Goal: Use online tool/utility: Utilize a website feature to perform a specific function

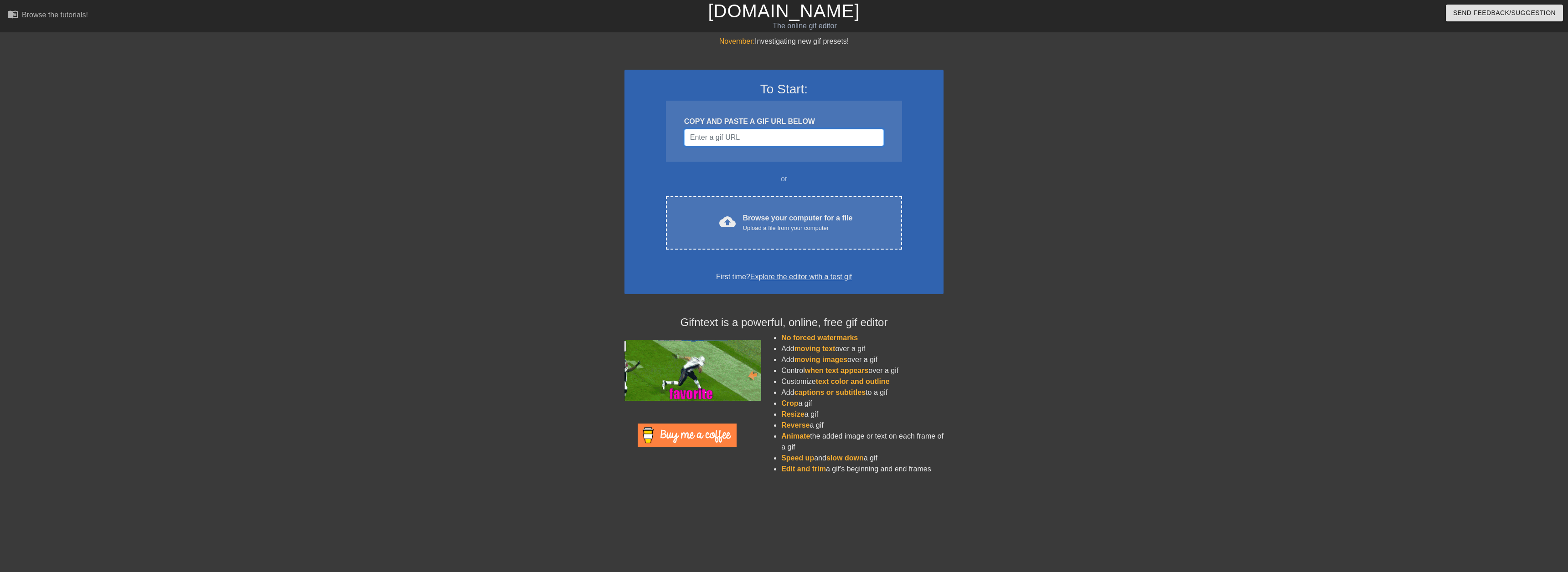
click at [750, 141] on input "Username" at bounding box center [784, 137] width 200 height 17
paste input "[URL][DOMAIN_NAME][DOMAIN_NAME]"
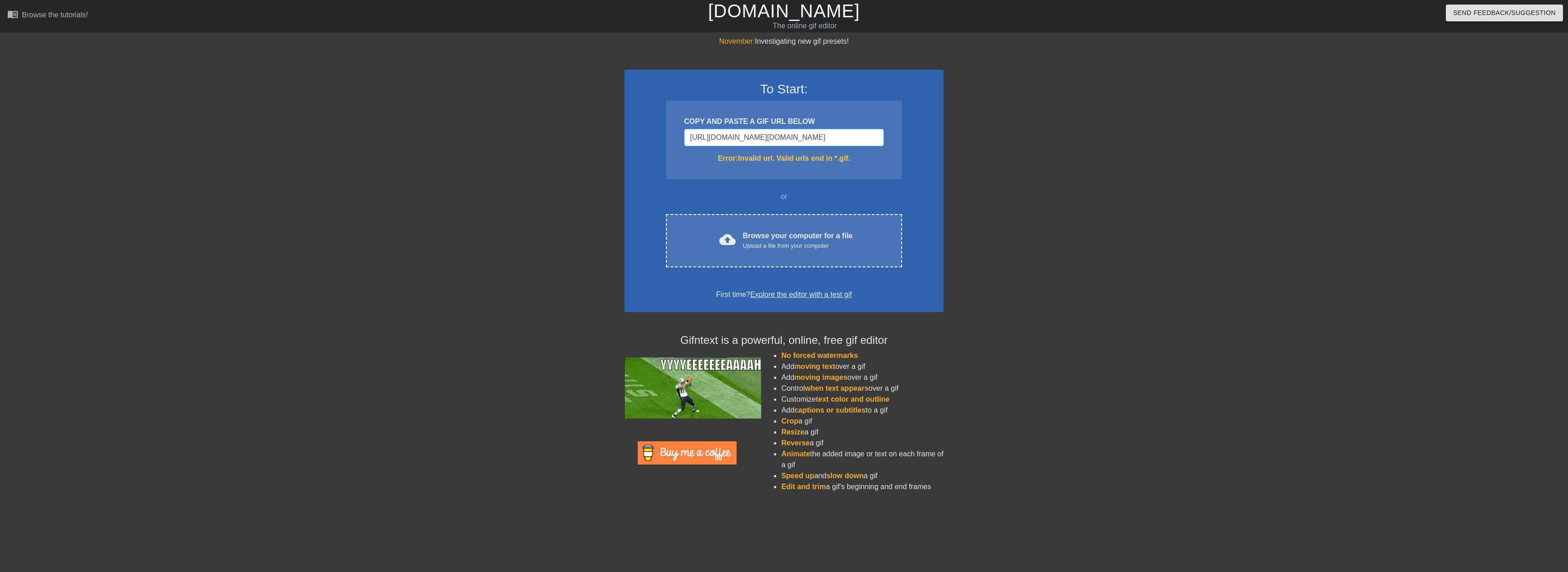
type input "[URL][DOMAIN_NAME][DOMAIN_NAME]"
click at [817, 145] on input "[URL][DOMAIN_NAME][DOMAIN_NAME]" at bounding box center [784, 137] width 200 height 17
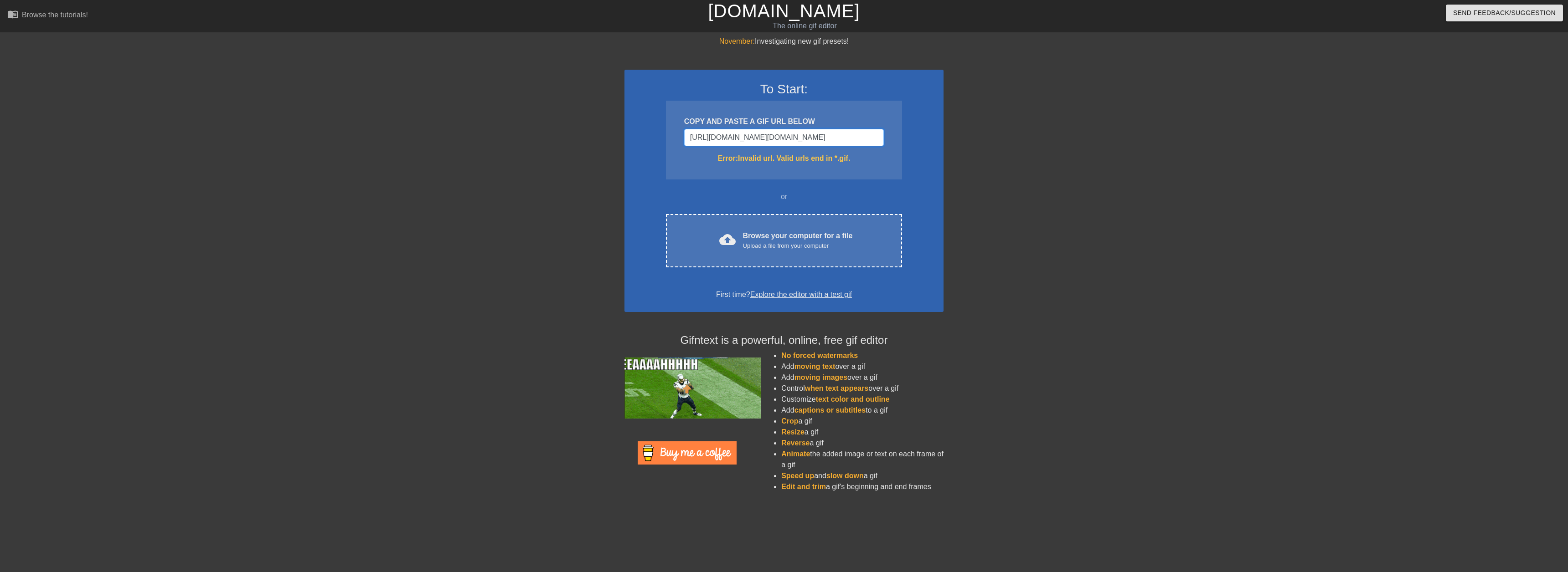
paste input "Username"
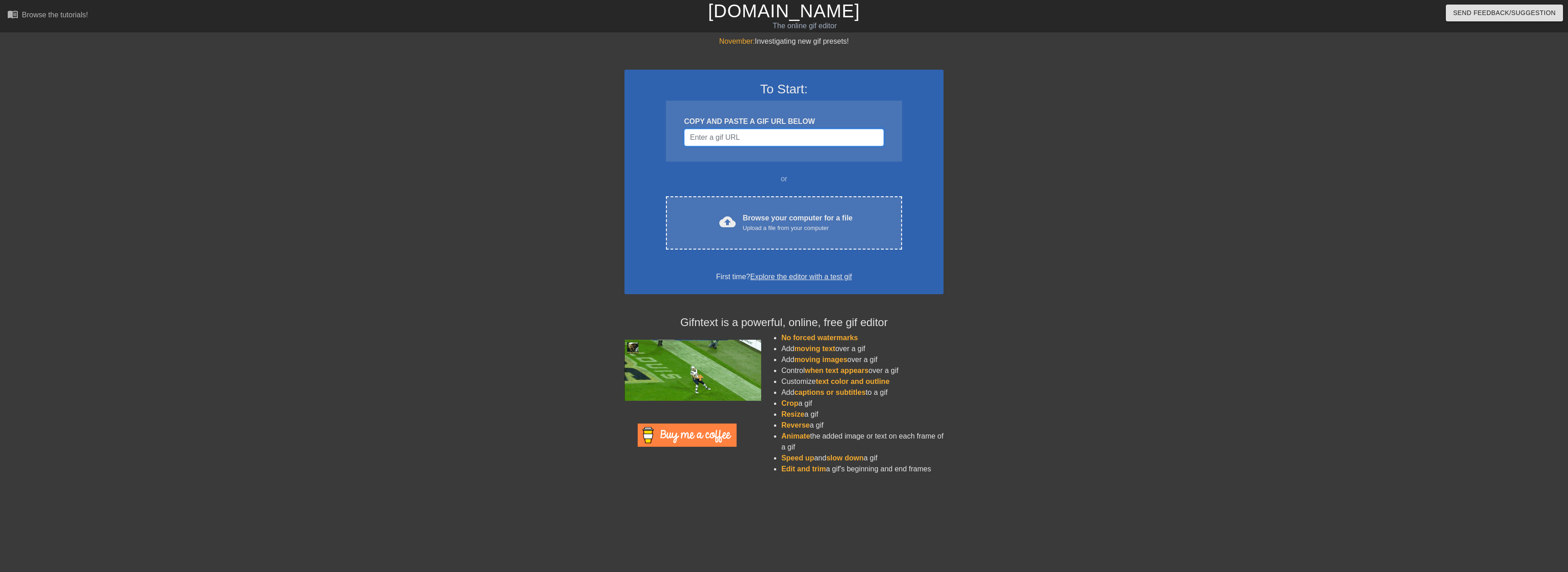
paste input "Username"
click at [684, 146] on div at bounding box center [684, 146] width 0 height 0
click at [823, 224] on div "Upload a file from your computer" at bounding box center [798, 228] width 110 height 9
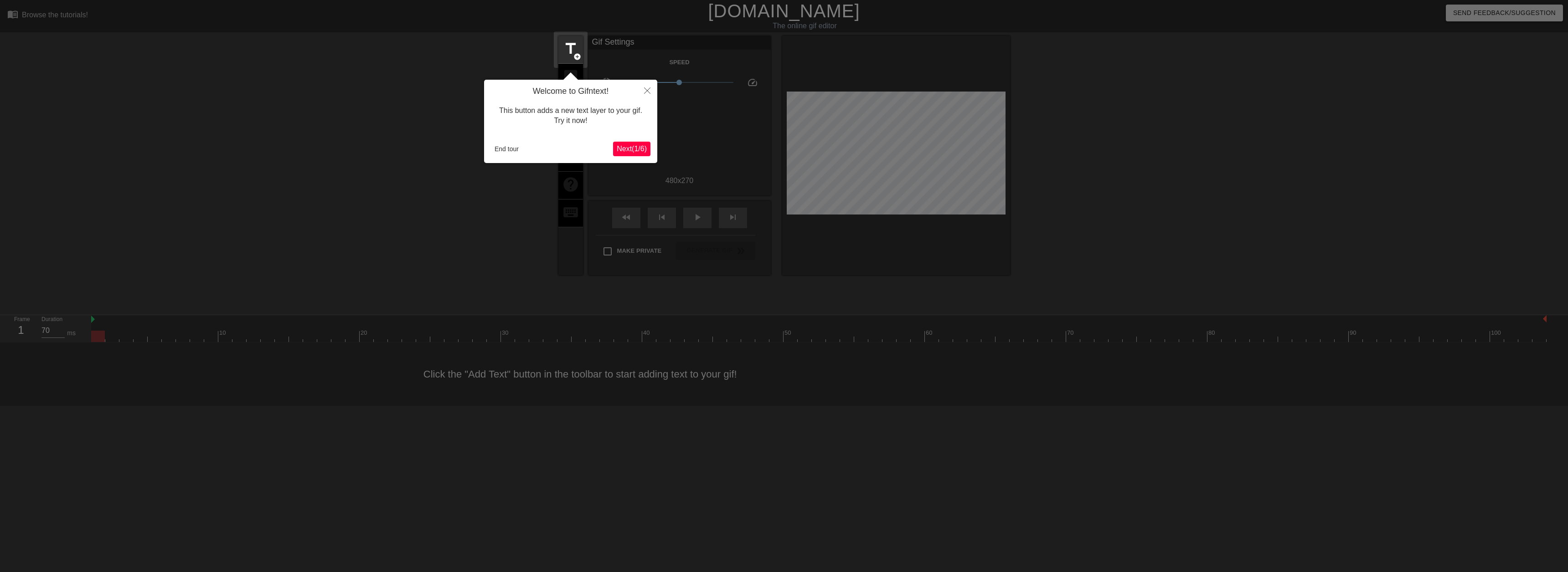
click at [638, 151] on span "Next ( 1 / 6 )" at bounding box center [632, 149] width 30 height 8
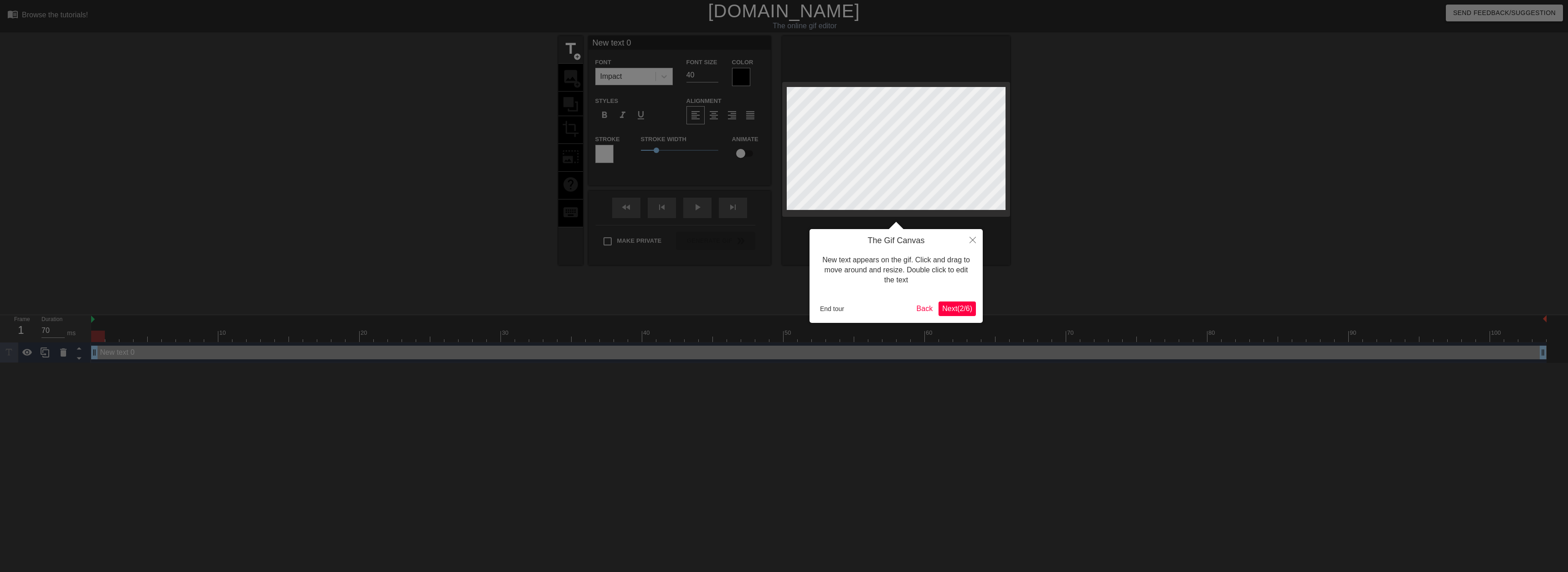
click at [961, 308] on span "Next ( 2 / 6 )" at bounding box center [957, 309] width 30 height 8
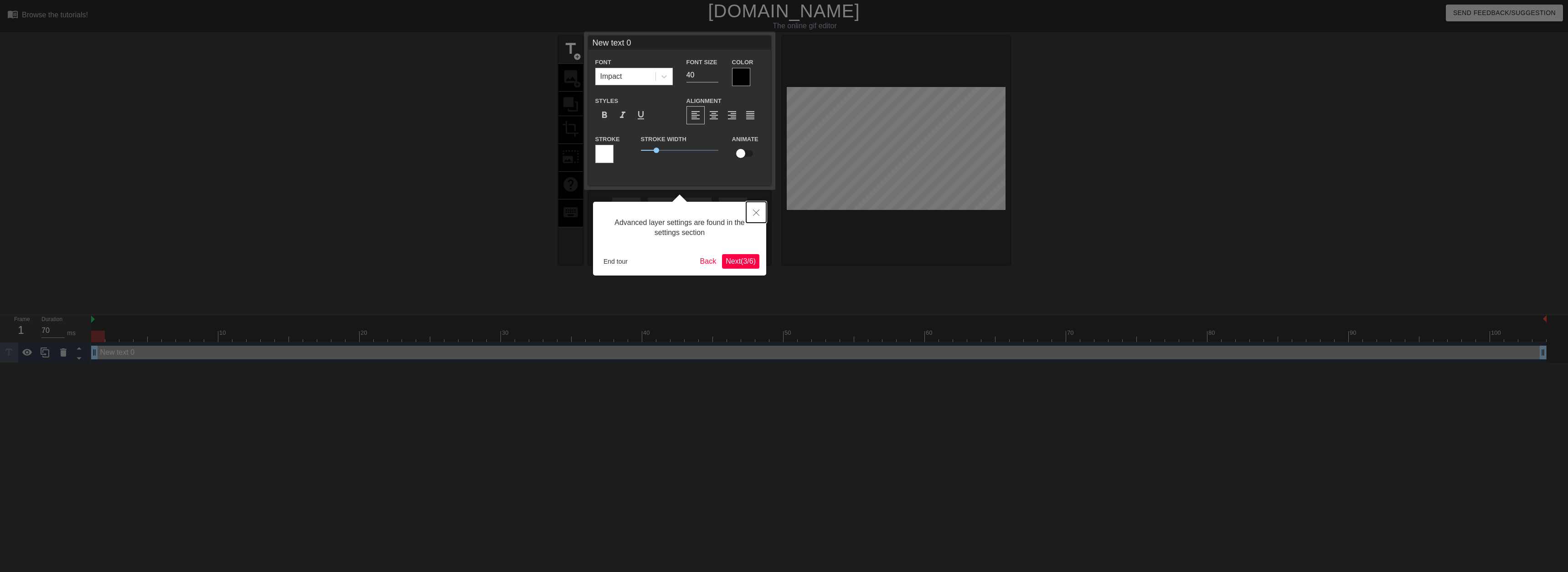
click at [761, 213] on button "Close" at bounding box center [756, 212] width 20 height 21
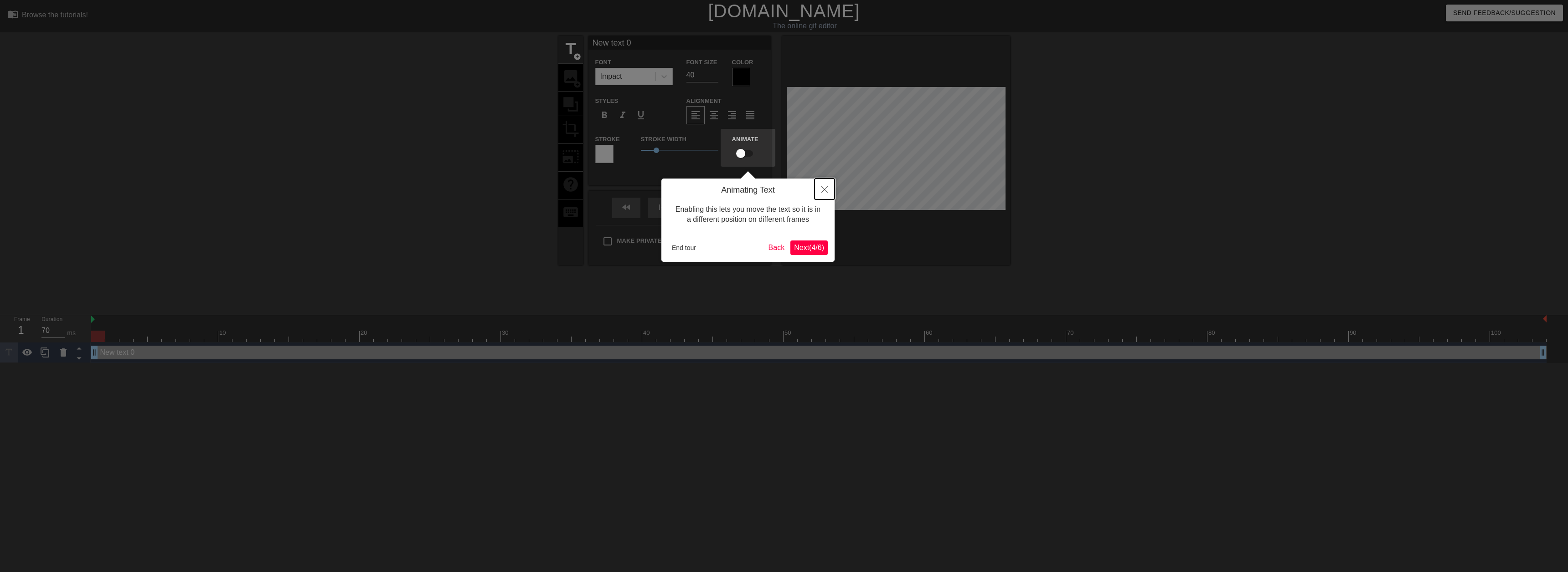
click at [823, 187] on icon "Close" at bounding box center [825, 189] width 7 height 7
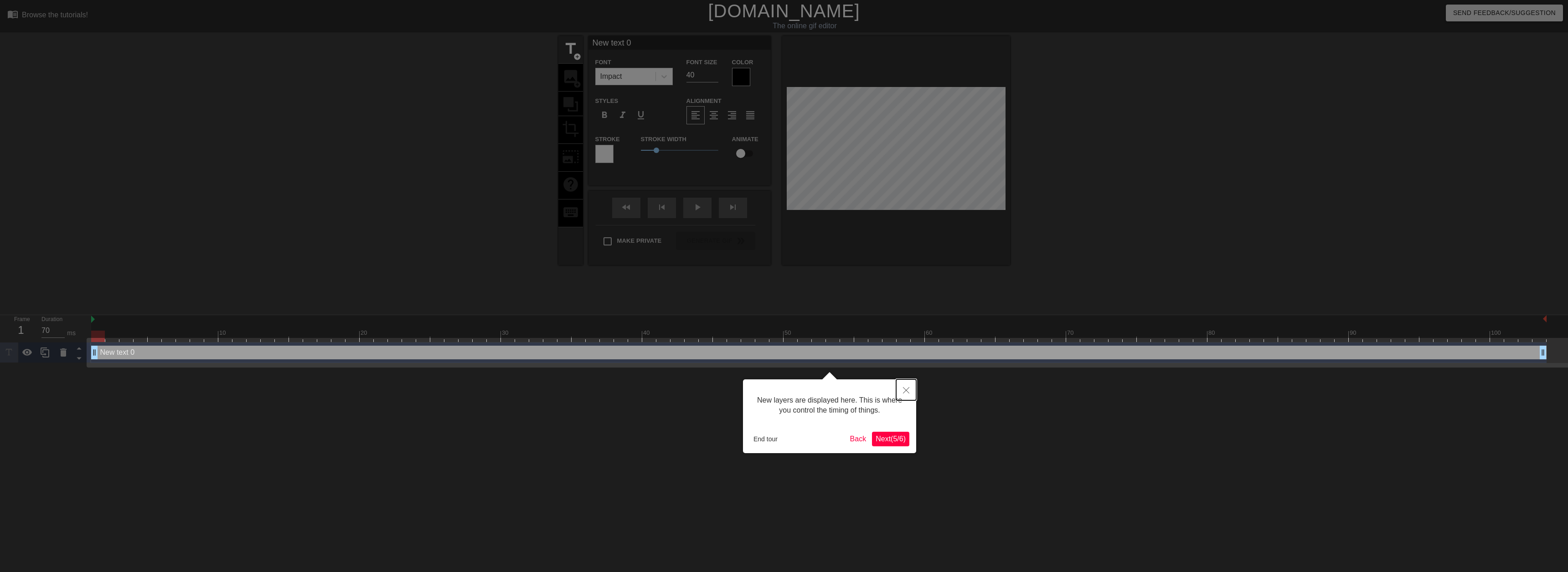
click at [906, 388] on icon "Close" at bounding box center [906, 391] width 7 height 7
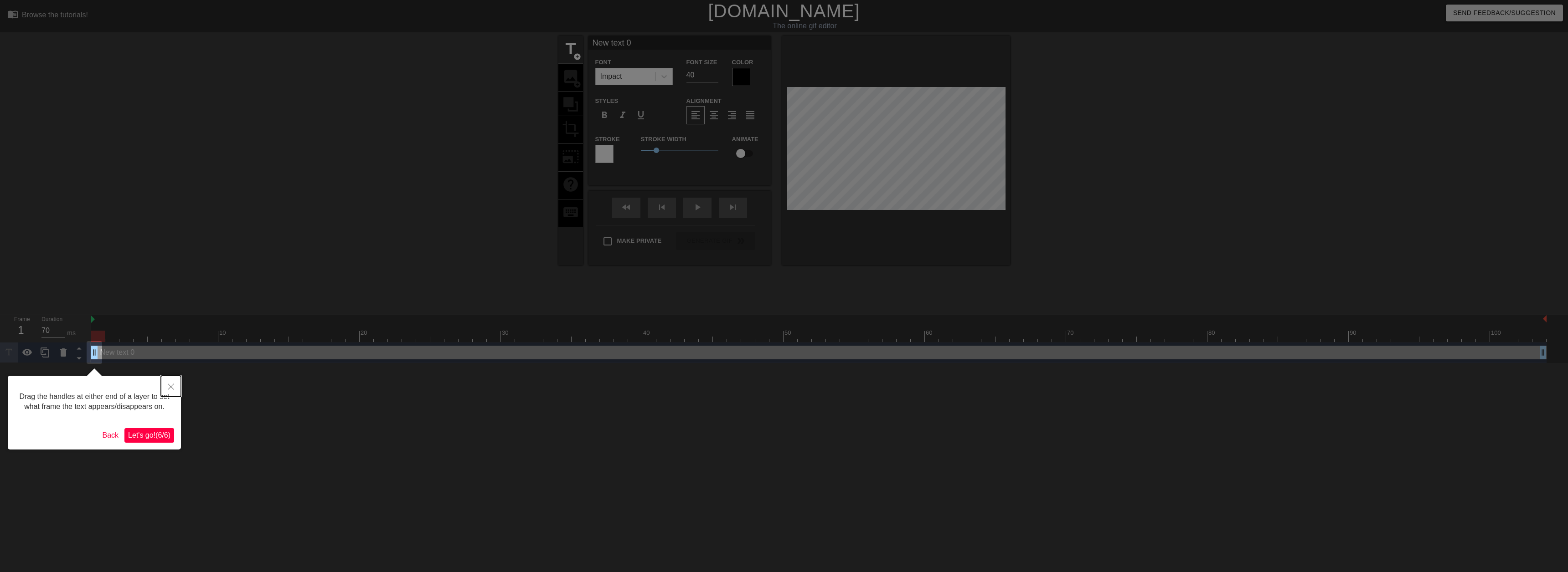
click at [170, 385] on icon "Close" at bounding box center [171, 387] width 7 height 7
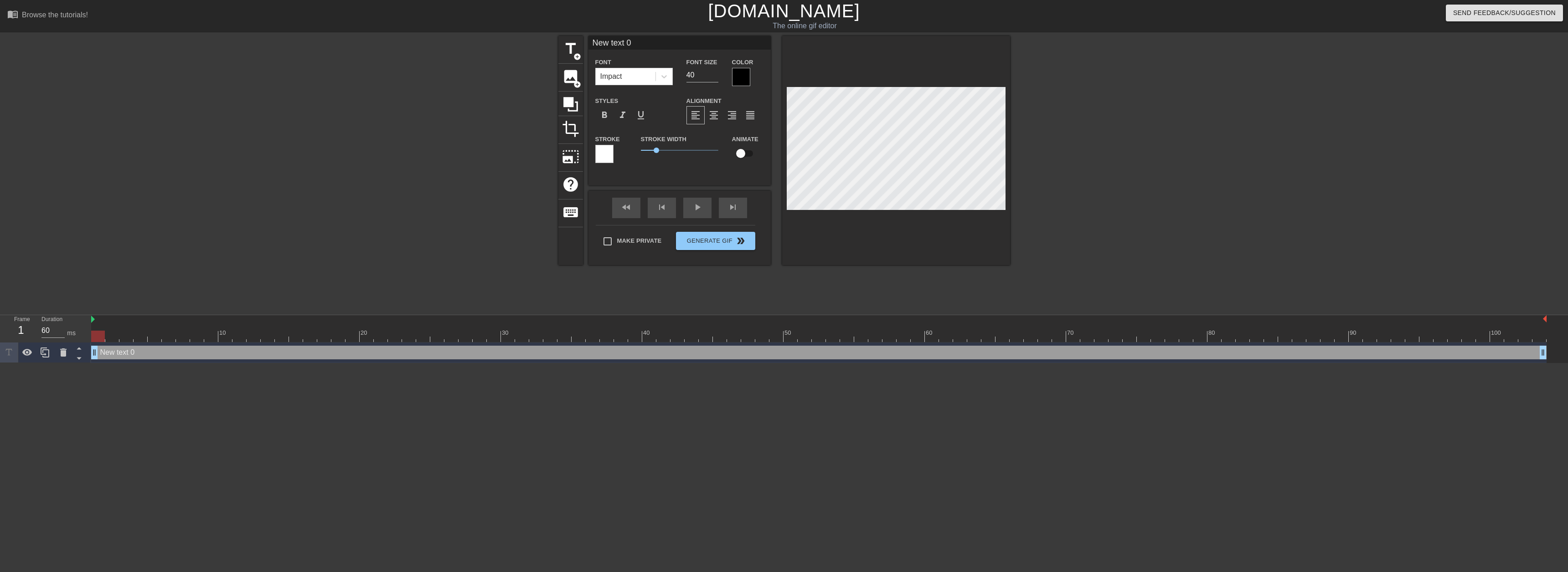
click at [626, 327] on div at bounding box center [620, 329] width 14 height 11
click at [660, 333] on div at bounding box center [819, 336] width 1456 height 11
click at [707, 333] on div at bounding box center [819, 336] width 1456 height 11
click at [745, 332] on div at bounding box center [819, 336] width 1456 height 11
click at [780, 332] on div at bounding box center [819, 336] width 1456 height 11
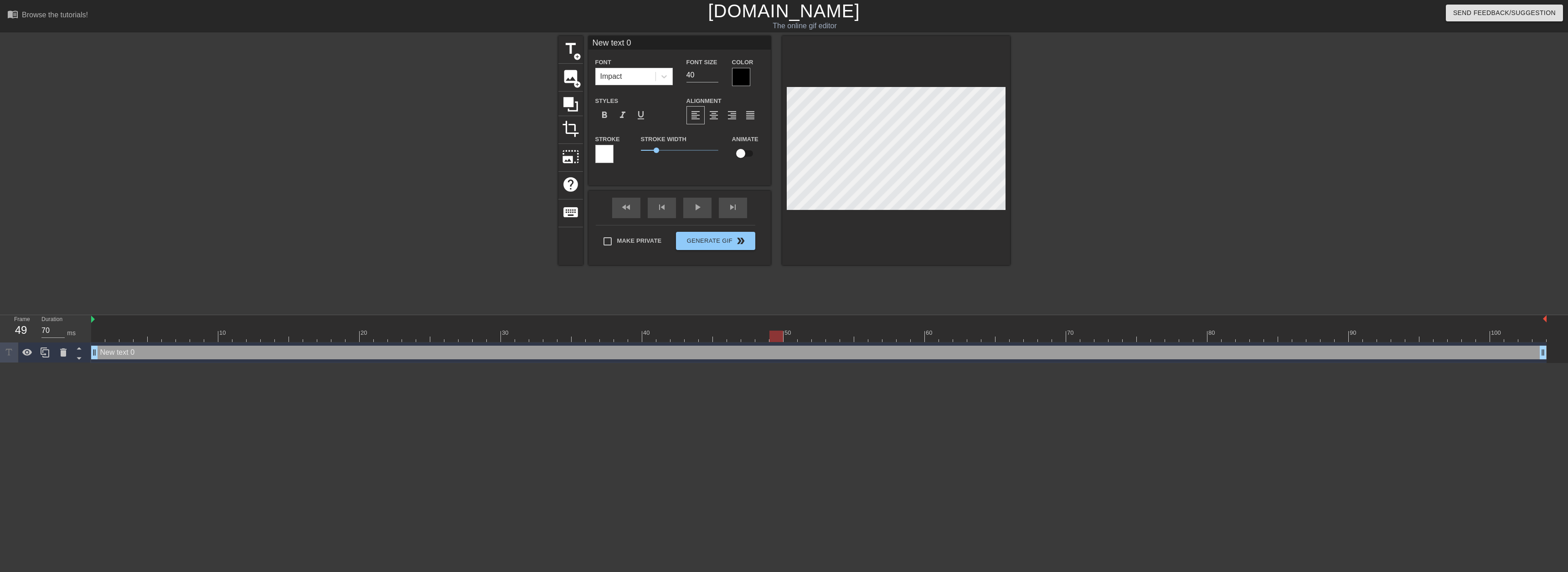
drag, startPoint x: 737, startPoint y: 344, endPoint x: 745, endPoint y: 343, distance: 8.1
click at [745, 343] on div "New text 0 drag_handle drag_handle" at bounding box center [819, 352] width 1456 height 20
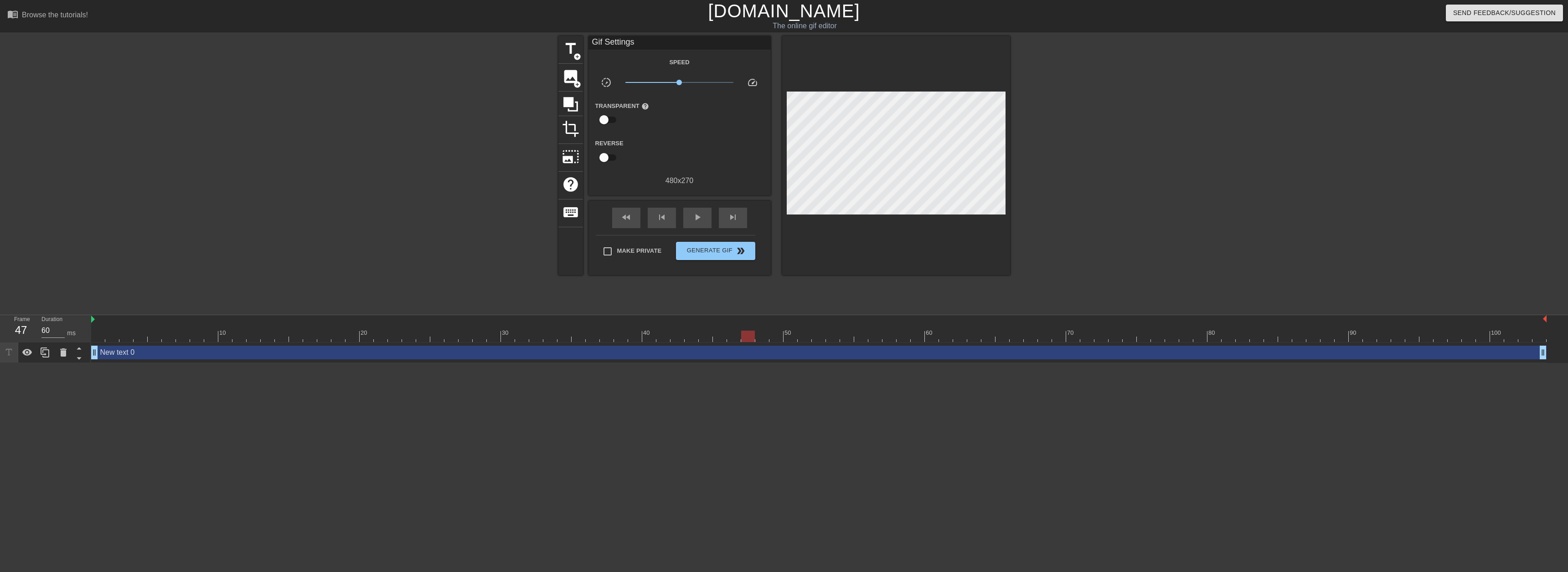
click at [750, 339] on div at bounding box center [819, 336] width 1456 height 11
click at [760, 339] on div at bounding box center [819, 336] width 1456 height 11
click at [752, 339] on div at bounding box center [819, 336] width 1456 height 11
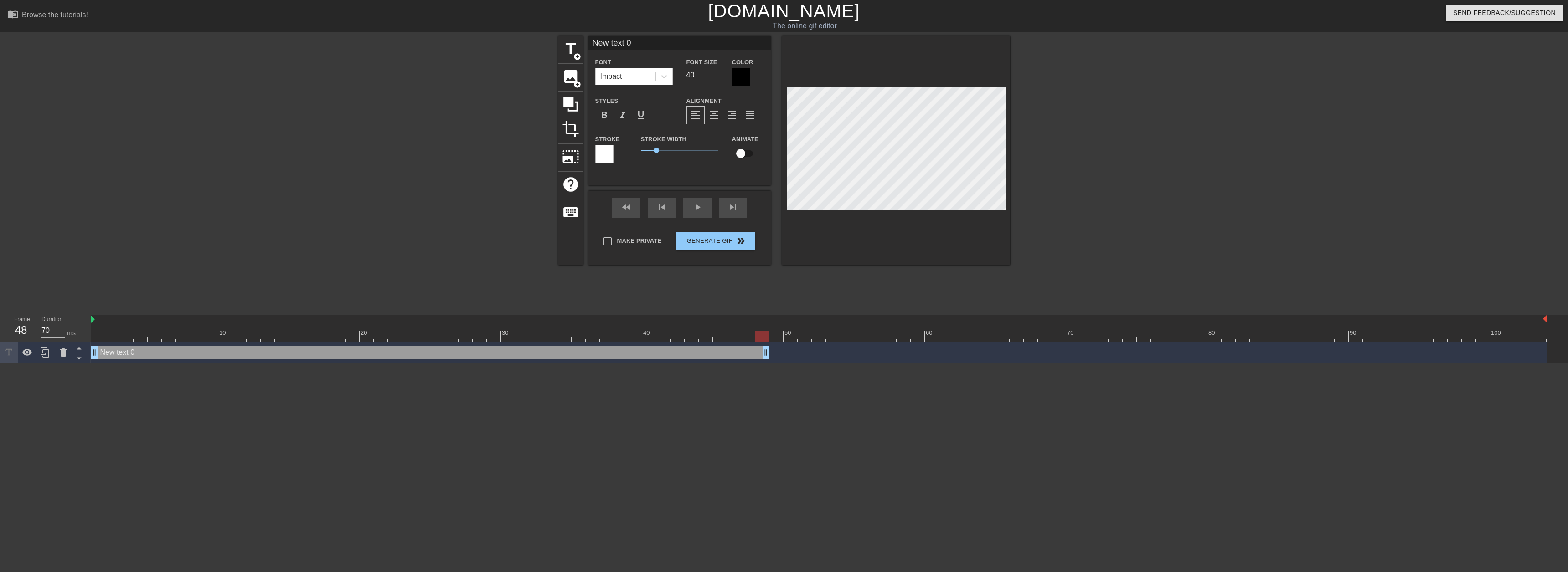
type input "60"
drag, startPoint x: 1545, startPoint y: 354, endPoint x: 758, endPoint y: 366, distance: 787.1
click at [758, 363] on html "menu_book Browse the tutorials! [DOMAIN_NAME] The online gif editor Send Feedba…" at bounding box center [784, 181] width 1568 height 363
type input "R"
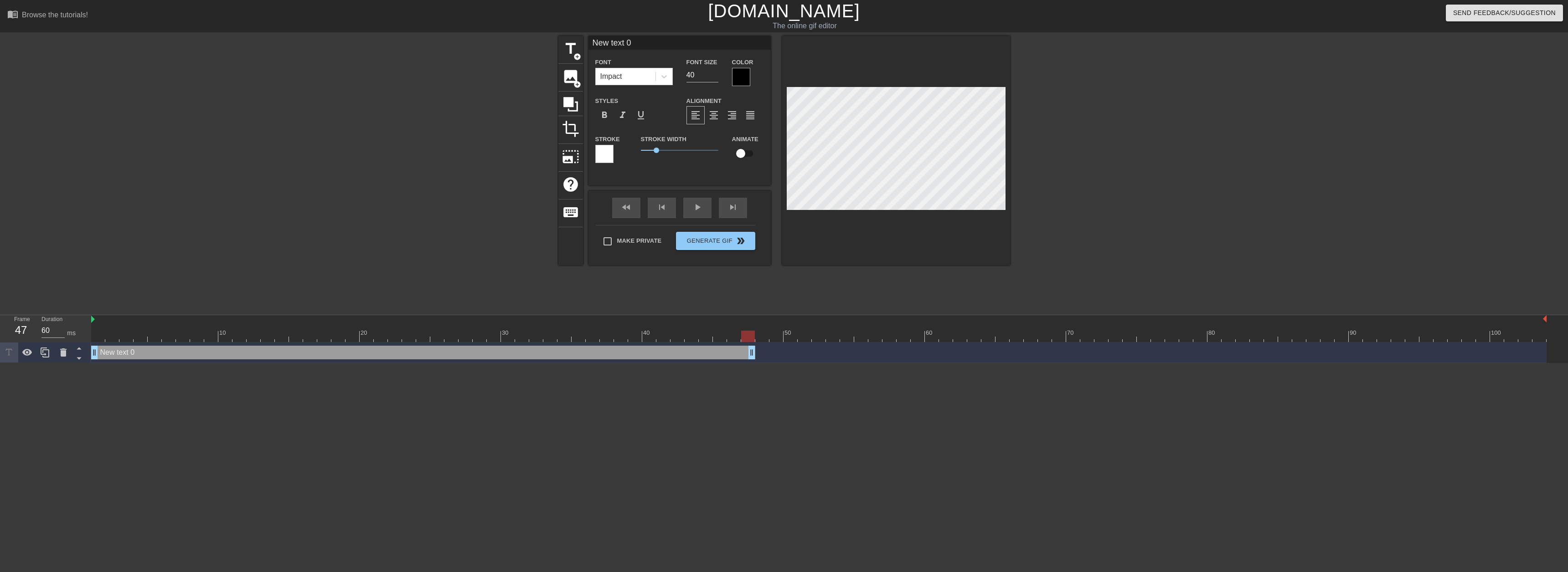
type textarea "R"
type input "RE"
type textarea "RE"
type input "RED"
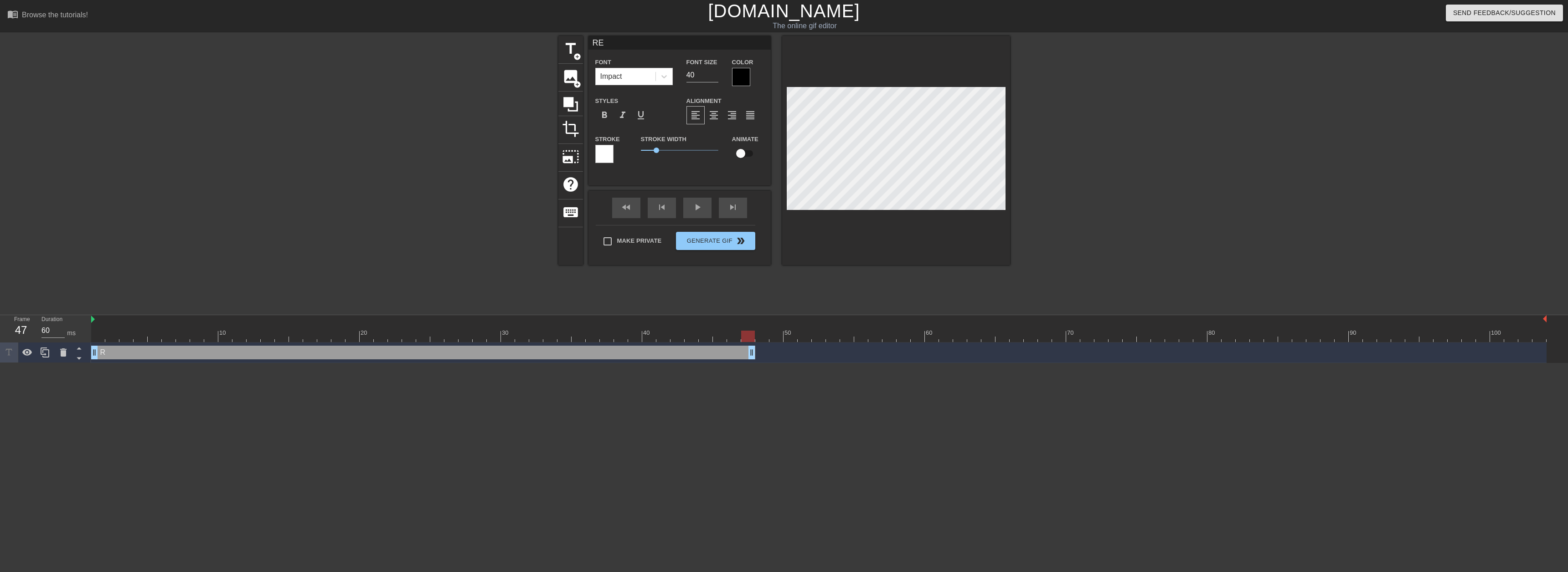
type textarea "RED"
type input "RE"
type textarea "RE"
type input "R"
type textarea "R"
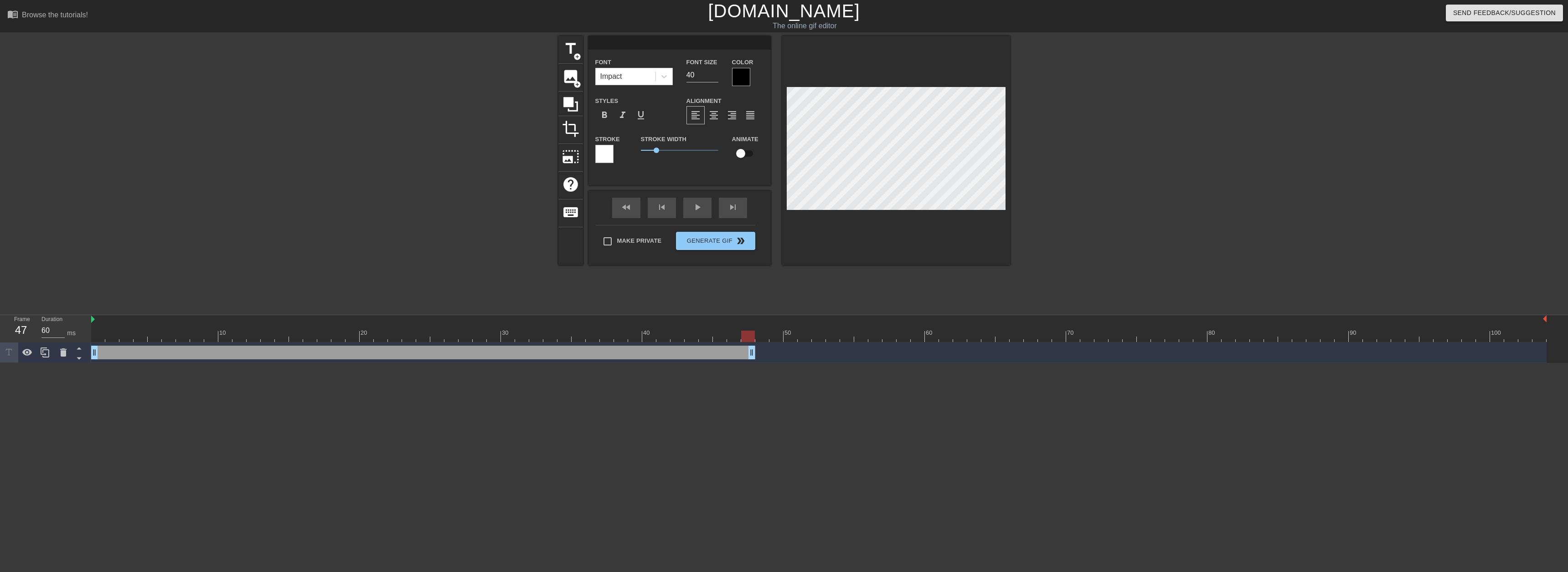
click at [734, 74] on div at bounding box center [741, 77] width 18 height 18
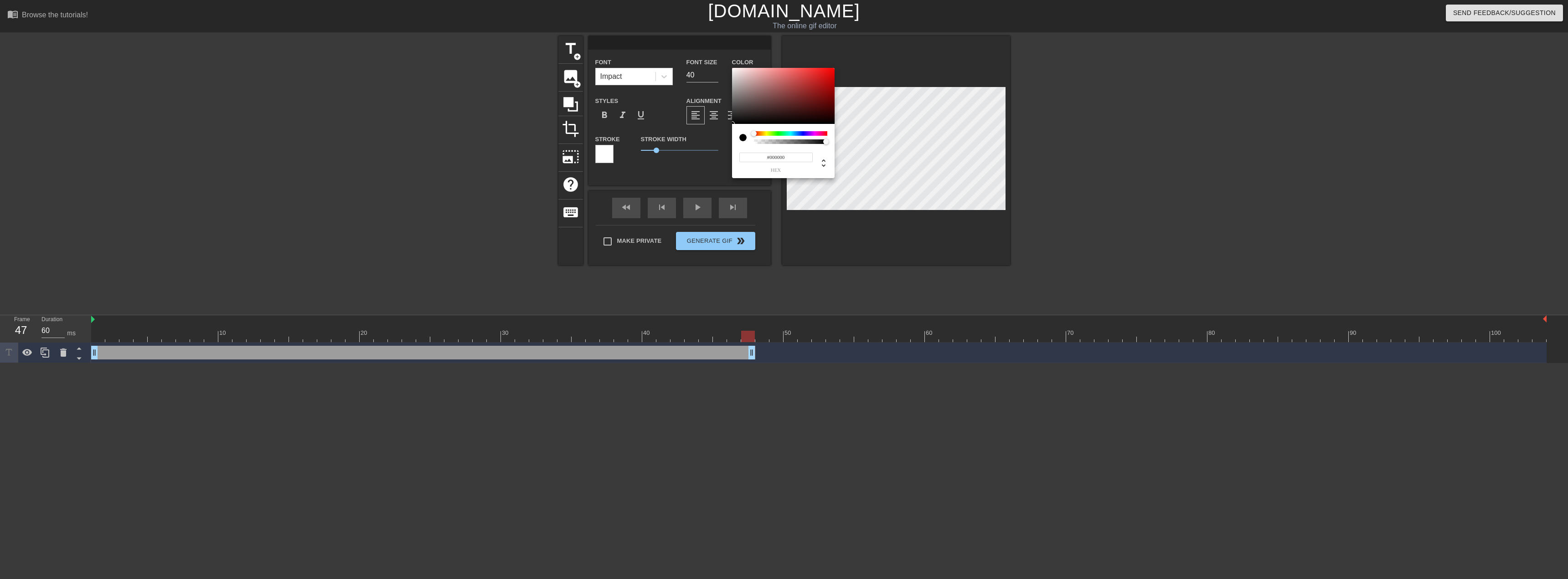
click at [824, 133] on div at bounding box center [791, 133] width 74 height 5
drag, startPoint x: 824, startPoint y: 133, endPoint x: 833, endPoint y: 134, distance: 9.1
click at [833, 134] on div "#000000 hex" at bounding box center [783, 151] width 103 height 54
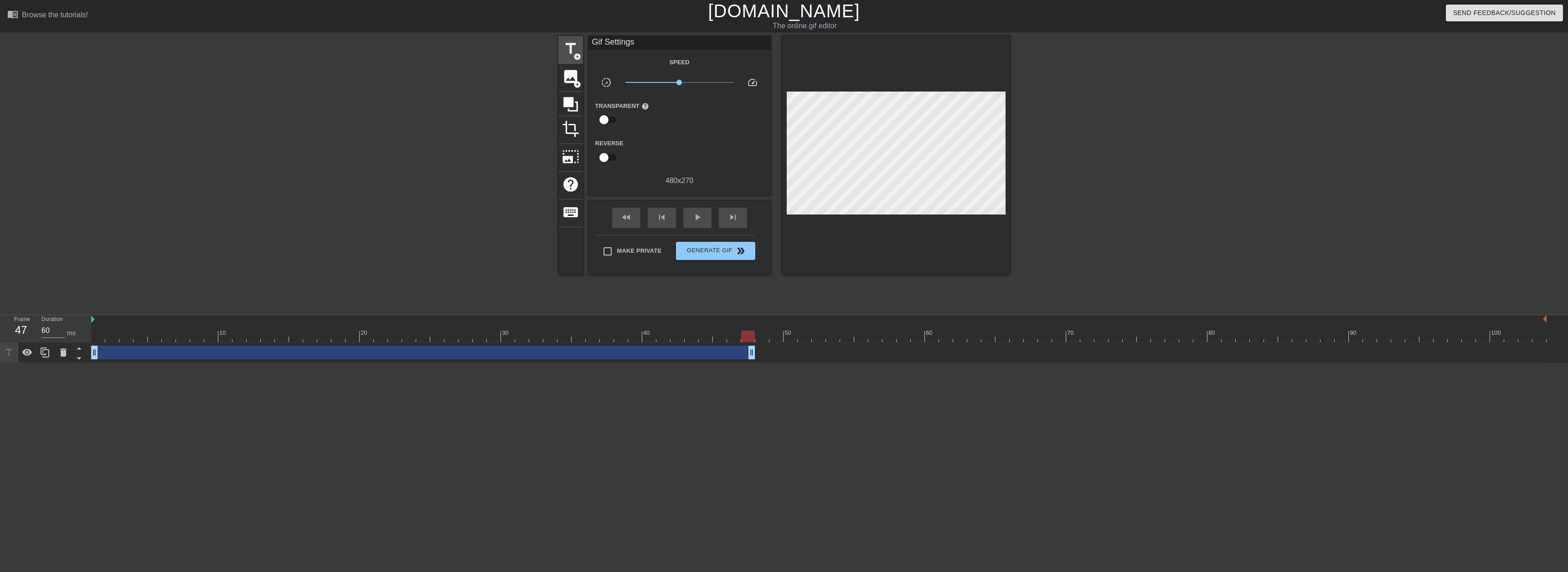
click at [576, 51] on span "title" at bounding box center [570, 49] width 17 height 17
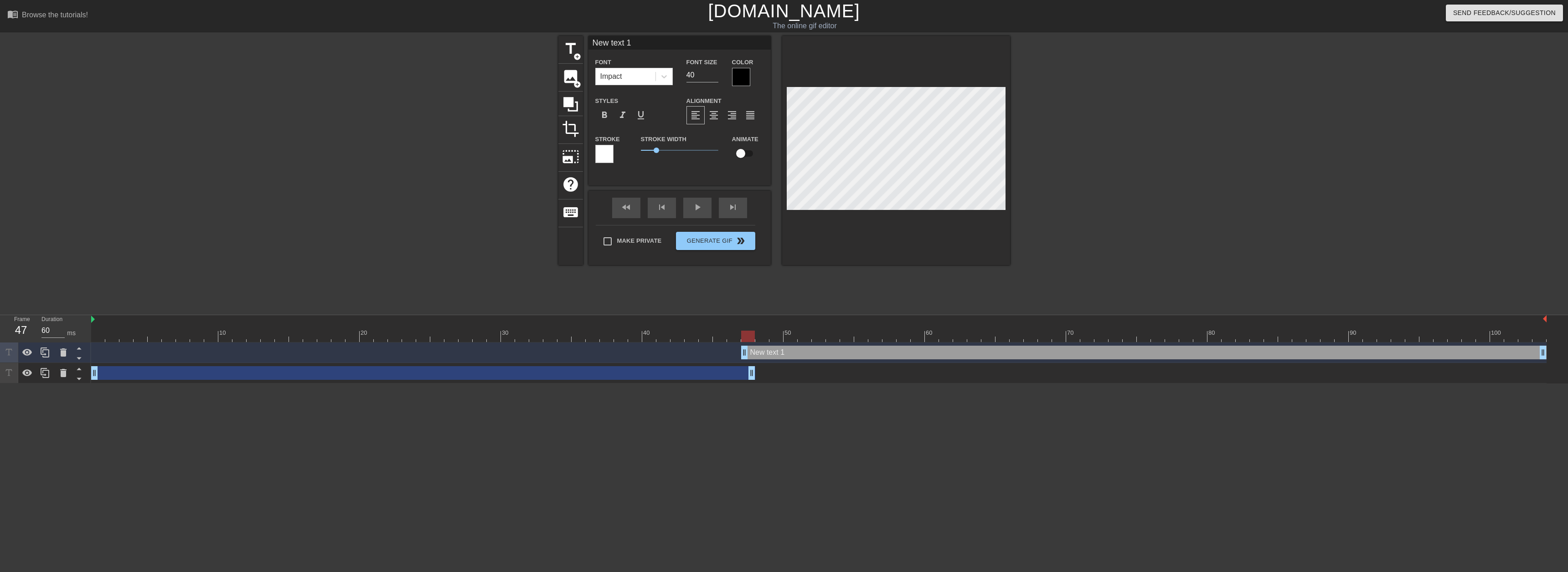
scroll to position [1, 2]
click at [802, 352] on div "New text 1 drag_handle drag_handle" at bounding box center [1144, 352] width 805 height 14
click at [618, 375] on div "drag_handle drag_handle" at bounding box center [424, 373] width 664 height 14
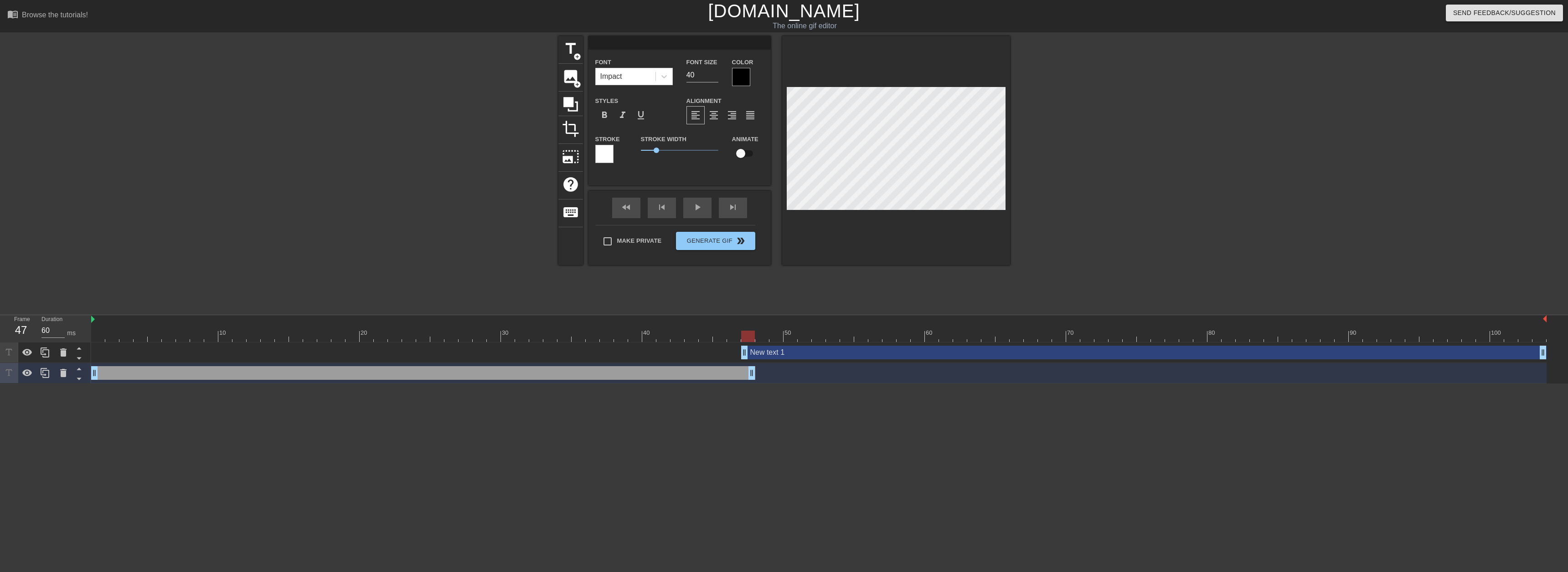
type input "New text 1"
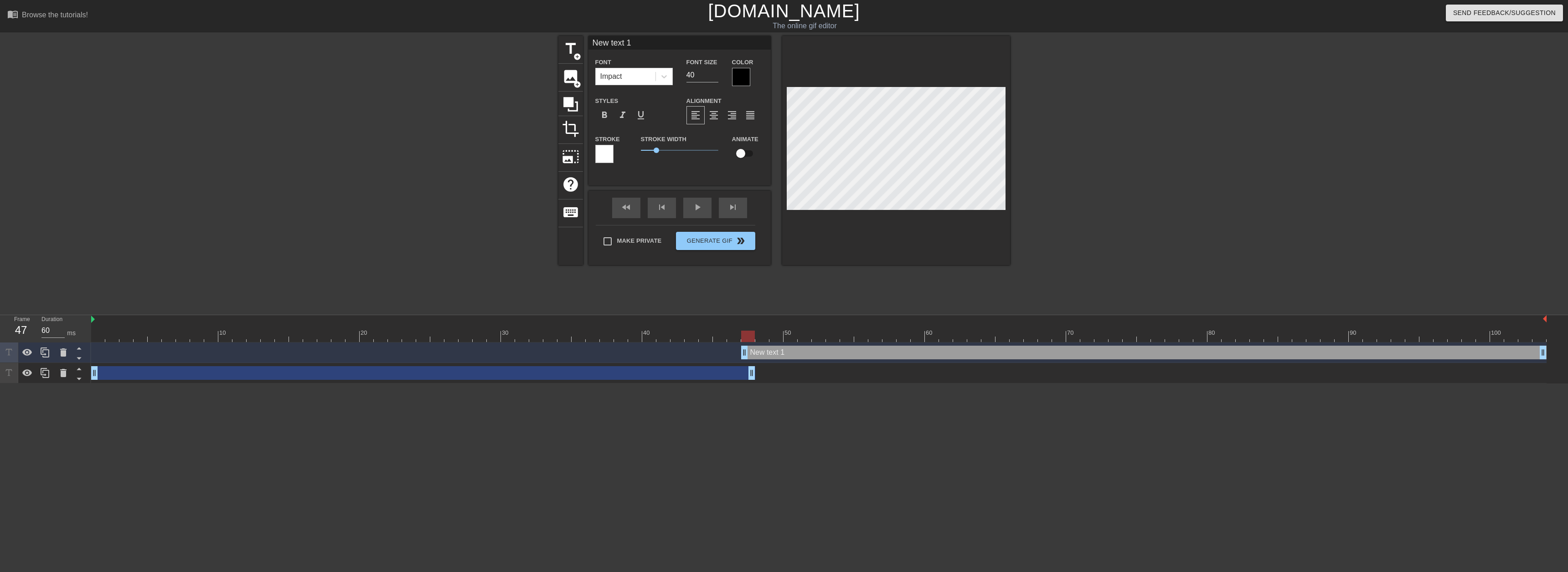
click at [598, 377] on div "drag_handle drag_handle" at bounding box center [424, 373] width 664 height 14
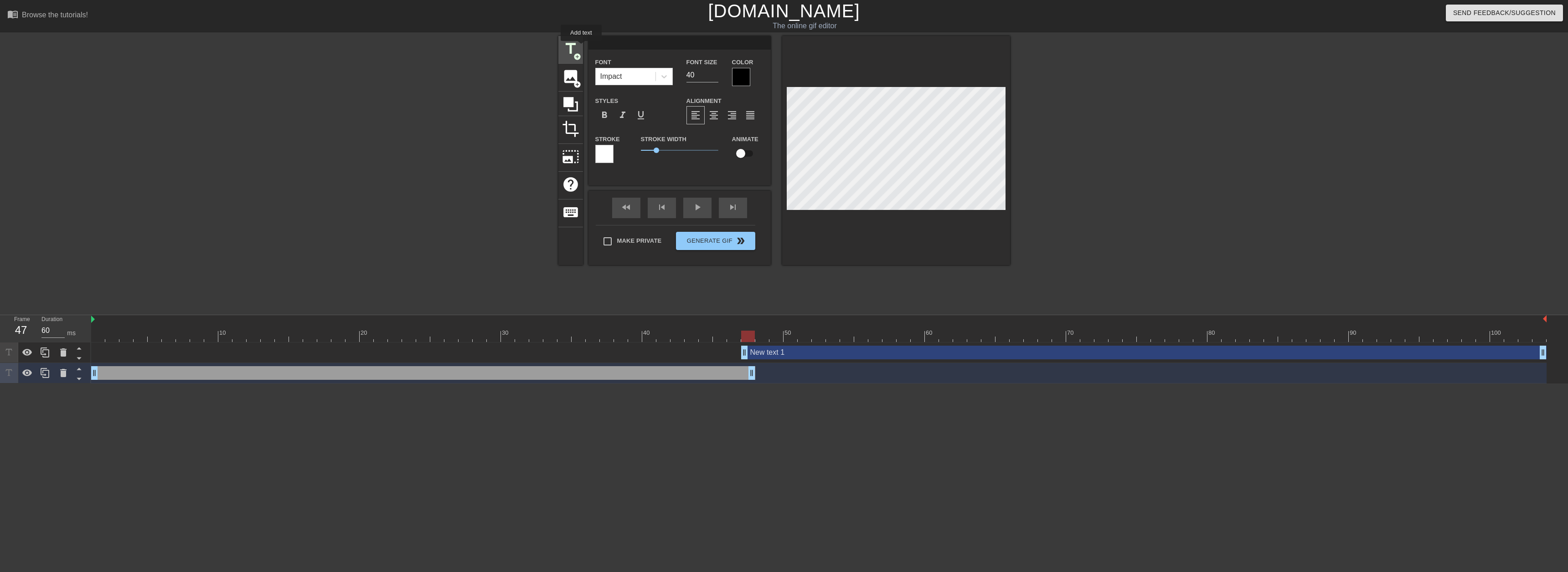
click at [579, 47] on div "title add_circle" at bounding box center [570, 50] width 24 height 28
type input "New text 2"
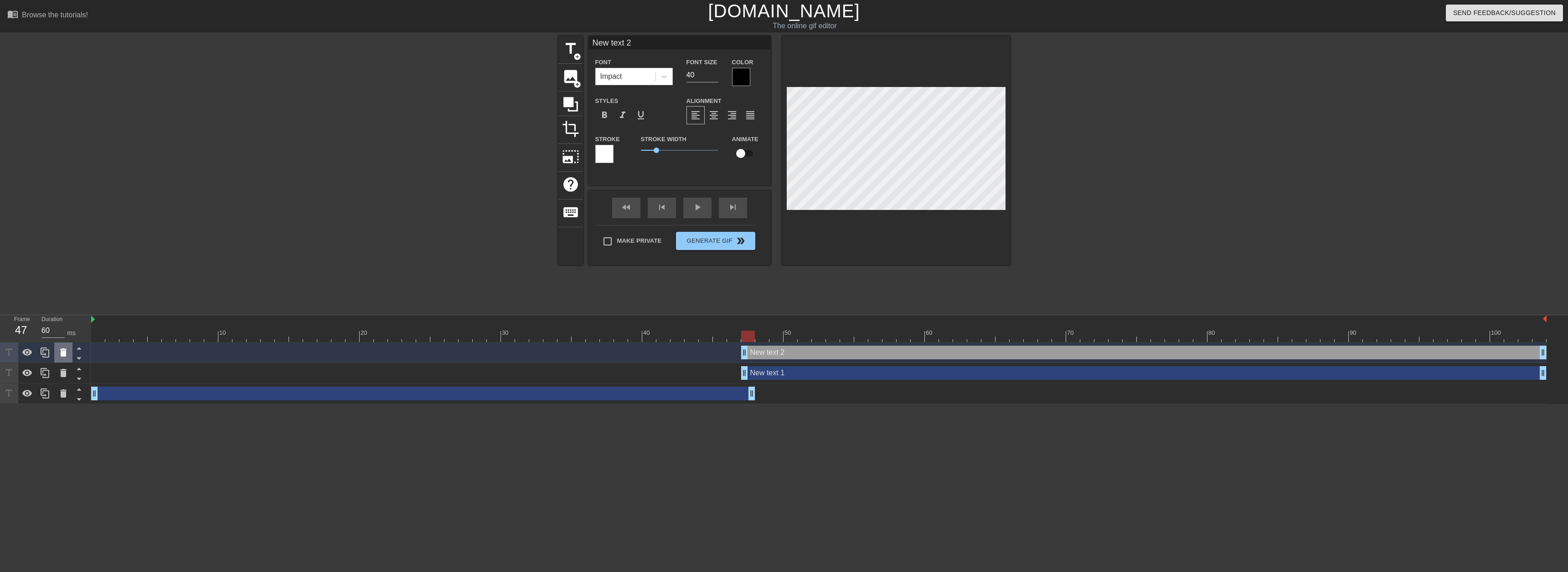
click at [60, 354] on icon at bounding box center [63, 352] width 11 height 11
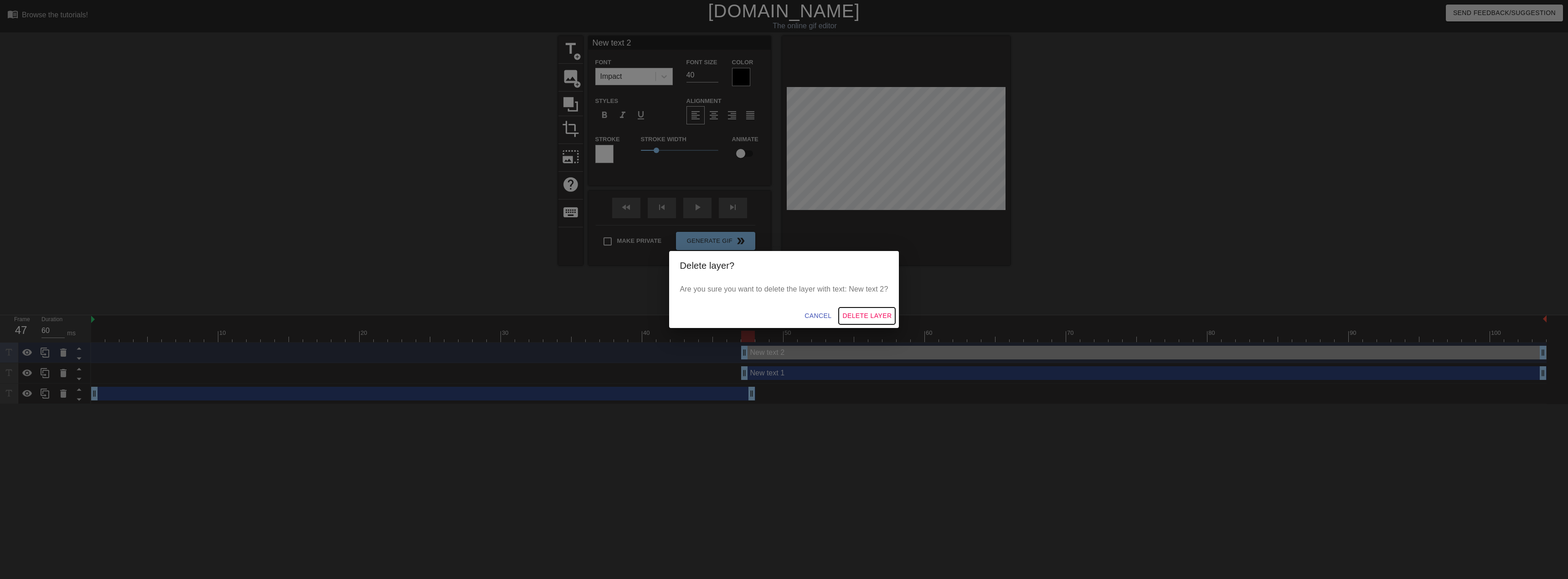
click at [864, 314] on span "Delete Layer" at bounding box center [867, 315] width 49 height 11
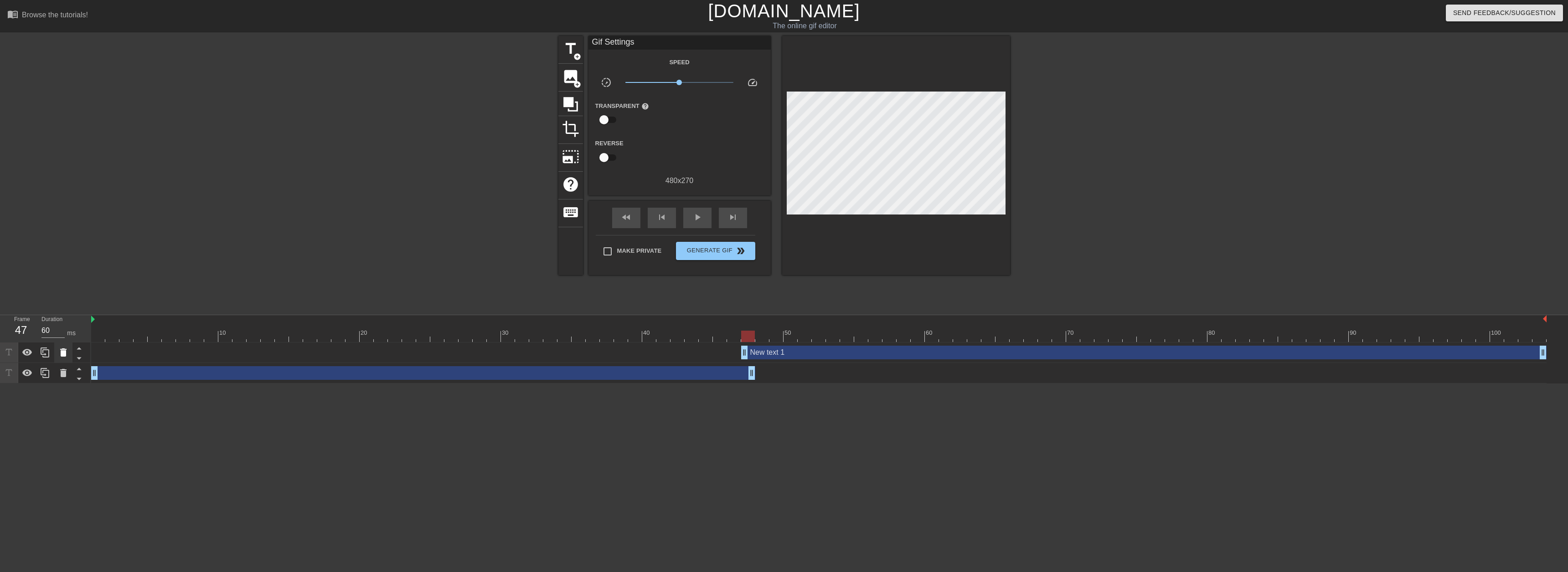
click at [68, 353] on icon at bounding box center [63, 352] width 11 height 11
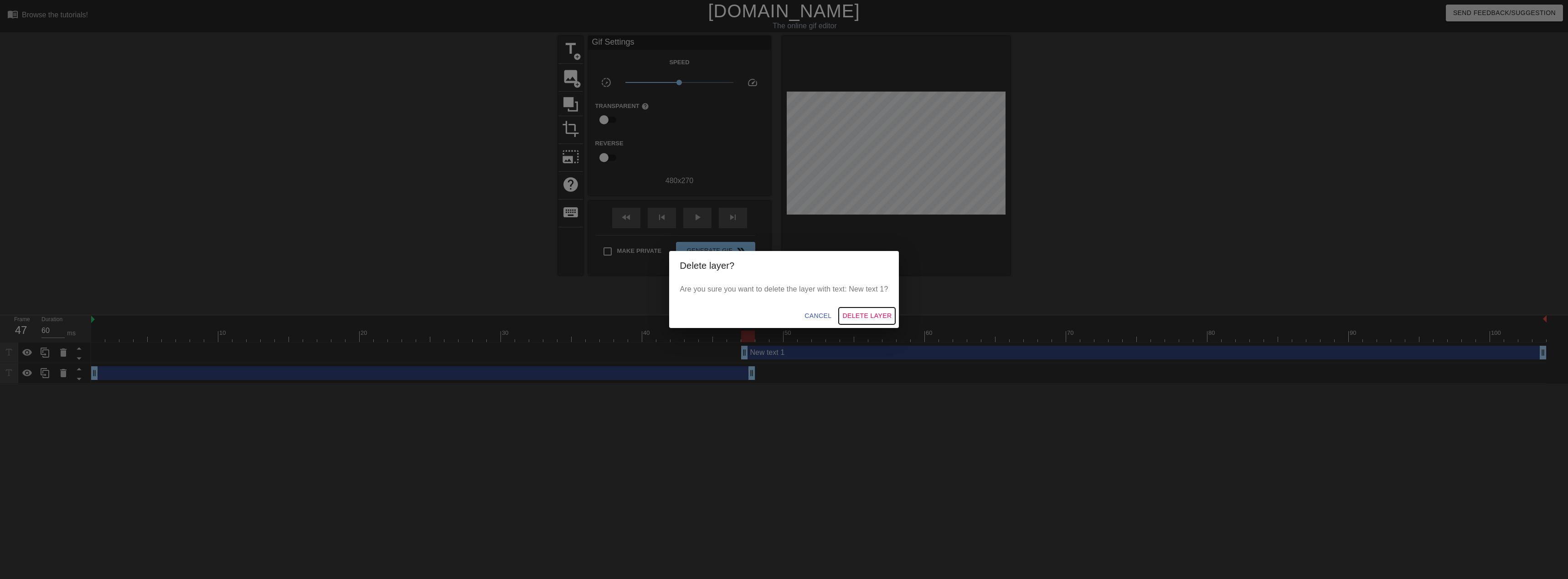
click at [853, 312] on span "Delete Layer" at bounding box center [867, 315] width 49 height 11
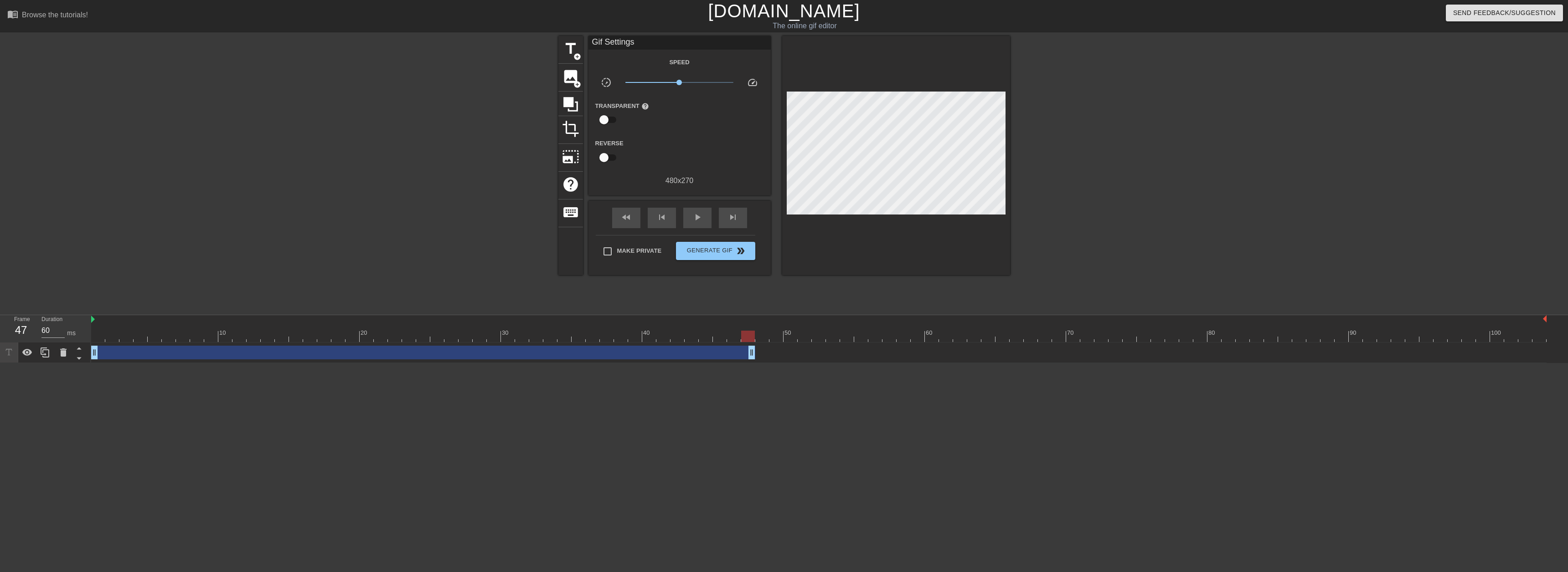
click at [720, 351] on div "drag_handle drag_handle" at bounding box center [424, 352] width 664 height 14
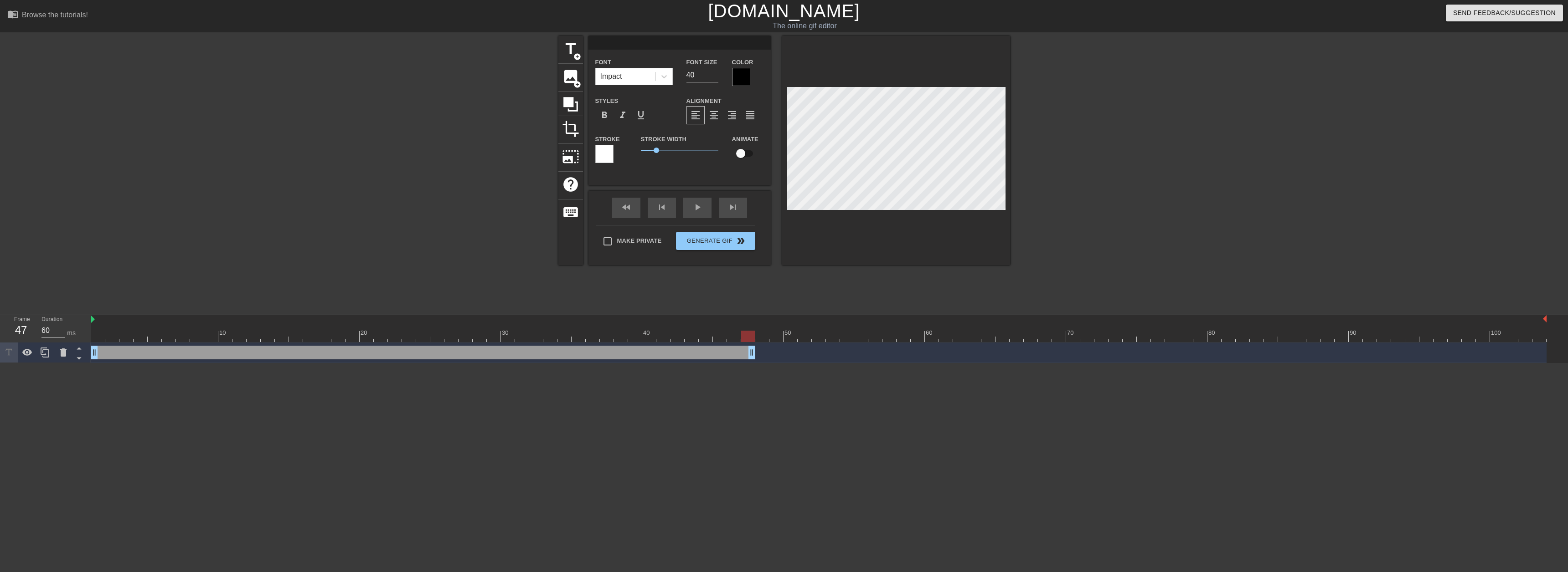
click at [720, 351] on div "drag_handle drag_handle" at bounding box center [424, 352] width 664 height 14
type input "60"
type input "d"
type textarea "d"
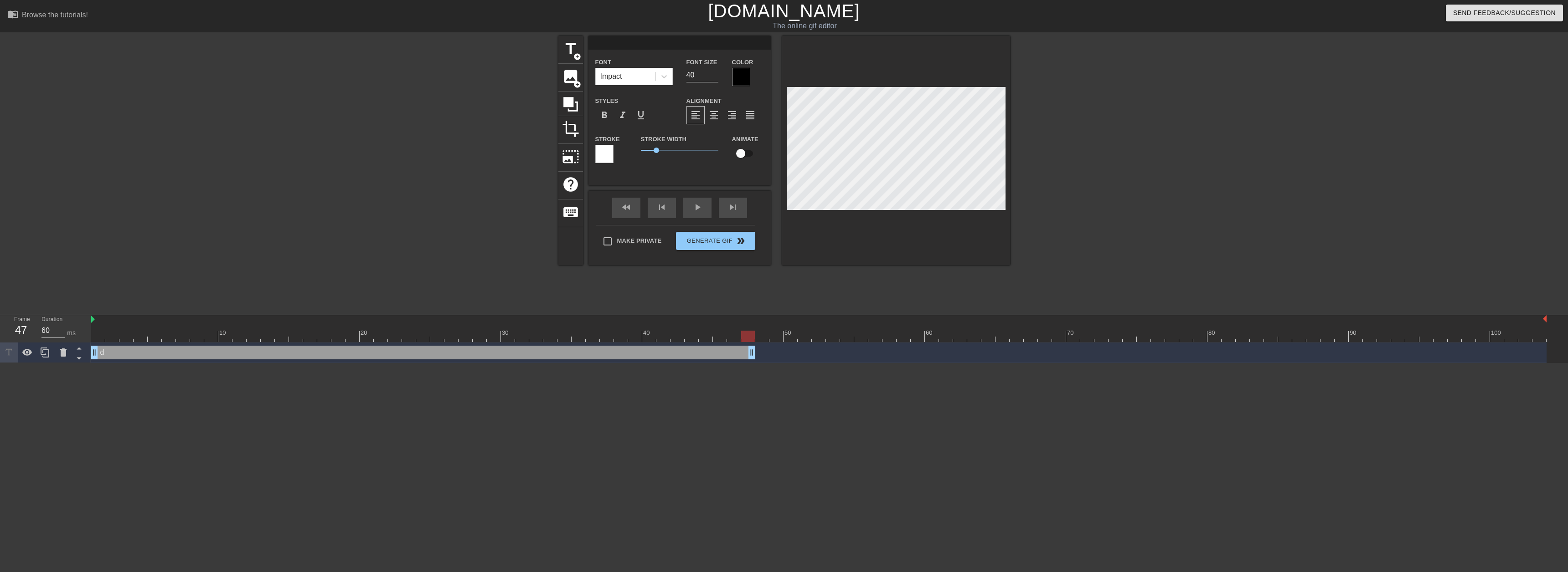
scroll to position [1, 1]
type input "R"
type textarea "R"
type input "RE"
type textarea "RE"
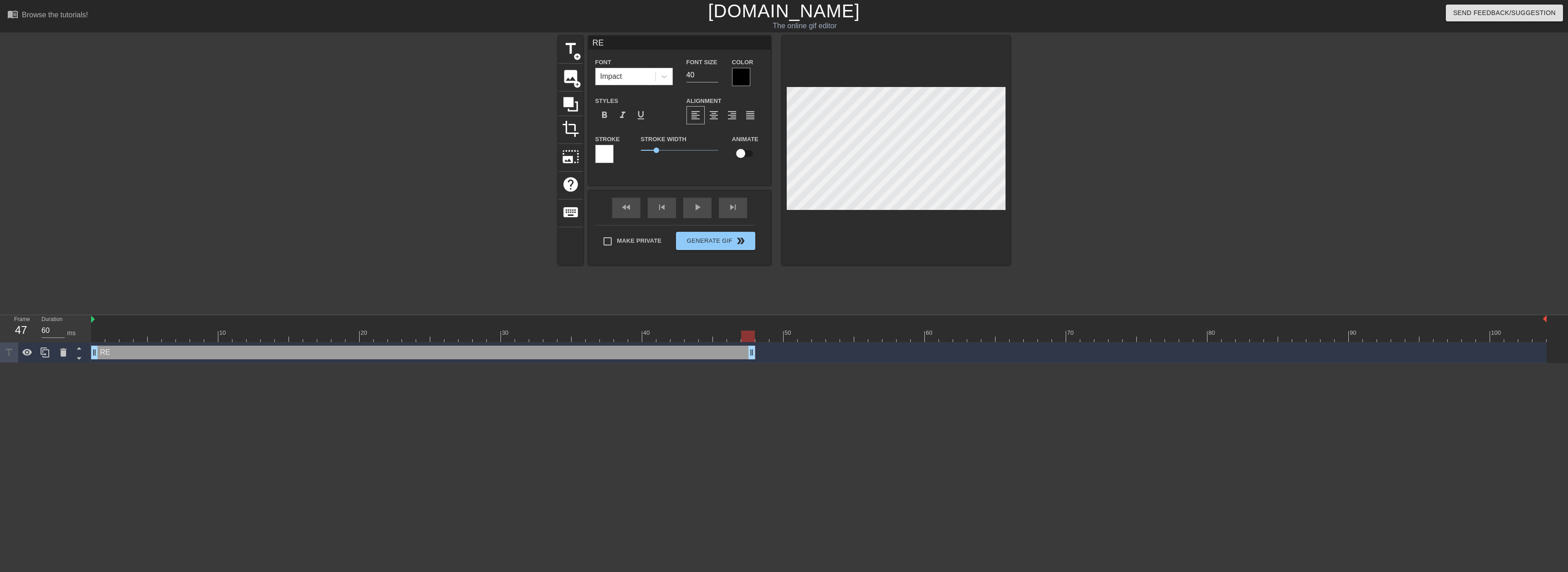
type input "RED"
type textarea "RED"
type input "RED"
type textarea "RED"
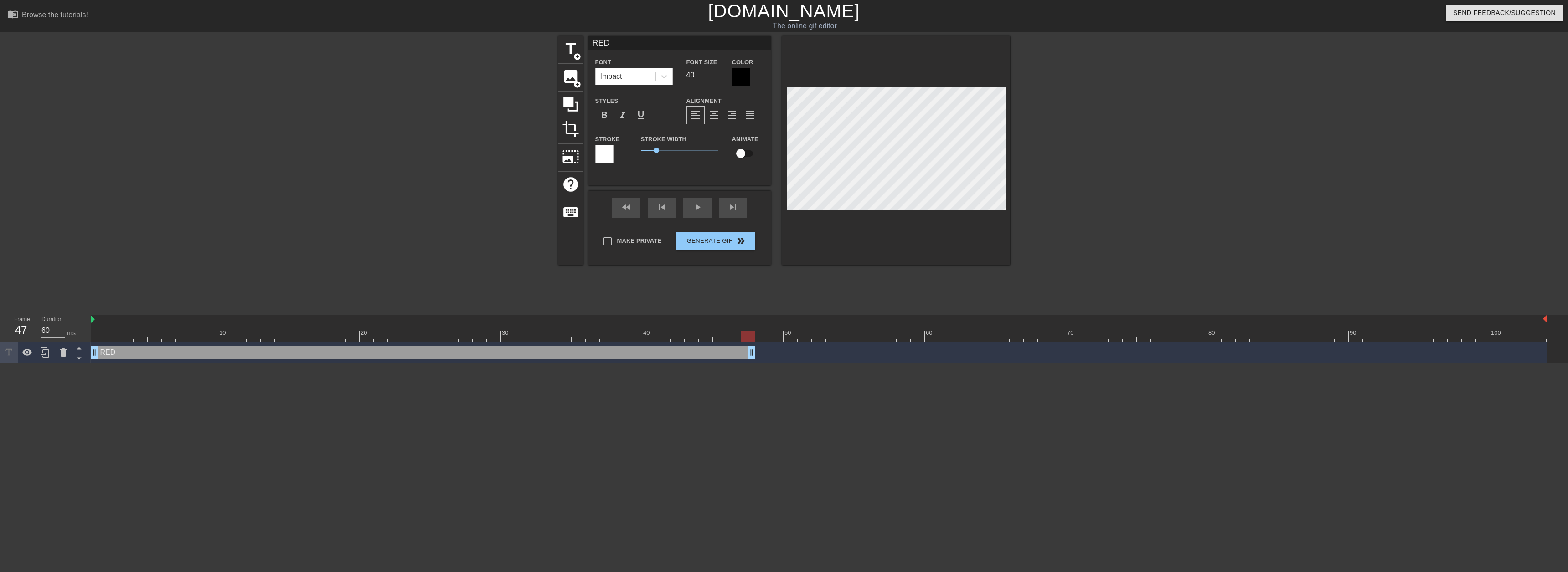
type input "RED I"
type textarea "RED I"
type input "RED IZ"
type textarea "RED IZ"
type input "RED IZA"
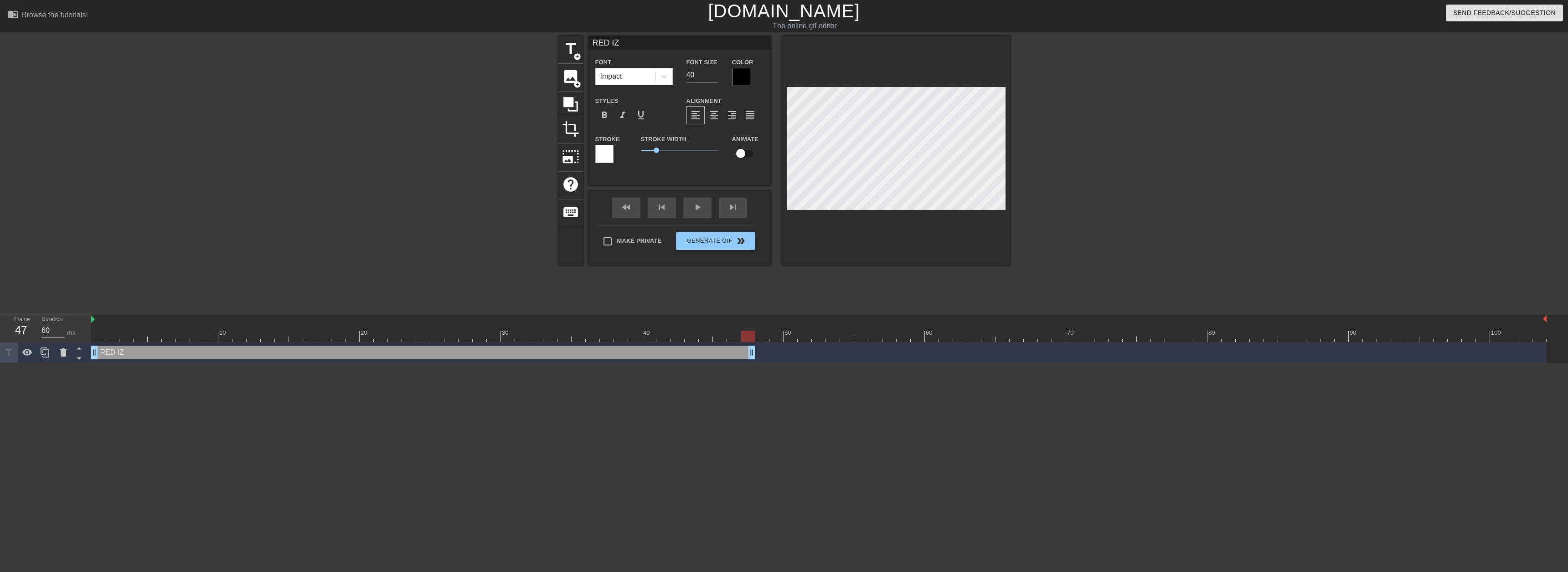
type textarea "RED IZA"
type input "RED IZAQ"
type textarea "RED IZAQ"
type input "RED IZAQH"
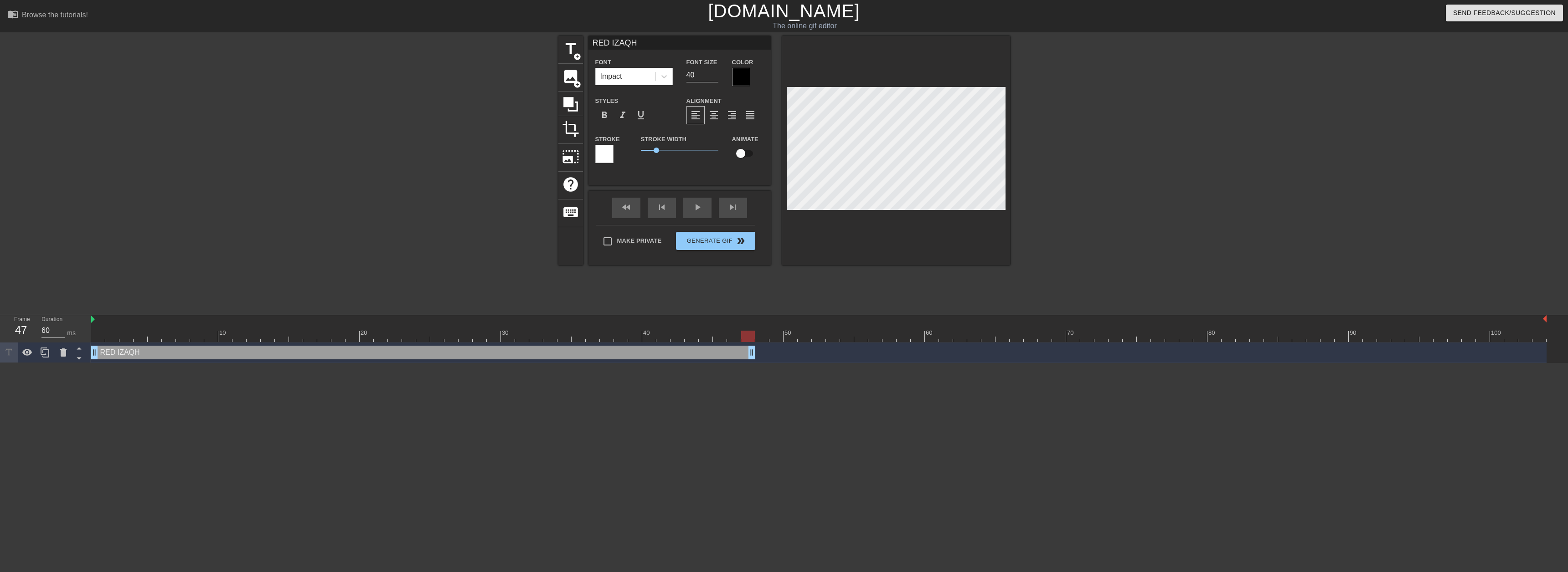
type textarea "RED IZAQH"
click at [59, 352] on icon at bounding box center [63, 352] width 11 height 11
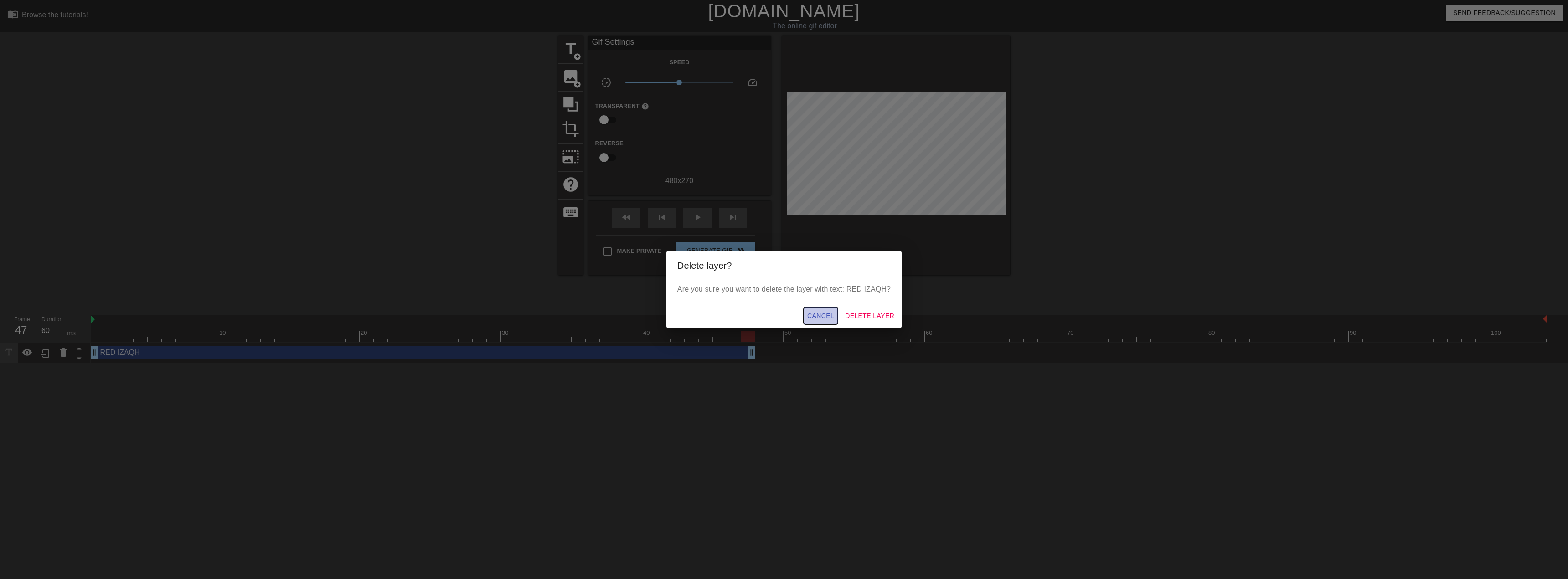
click at [824, 317] on span "Cancel" at bounding box center [820, 315] width 27 height 11
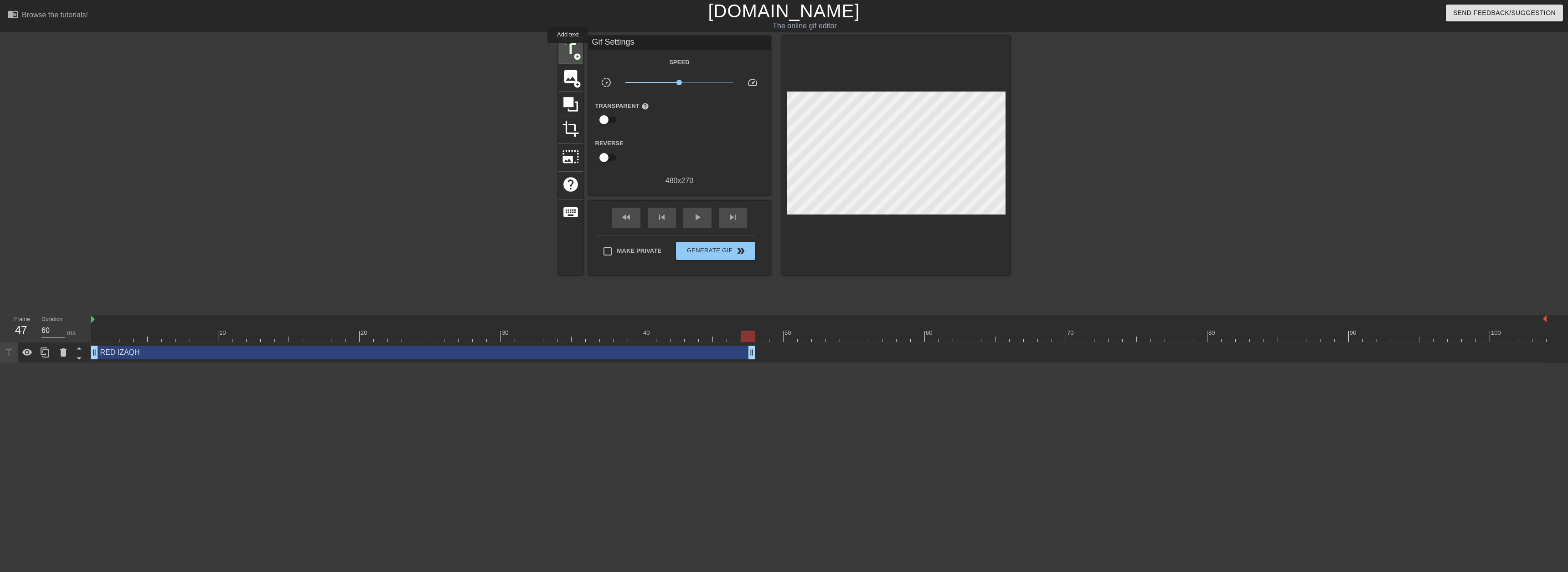
click at [568, 49] on span "title" at bounding box center [570, 49] width 17 height 17
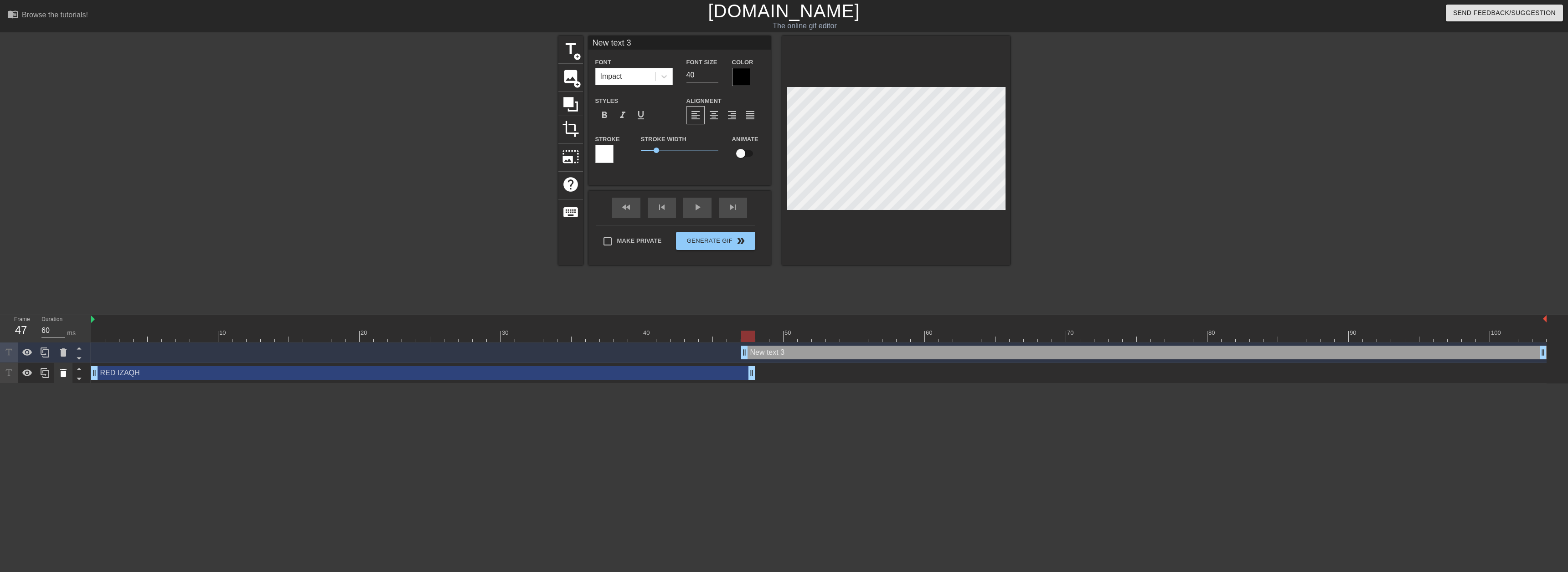
click at [63, 371] on icon at bounding box center [63, 373] width 7 height 8
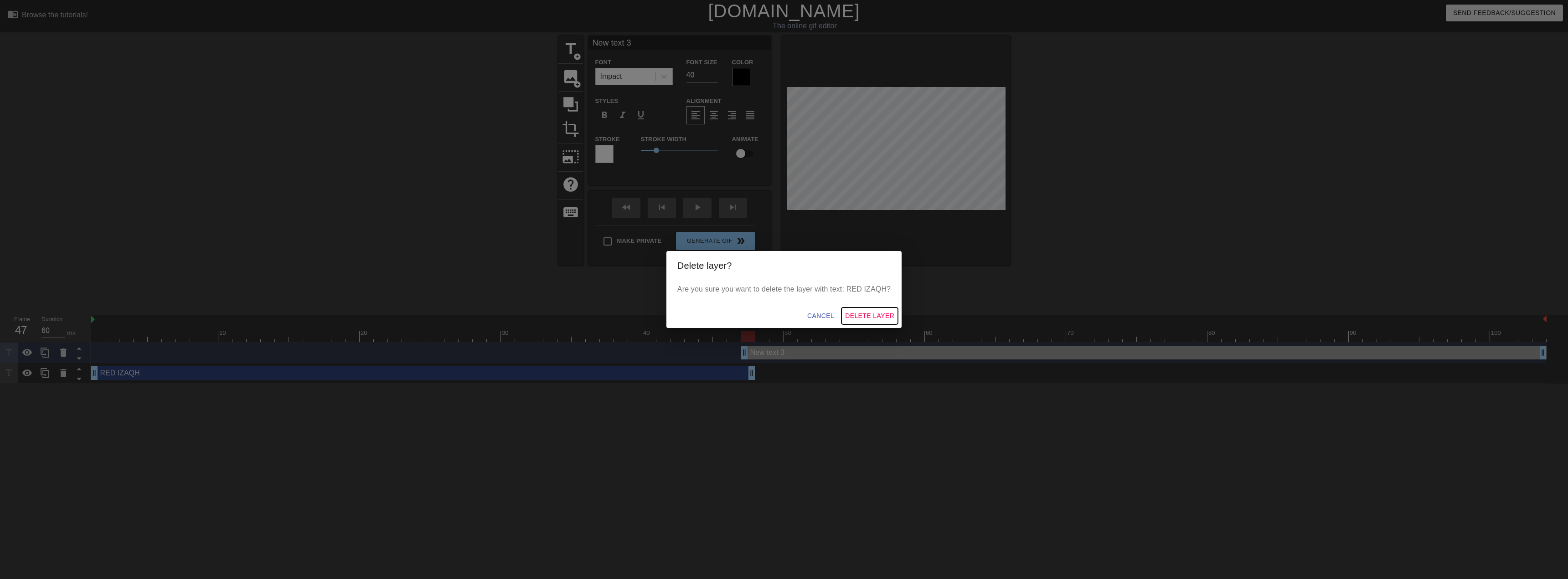
click at [871, 318] on span "Delete Layer" at bounding box center [870, 315] width 49 height 11
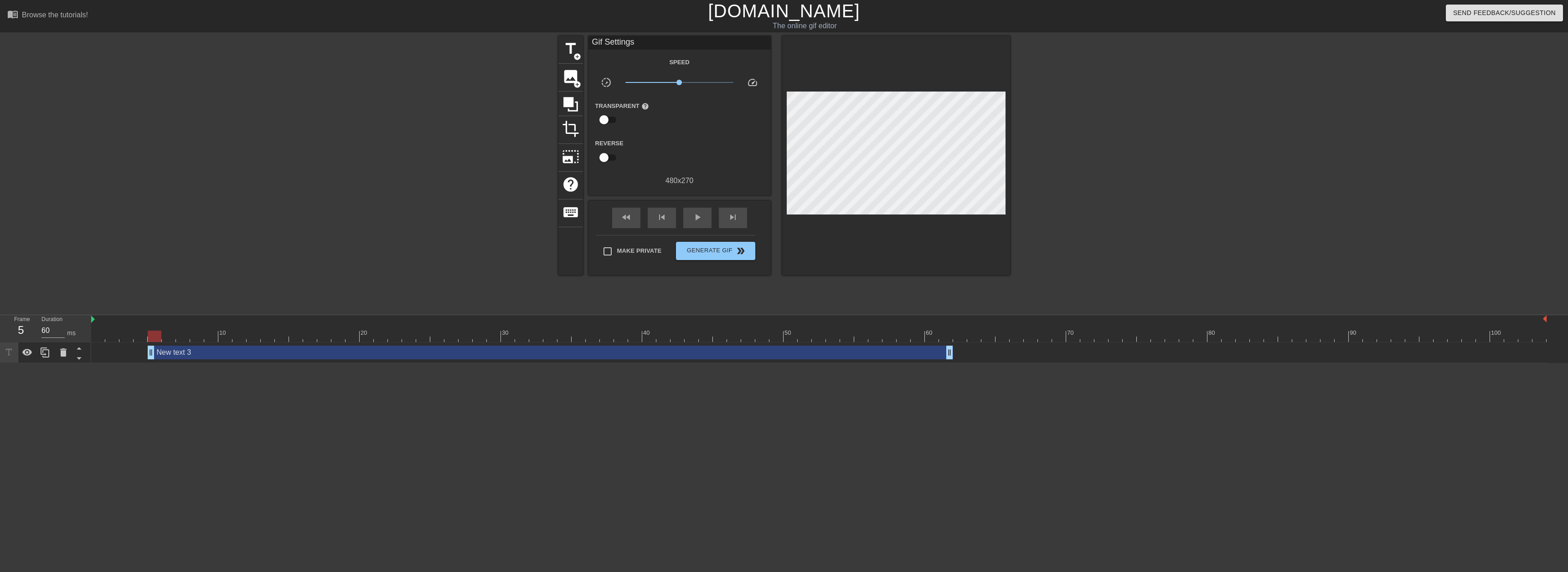
type input "70"
drag, startPoint x: 866, startPoint y: 354, endPoint x: 210, endPoint y: 339, distance: 656.2
click at [210, 339] on div "10 20 30 40 50 60 70 80 90 100 New text 3 drag_handle drag_handle" at bounding box center [829, 339] width 1477 height 48
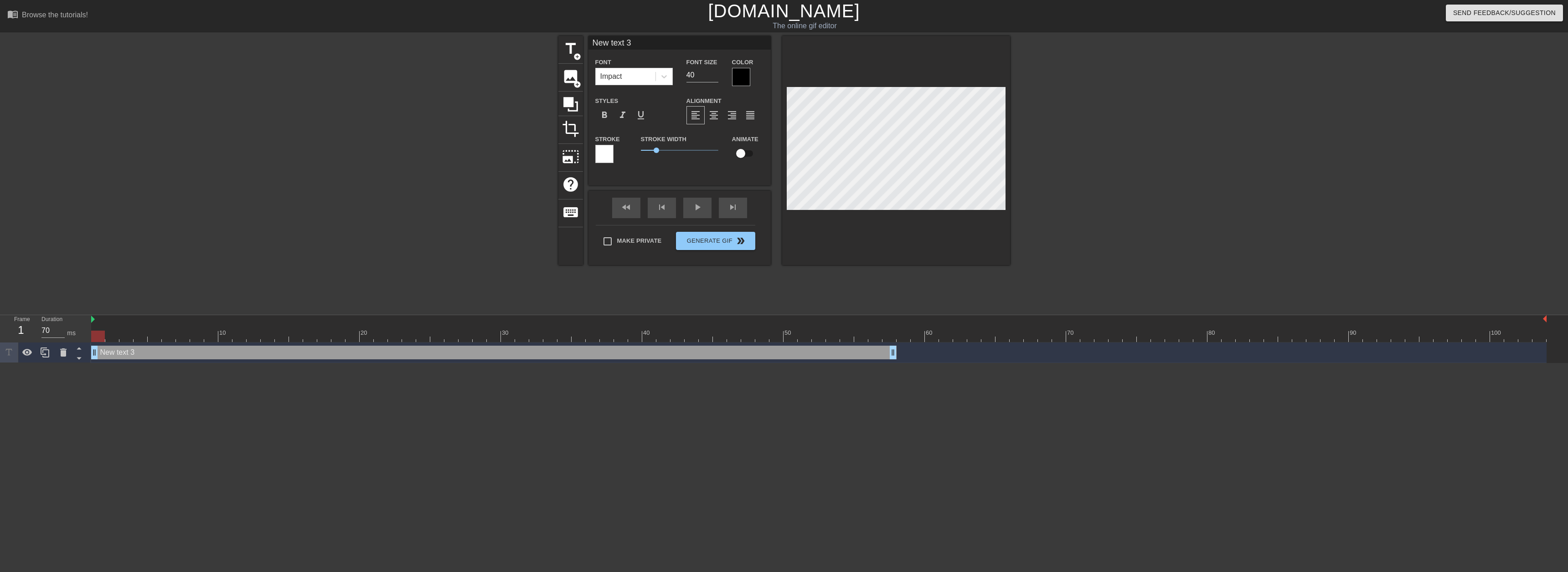
click at [741, 75] on div at bounding box center [741, 77] width 18 height 18
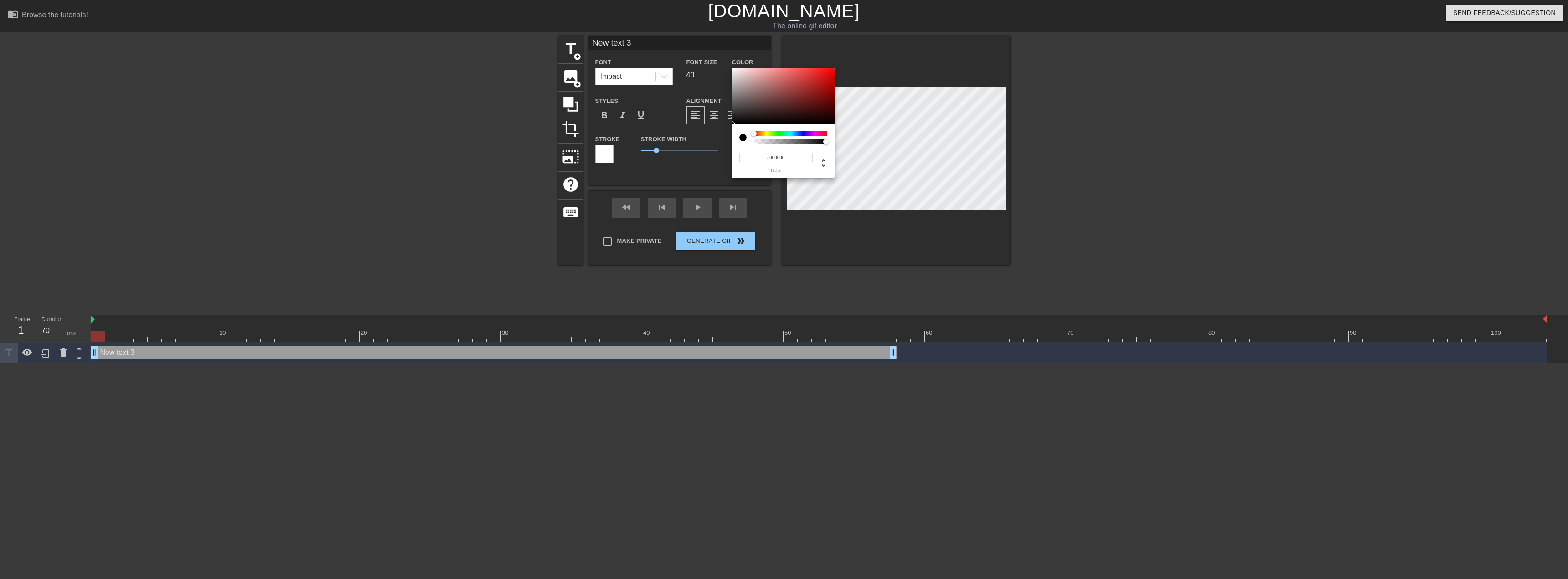
click at [825, 132] on div at bounding box center [791, 133] width 74 height 5
click at [830, 133] on div at bounding box center [829, 134] width 5 height 5
click at [808, 151] on div "#000000 hex" at bounding box center [783, 158] width 88 height 29
click at [827, 76] on div at bounding box center [783, 96] width 103 height 57
type input "#F0070B"
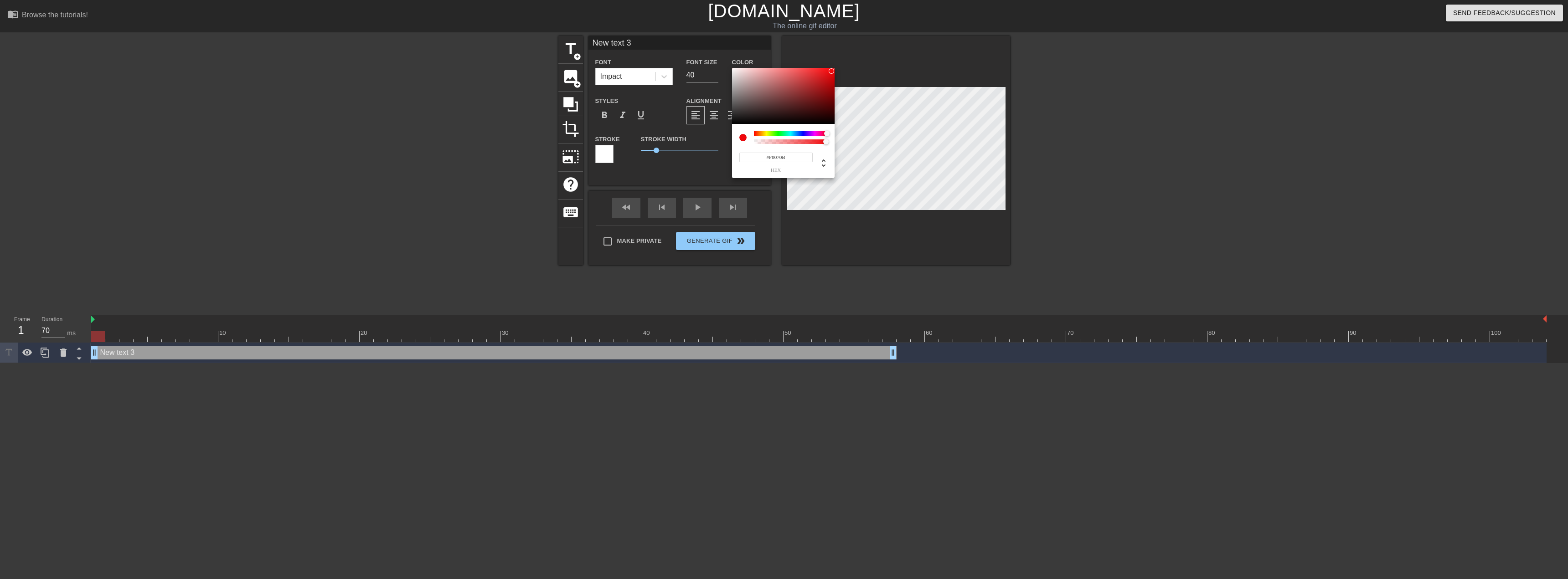
click at [831, 71] on div at bounding box center [831, 71] width 5 height 5
click at [811, 167] on div "#F0070B hex" at bounding box center [776, 162] width 74 height 22
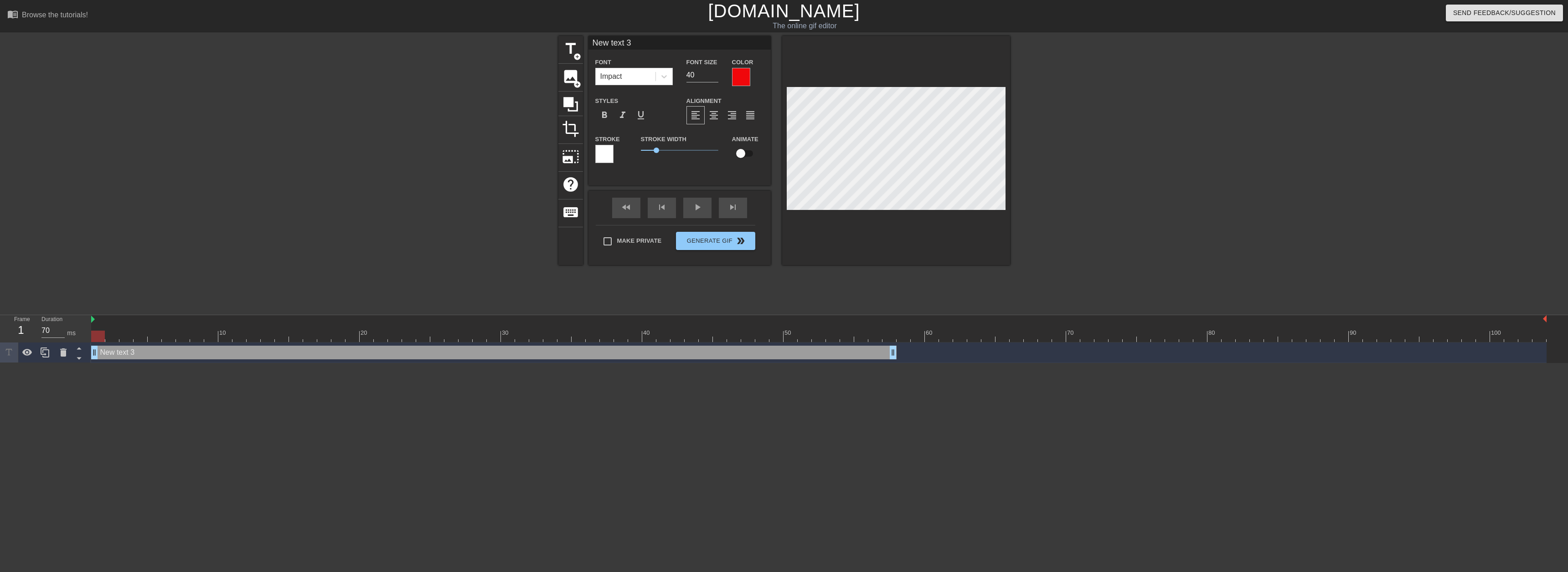
scroll to position [1, 2]
type input "R"
type textarea "R"
type input "RE"
type textarea "RE"
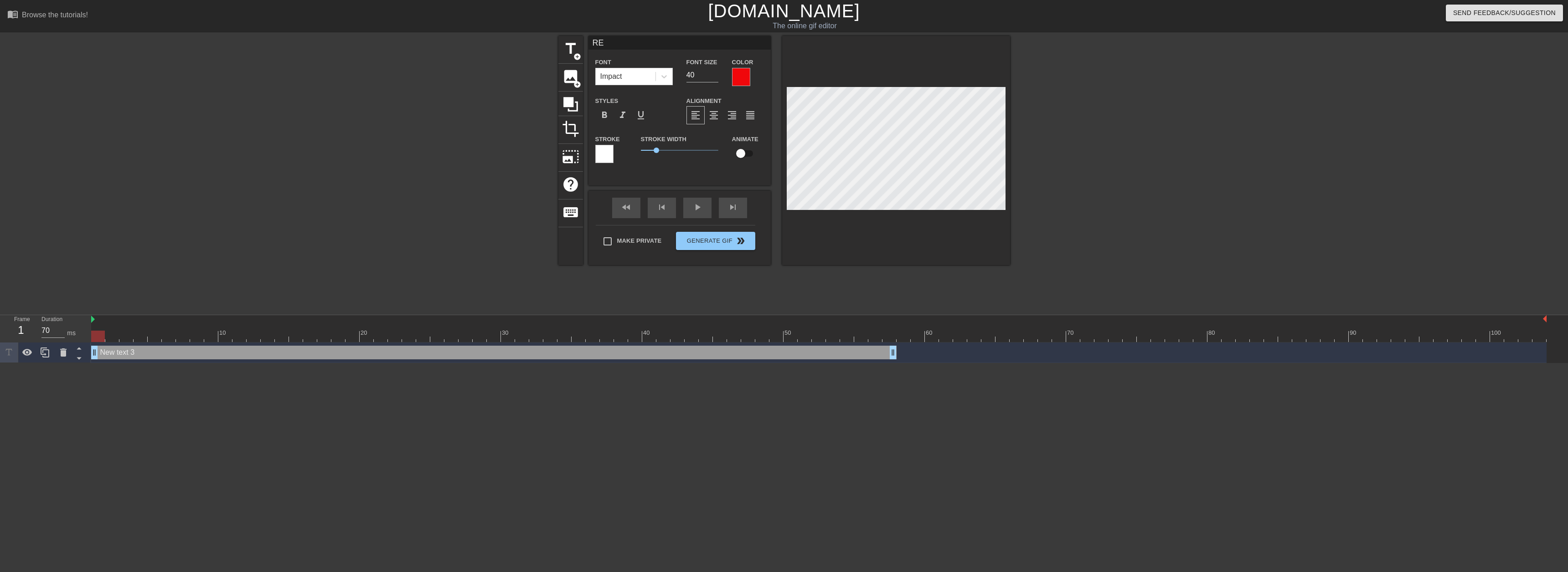
scroll to position [1, 1]
type input "RED"
type textarea "RED"
type input "RE"
type textarea "RE"
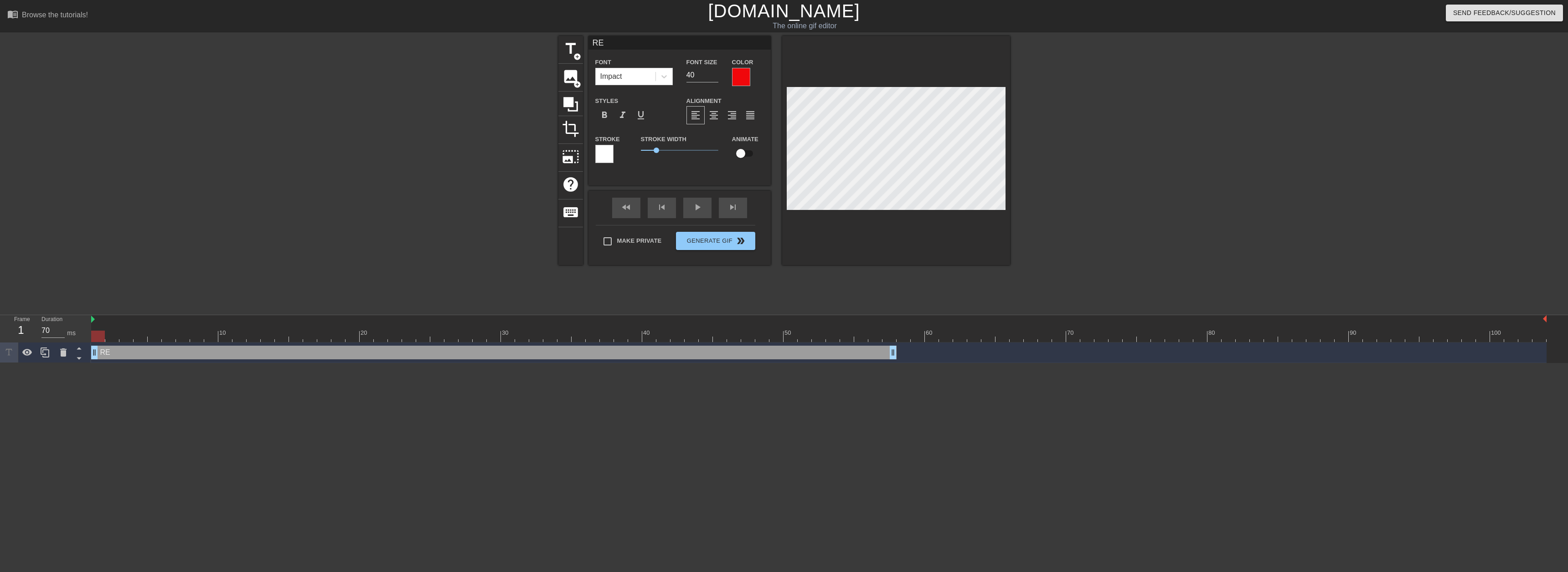
type input "R"
type textarea "R"
type input "I"
type textarea "IZ"
type input "[PERSON_NAME]"
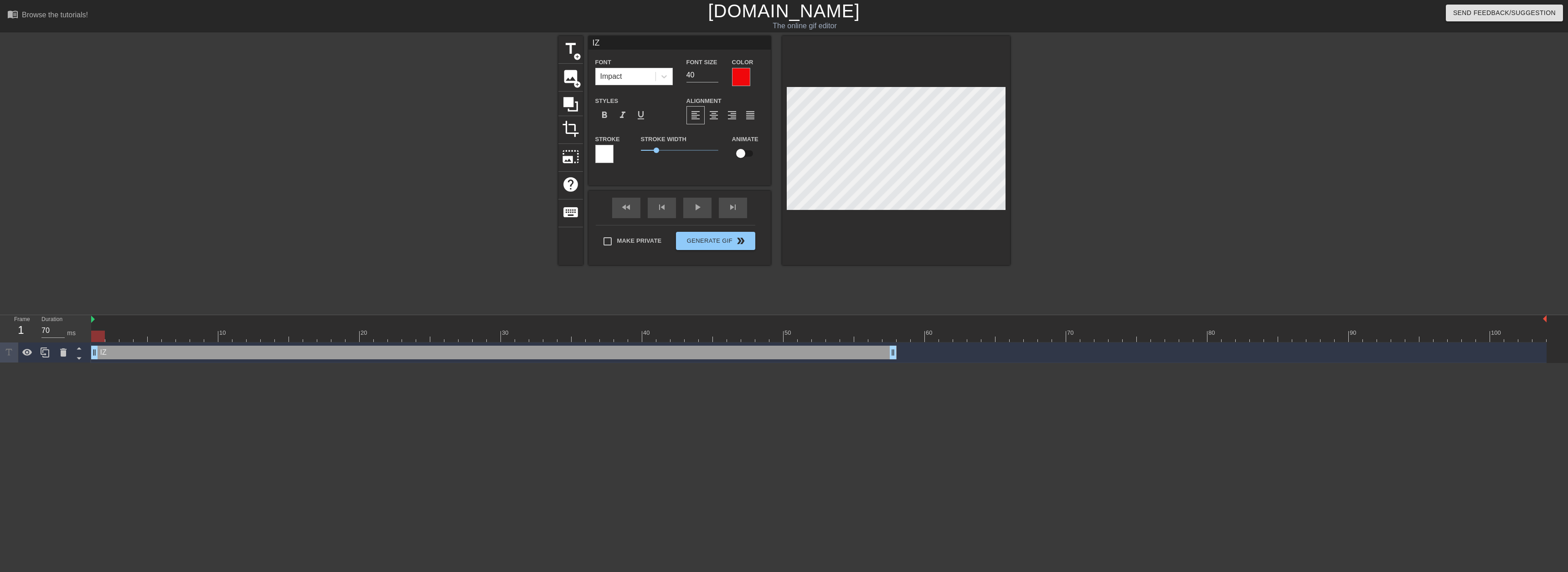
type textarea "[PERSON_NAME]"
type input "IZAH"
type textarea "IZAH"
click at [698, 77] on input "40" at bounding box center [702, 75] width 32 height 14
type input "45"
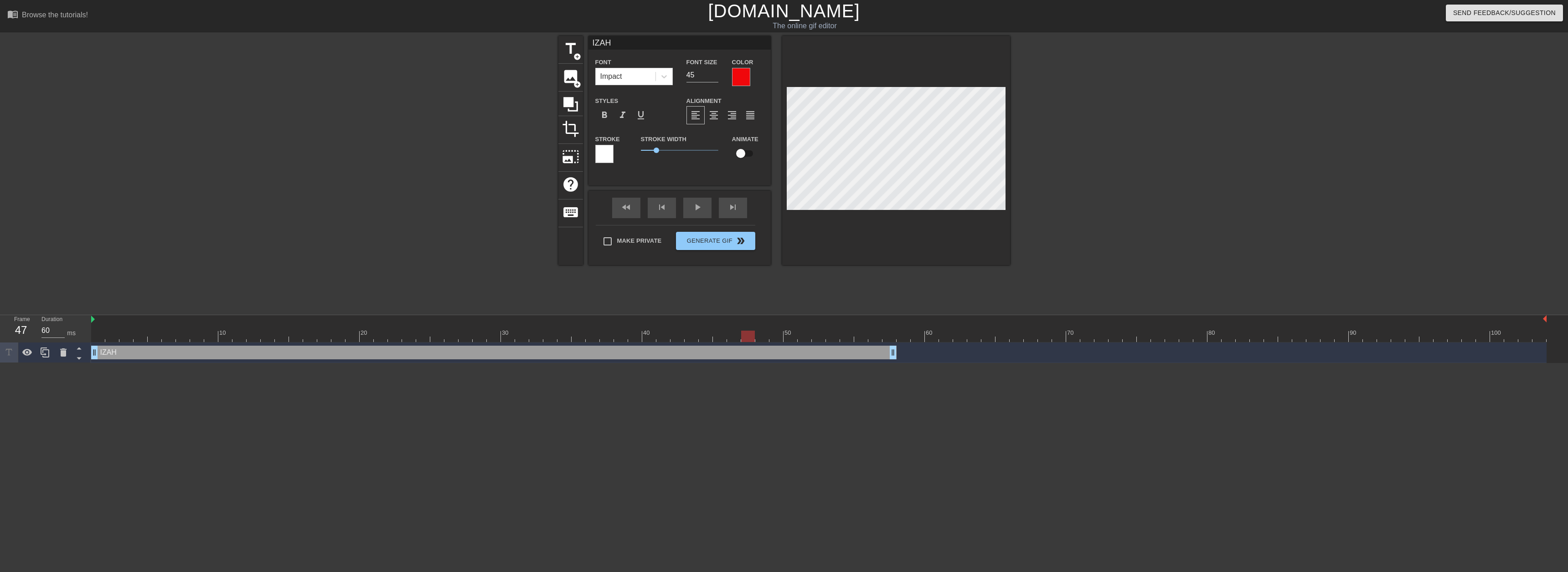
click at [744, 337] on div at bounding box center [819, 336] width 1456 height 11
click at [770, 337] on div at bounding box center [819, 336] width 1456 height 11
click at [764, 339] on div at bounding box center [819, 336] width 1456 height 11
click at [749, 339] on div at bounding box center [819, 336] width 1456 height 11
drag, startPoint x: 891, startPoint y: 353, endPoint x: 754, endPoint y: 348, distance: 137.1
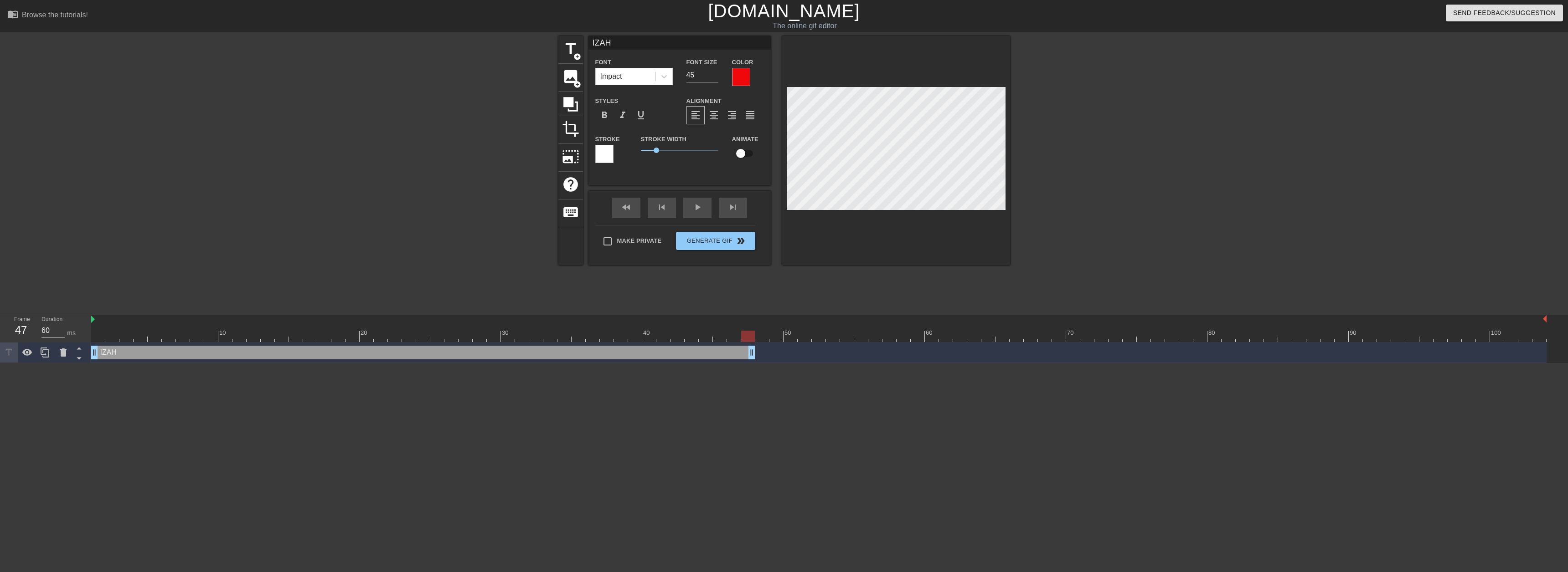
type input "70"
click at [762, 338] on div at bounding box center [819, 336] width 1456 height 11
click at [750, 76] on div "Color" at bounding box center [748, 71] width 32 height 30
click at [747, 78] on div at bounding box center [741, 77] width 18 height 18
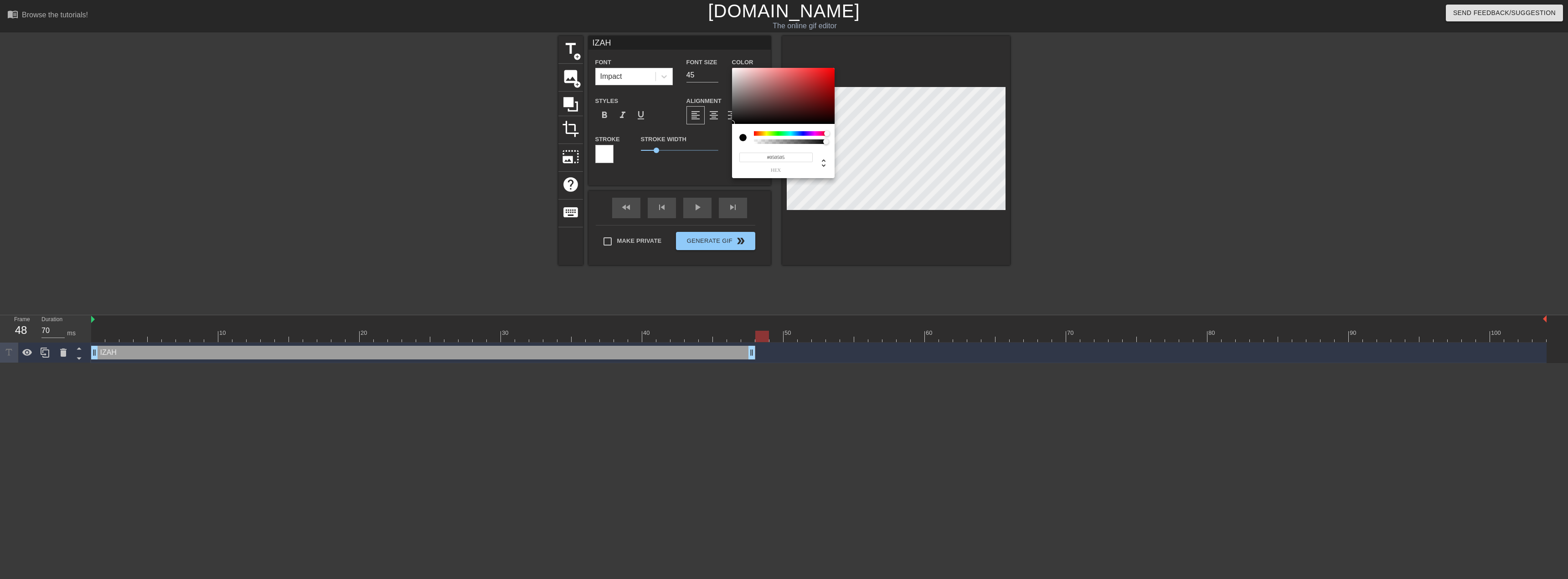
type input "#000000"
drag, startPoint x: 745, startPoint y: 116, endPoint x: 714, endPoint y: 128, distance: 33.2
click at [714, 128] on div "#000000 hex" at bounding box center [784, 289] width 1568 height 579
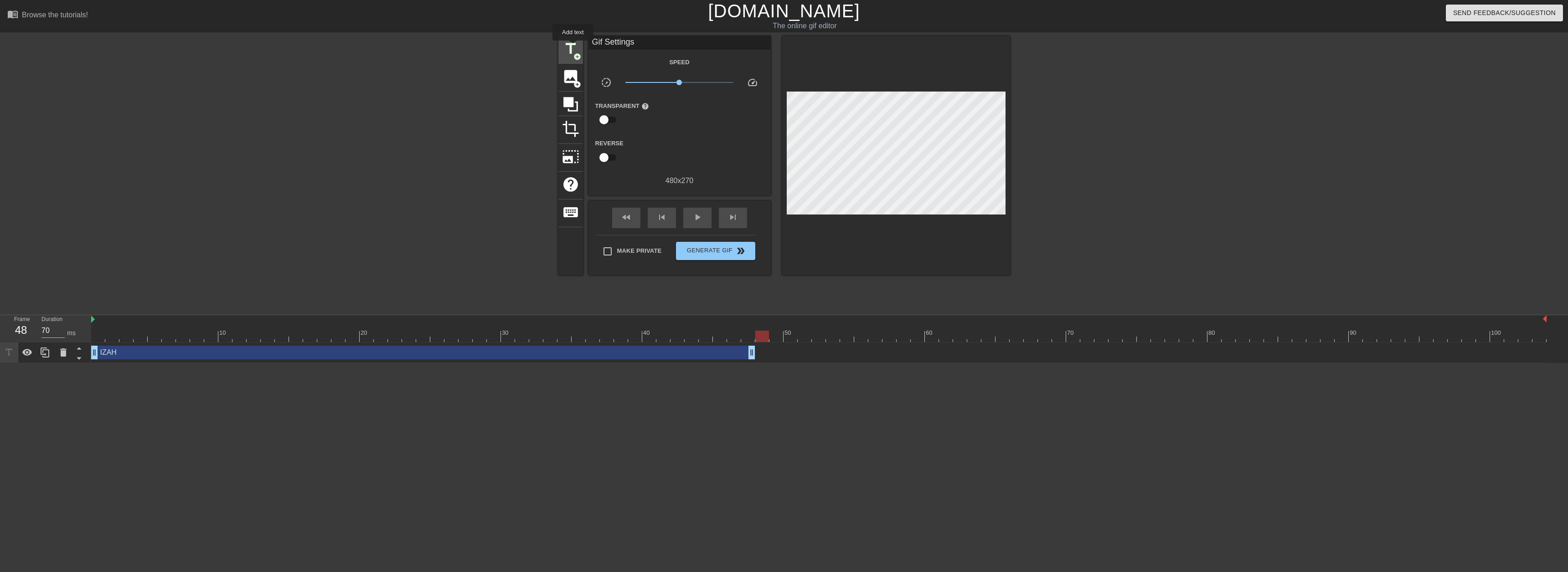
click at [573, 47] on span "title" at bounding box center [570, 49] width 17 height 17
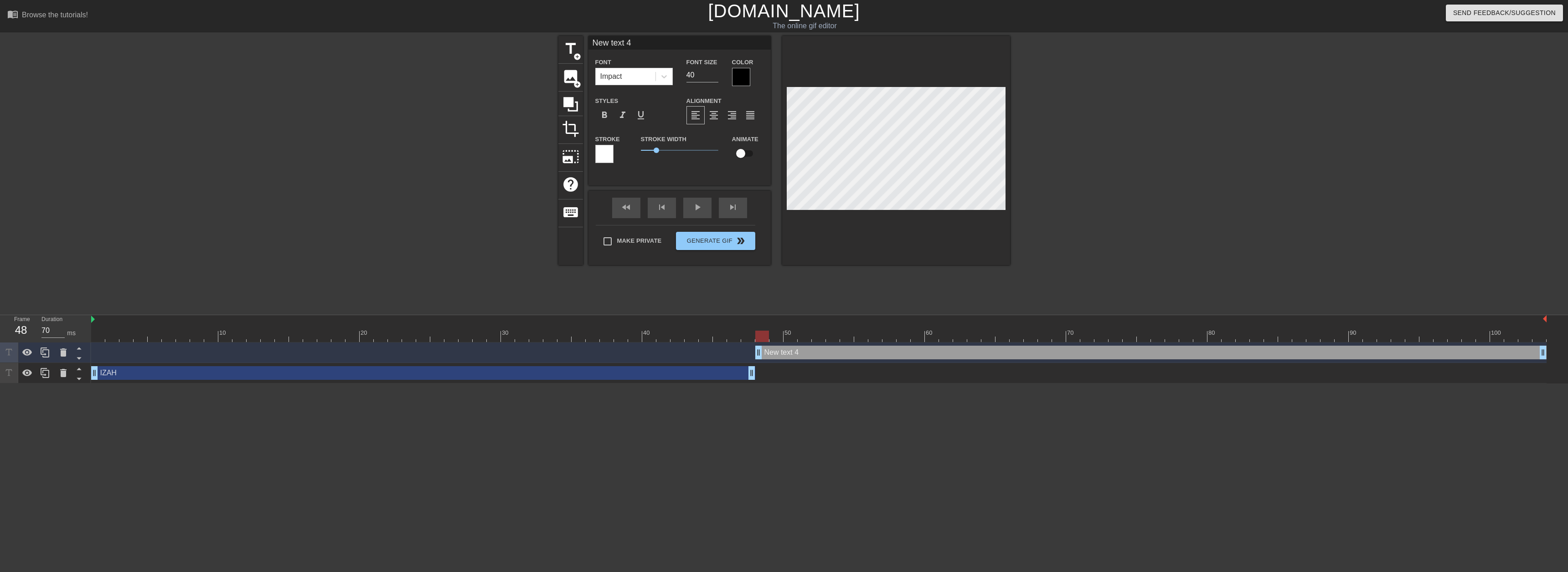
scroll to position [1, 3]
type input "D"
type textarea "D"
type input "Da"
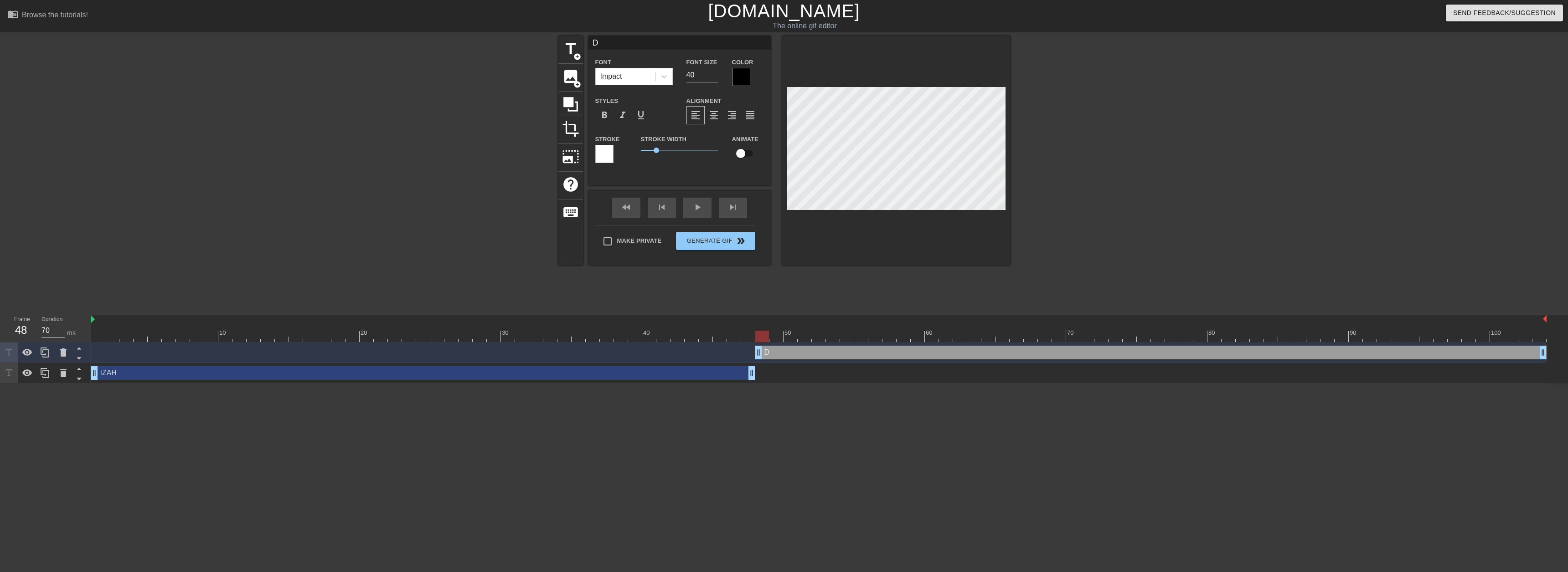
type textarea "Da"
type input "Dar"
type textarea "Dar"
type input "Dary"
type textarea "Dary"
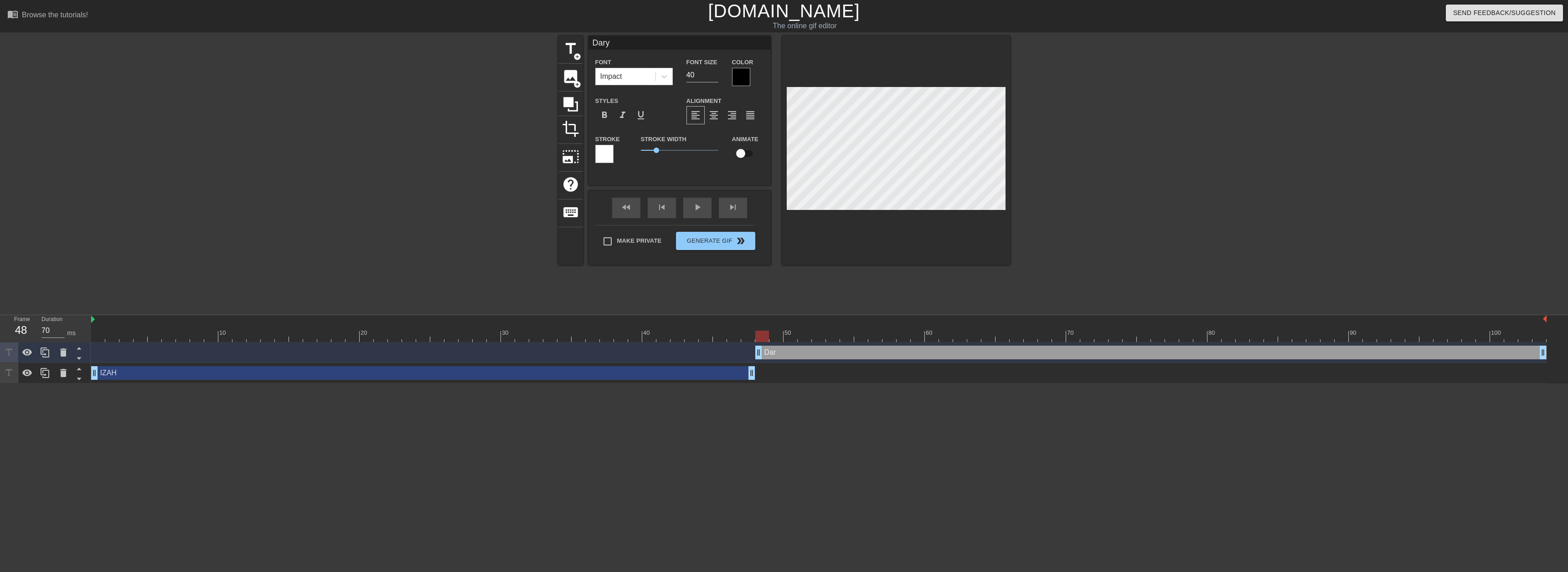
type input "[PERSON_NAME]"
type textarea "[PERSON_NAME]"
click at [571, 49] on span "title" at bounding box center [570, 49] width 17 height 17
type input "New text 5"
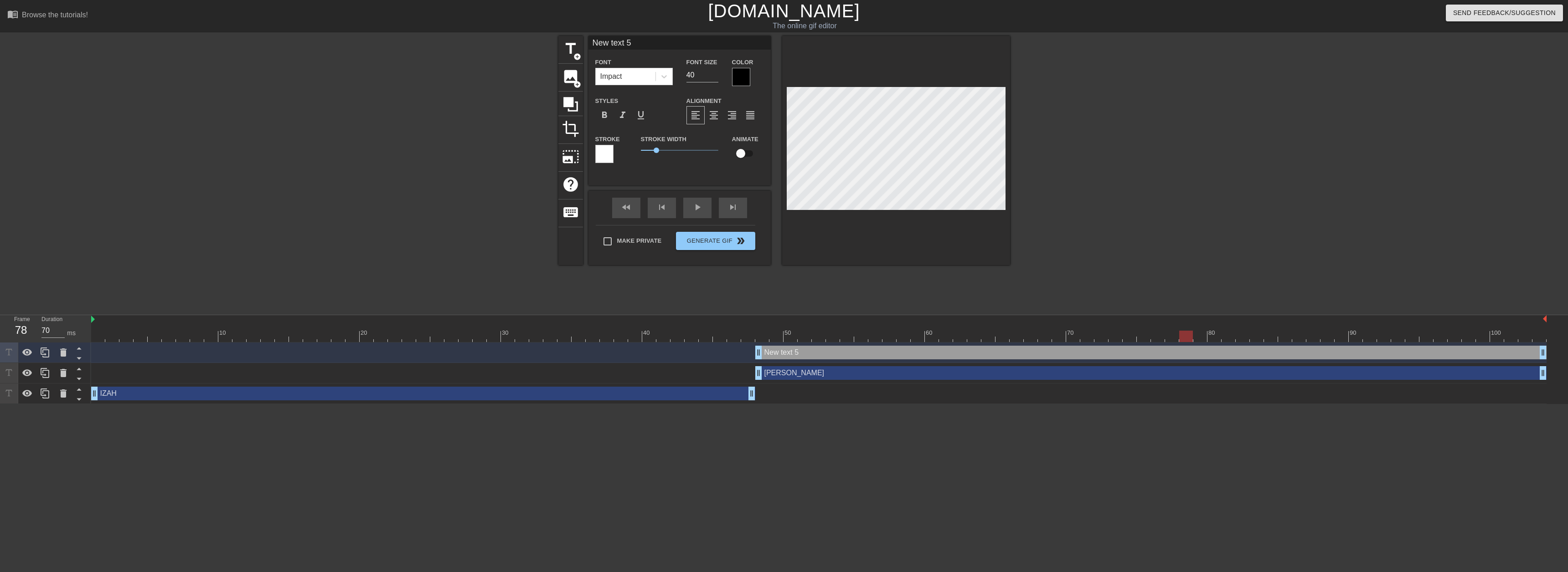
click at [1187, 335] on div at bounding box center [819, 336] width 1456 height 11
drag, startPoint x: 1098, startPoint y: 339, endPoint x: 1077, endPoint y: 341, distance: 21.1
click at [1098, 339] on div at bounding box center [819, 336] width 1456 height 11
click at [1044, 341] on div at bounding box center [819, 336] width 1456 height 11
click at [1017, 339] on div at bounding box center [819, 336] width 1456 height 11
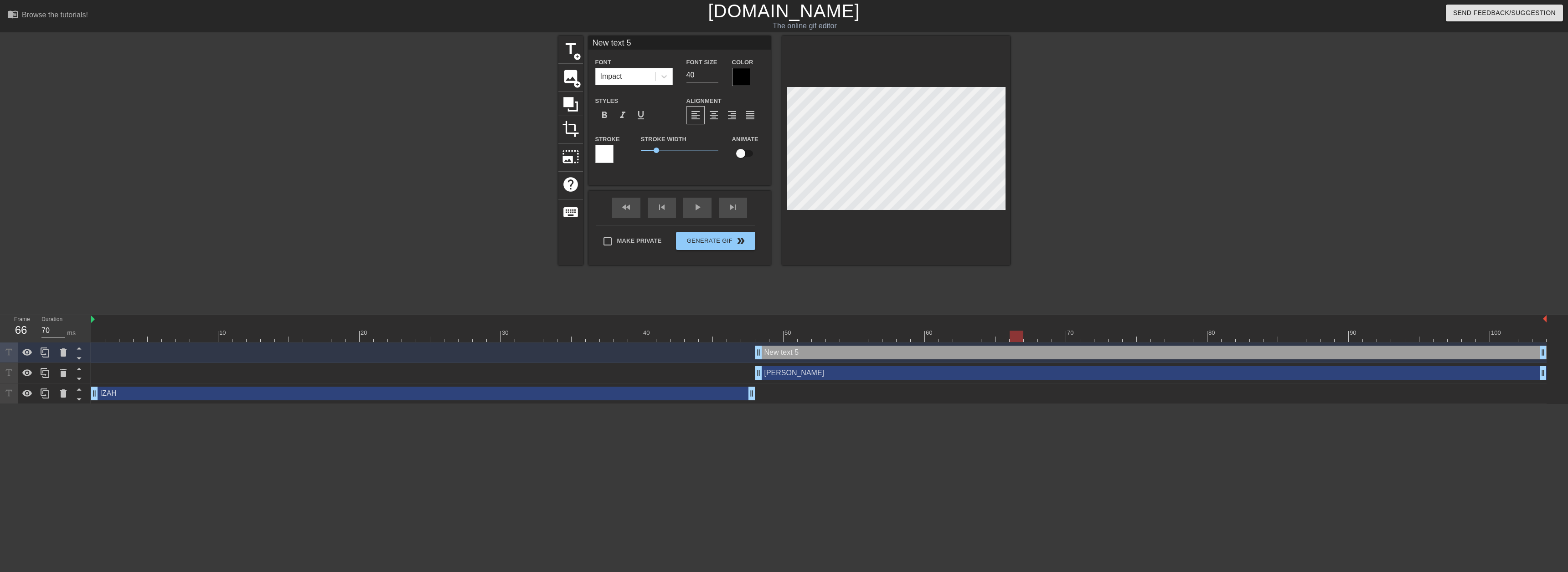
click at [1323, 341] on div at bounding box center [819, 336] width 1456 height 11
click at [1386, 339] on div at bounding box center [819, 336] width 1456 height 11
click at [1429, 337] on div at bounding box center [819, 336] width 1456 height 11
click at [1466, 336] on div at bounding box center [819, 336] width 1456 height 11
click at [1494, 336] on div at bounding box center [819, 336] width 1456 height 11
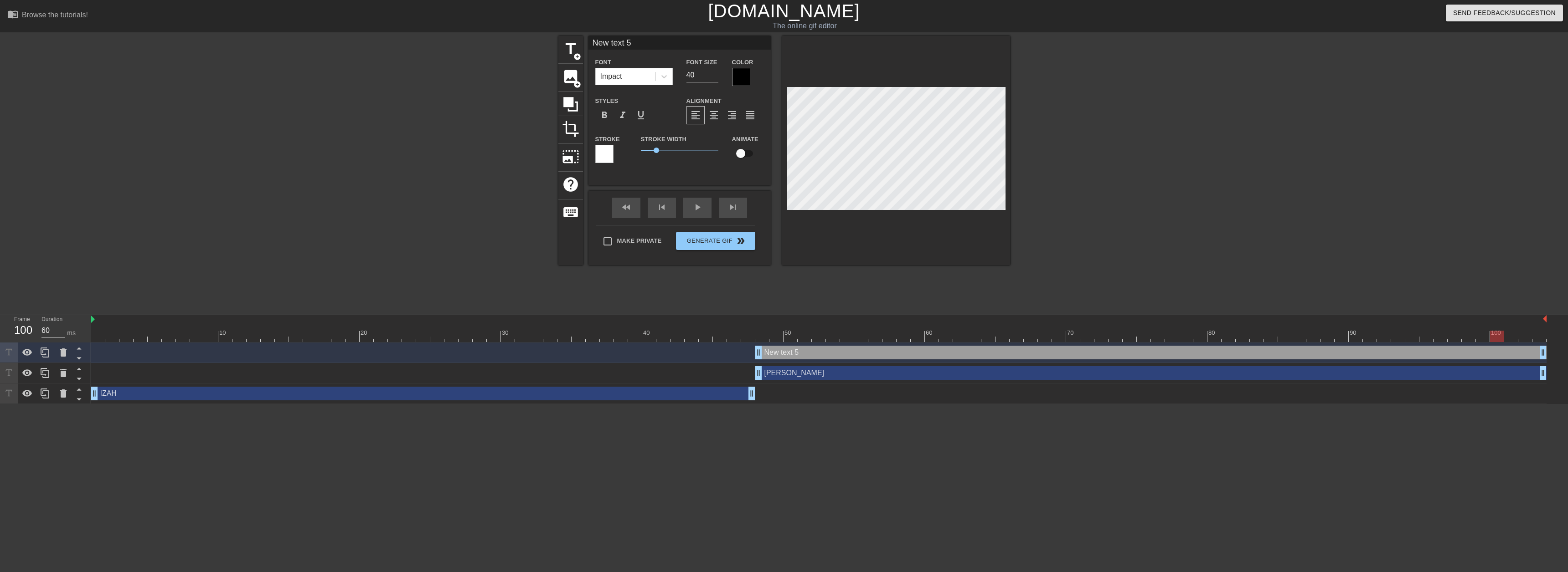
click at [1509, 337] on div at bounding box center [819, 336] width 1456 height 11
click at [946, 335] on div at bounding box center [819, 336] width 1456 height 11
click at [892, 337] on div at bounding box center [819, 336] width 1456 height 11
click at [864, 336] on div at bounding box center [819, 336] width 1456 height 11
click at [911, 332] on div at bounding box center [819, 336] width 1456 height 11
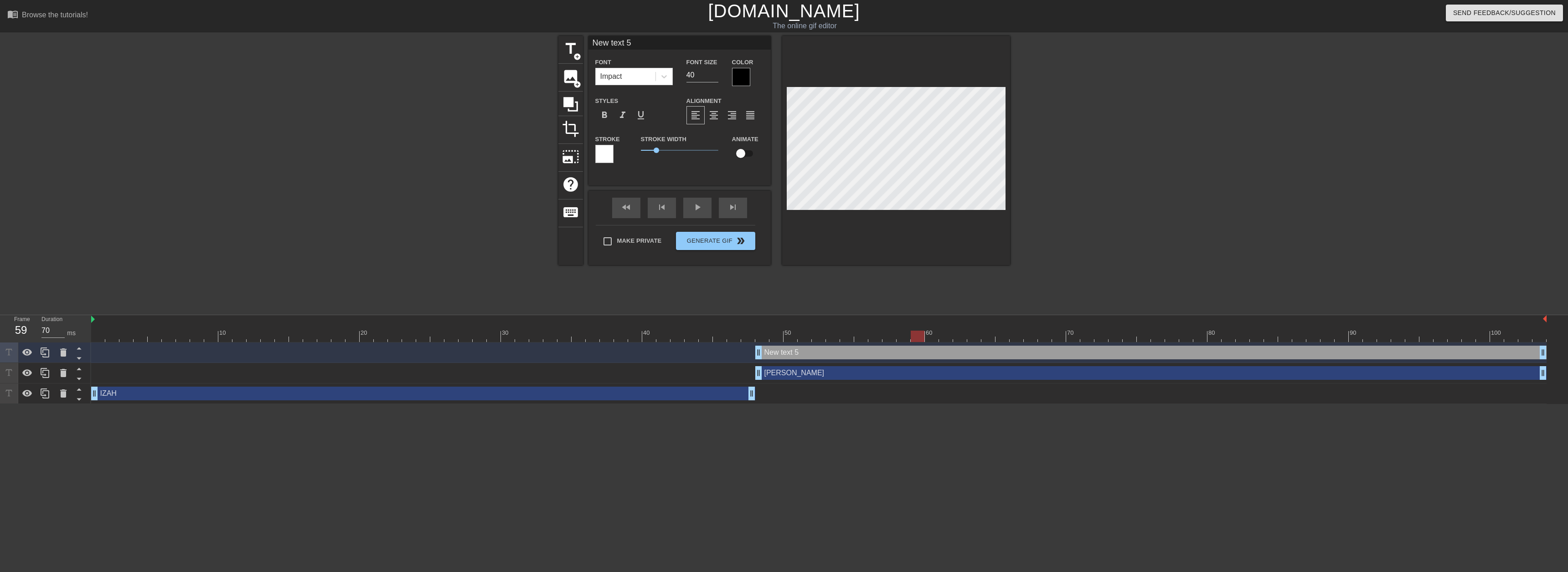
click at [952, 335] on div at bounding box center [819, 336] width 1456 height 11
click at [979, 341] on div at bounding box center [819, 336] width 1456 height 11
click at [1010, 341] on div at bounding box center [819, 336] width 1456 height 11
click at [1024, 341] on div at bounding box center [819, 336] width 1456 height 11
click at [1020, 341] on div at bounding box center [819, 336] width 1456 height 11
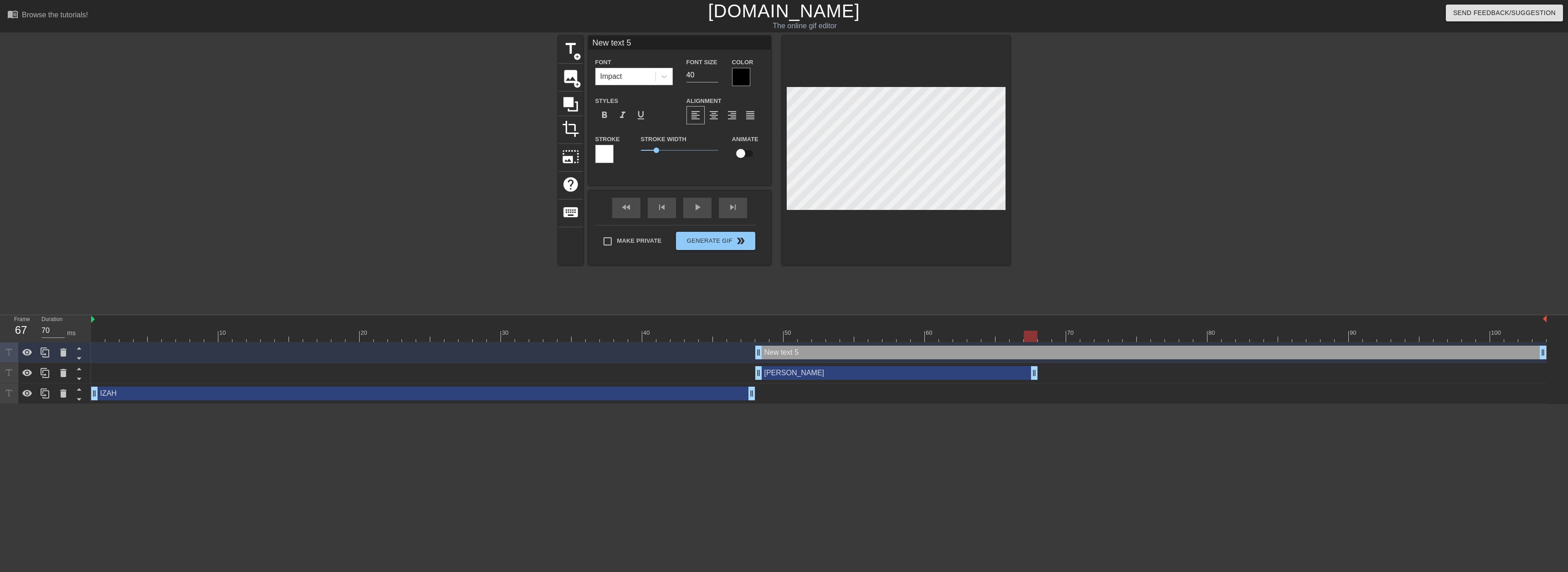
drag, startPoint x: 1542, startPoint y: 376, endPoint x: 1037, endPoint y: 360, distance: 505.3
click at [1037, 360] on div "New text 5 drag_handle drag_handle [PERSON_NAME] drag_handle drag_handle IZAH d…" at bounding box center [829, 373] width 1477 height 62
click at [1023, 338] on div at bounding box center [1030, 336] width 14 height 11
click at [1019, 339] on div at bounding box center [819, 336] width 1456 height 11
click at [1028, 338] on div at bounding box center [819, 336] width 1456 height 11
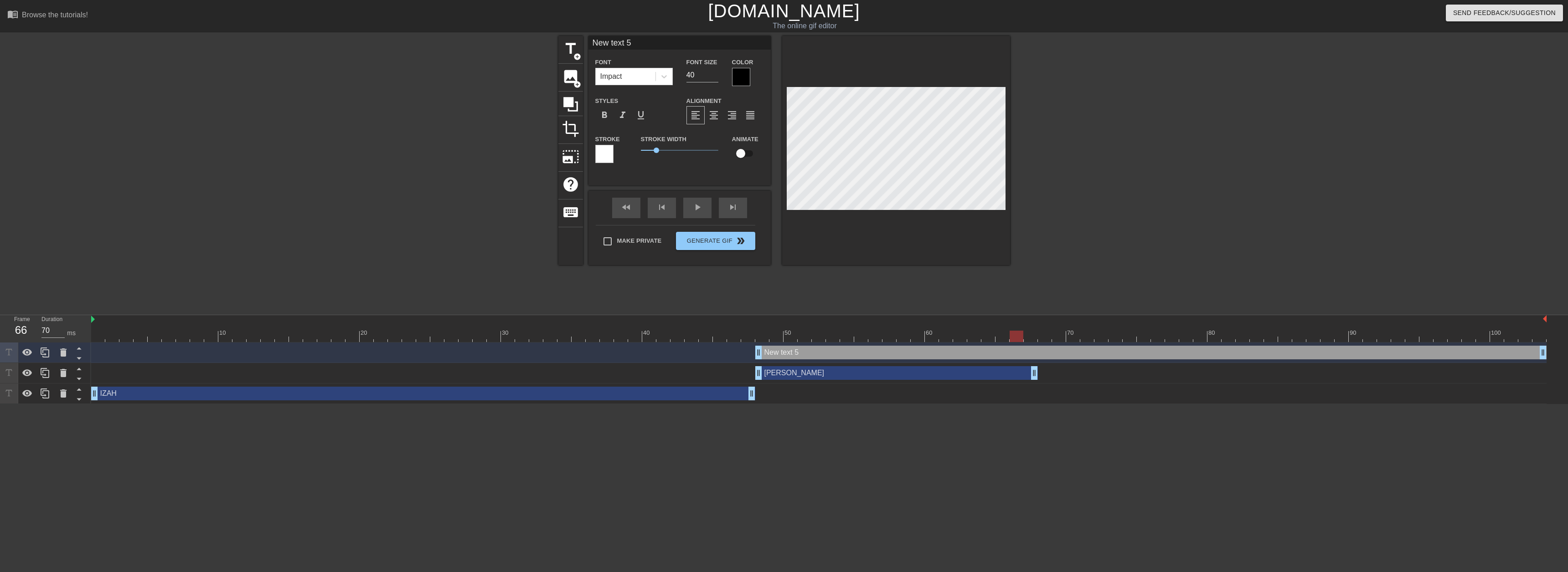
click at [1018, 338] on div at bounding box center [819, 336] width 1456 height 11
drag, startPoint x: 1033, startPoint y: 376, endPoint x: 1025, endPoint y: 375, distance: 8.1
click at [1025, 375] on div "[PERSON_NAME] drag_handle drag_handle" at bounding box center [819, 373] width 1456 height 14
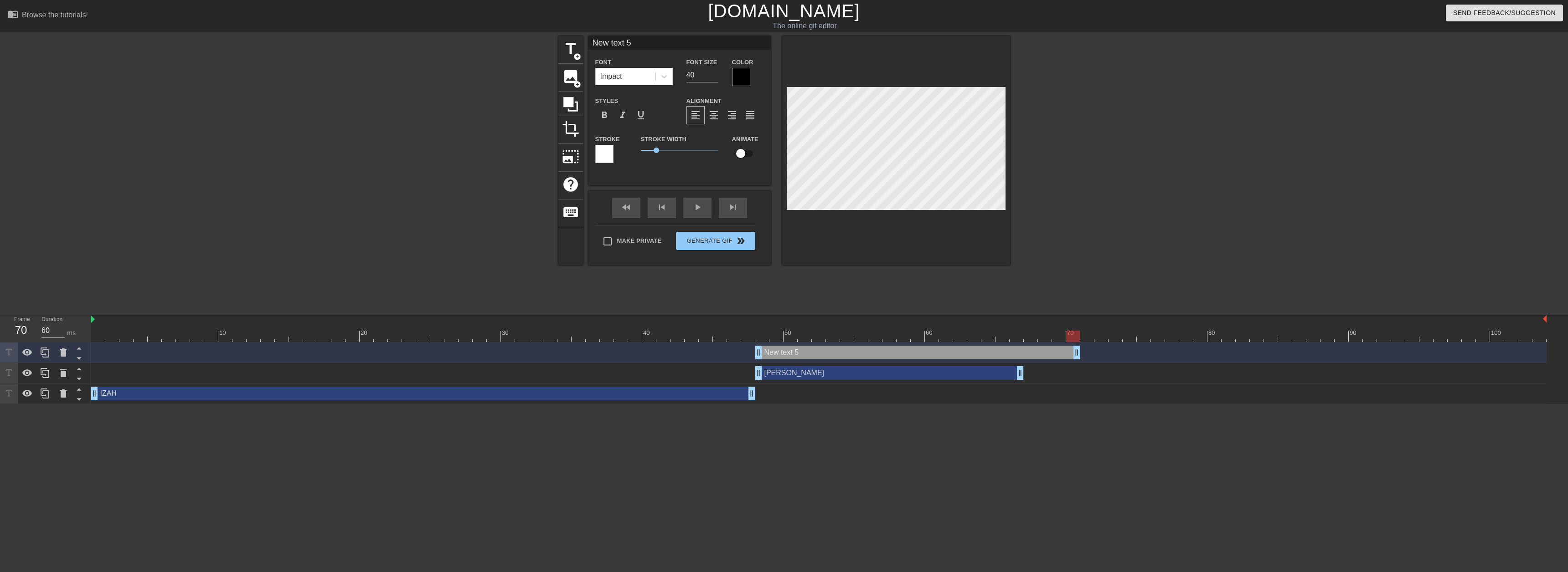
type input "70"
drag, startPoint x: 1544, startPoint y: 348, endPoint x: 1023, endPoint y: 357, distance: 521.1
click at [1023, 357] on div "New text 5 drag_handle drag_handle" at bounding box center [819, 352] width 1456 height 14
type input "J"
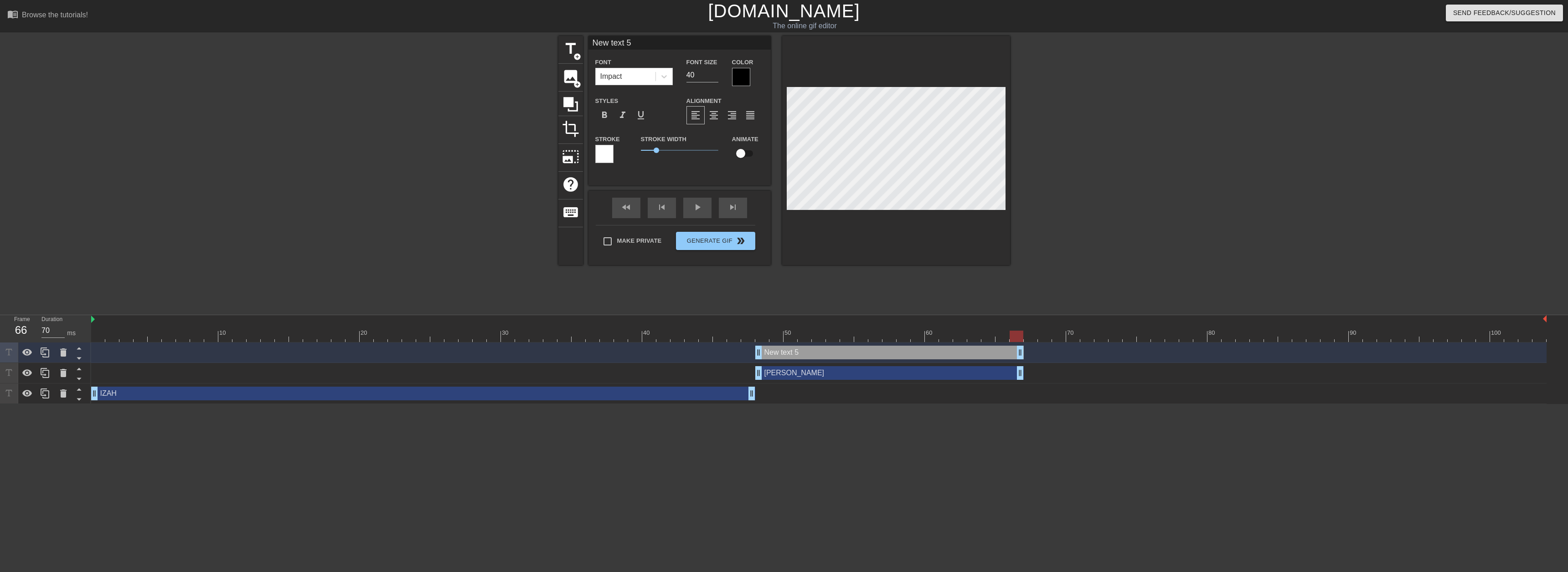
type textarea "J"
type input "Je"
type textarea "Je"
type input "Jer"
type textarea "Jer"
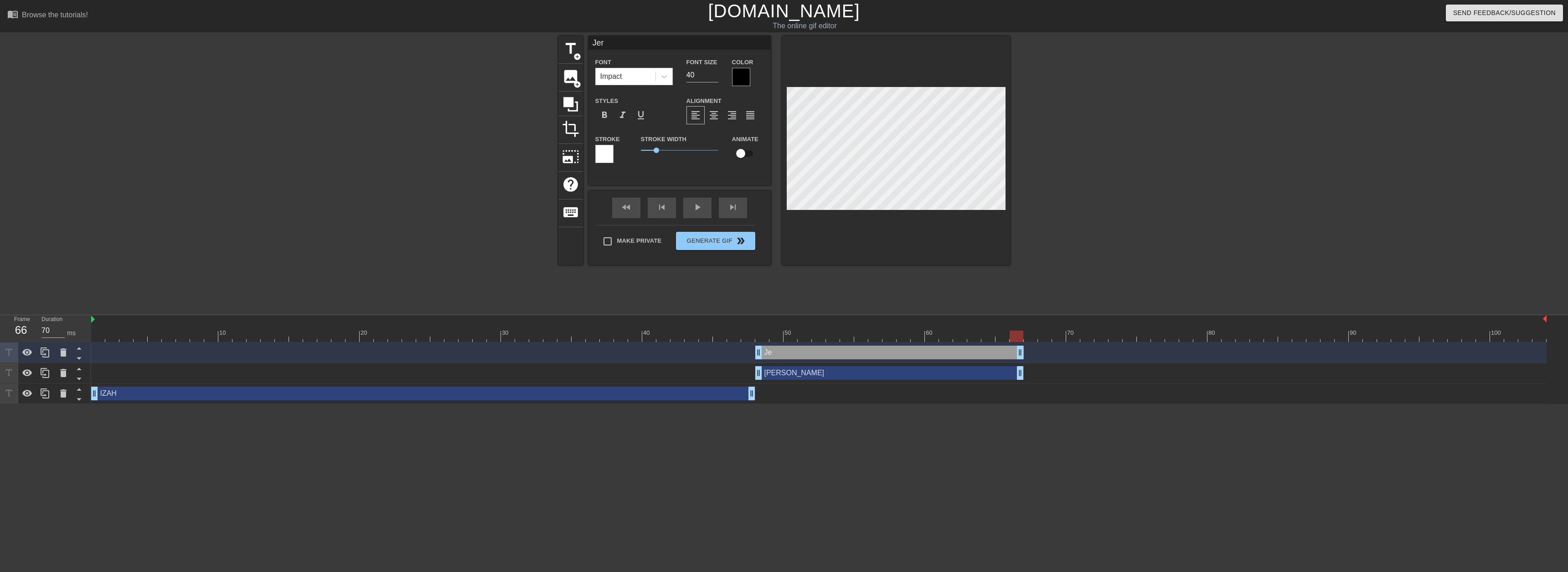
type input "[PERSON_NAME]"
type textarea "[PERSON_NAME]"
type input "Jerem"
type textarea "Jerem"
type input "[PERSON_NAME]"
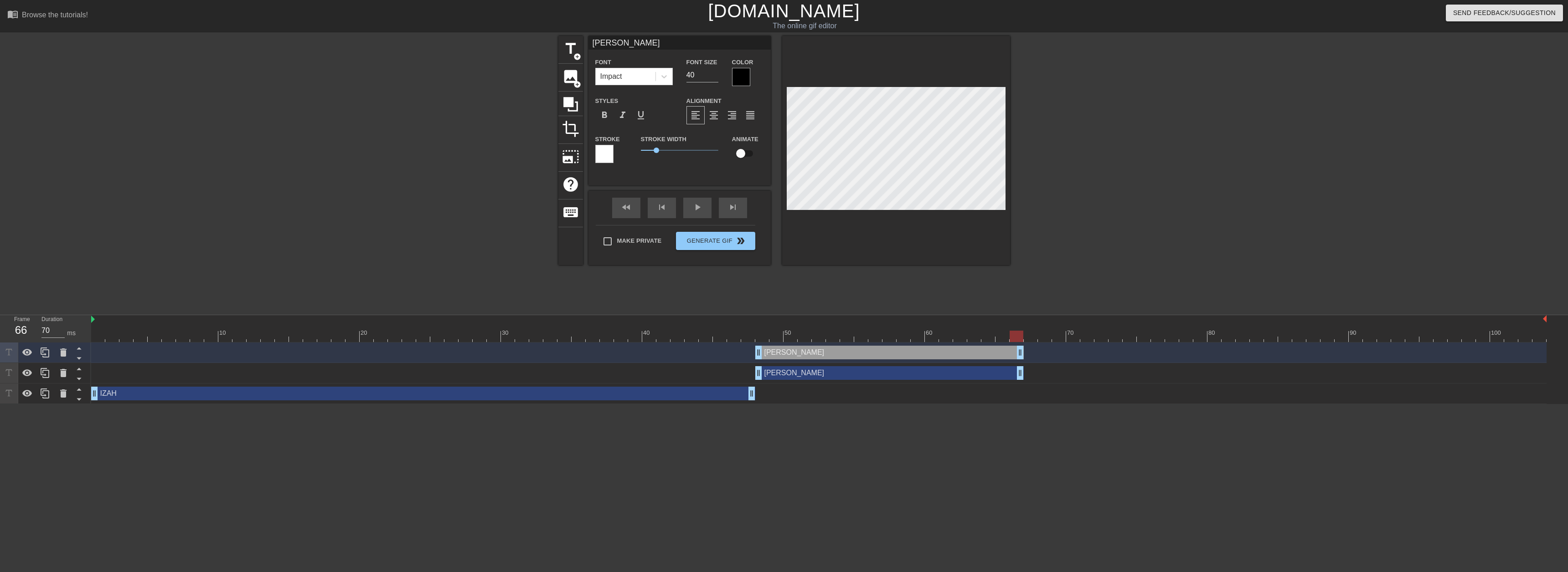
scroll to position [1, 2]
type textarea "[PERSON_NAME]"
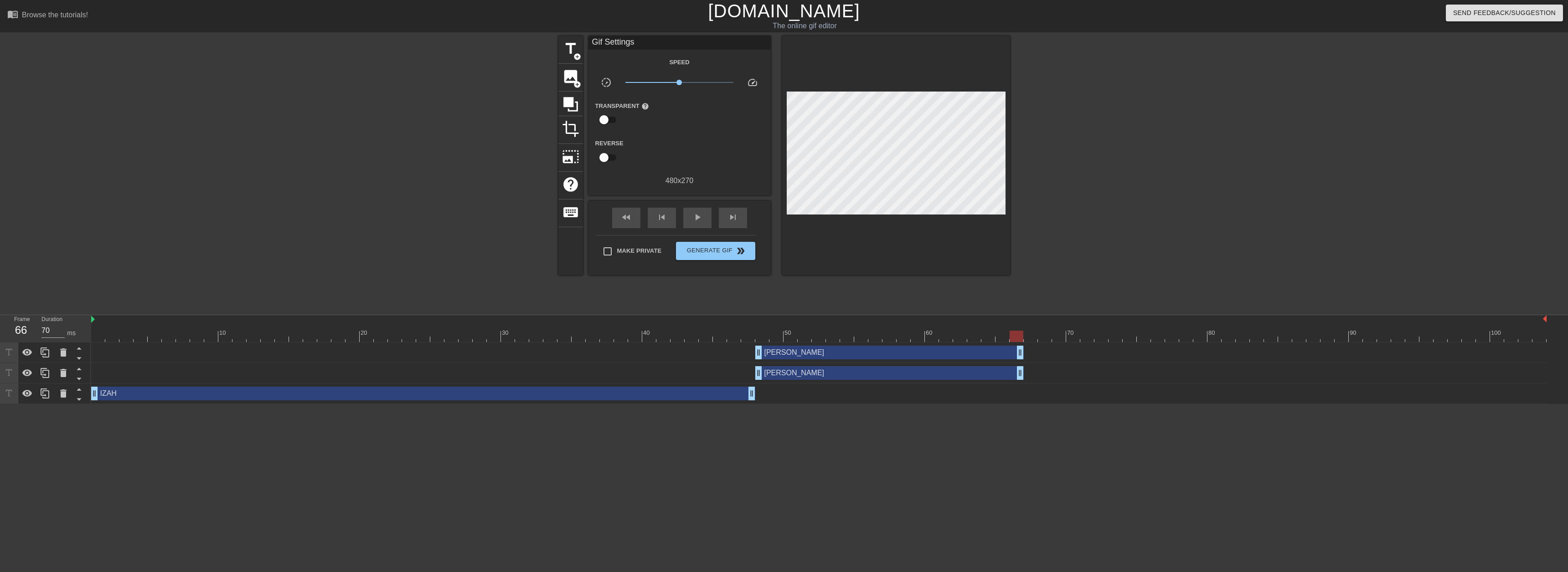
click at [626, 397] on div "IZAH drag_handle drag_handle" at bounding box center [424, 393] width 664 height 14
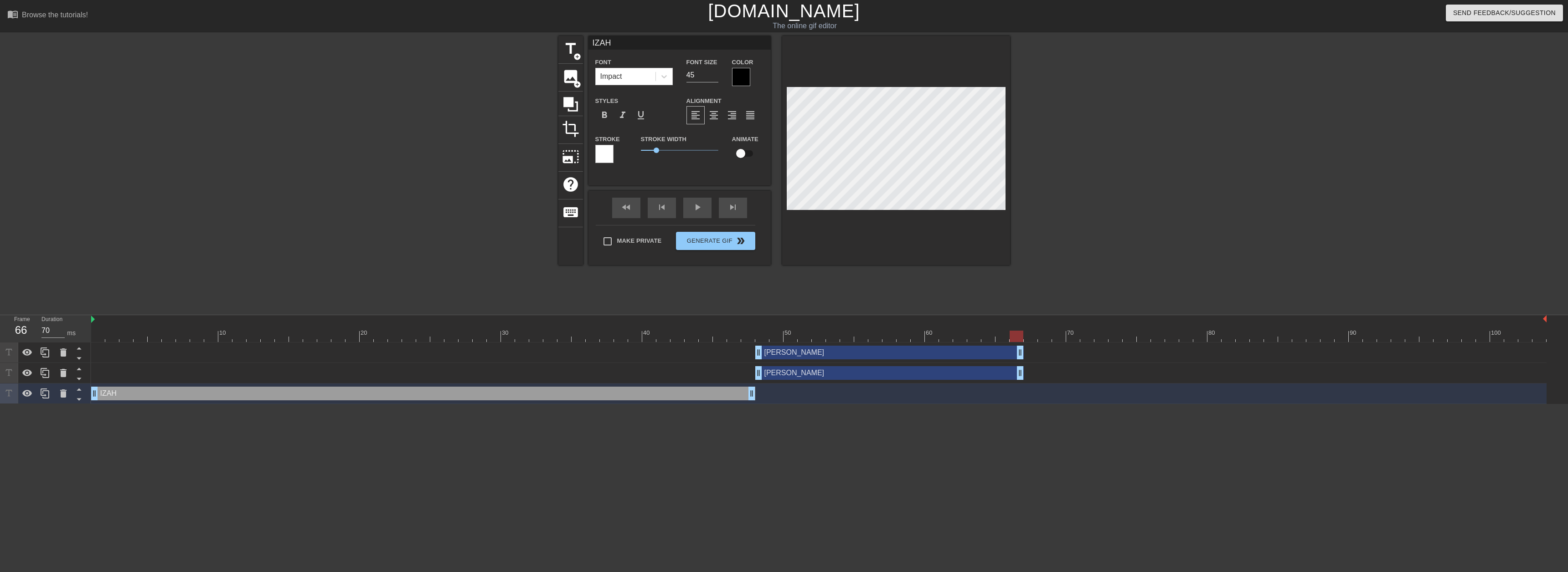
type input "60"
click at [700, 342] on div at bounding box center [819, 336] width 1456 height 11
click at [745, 78] on div at bounding box center [741, 77] width 18 height 18
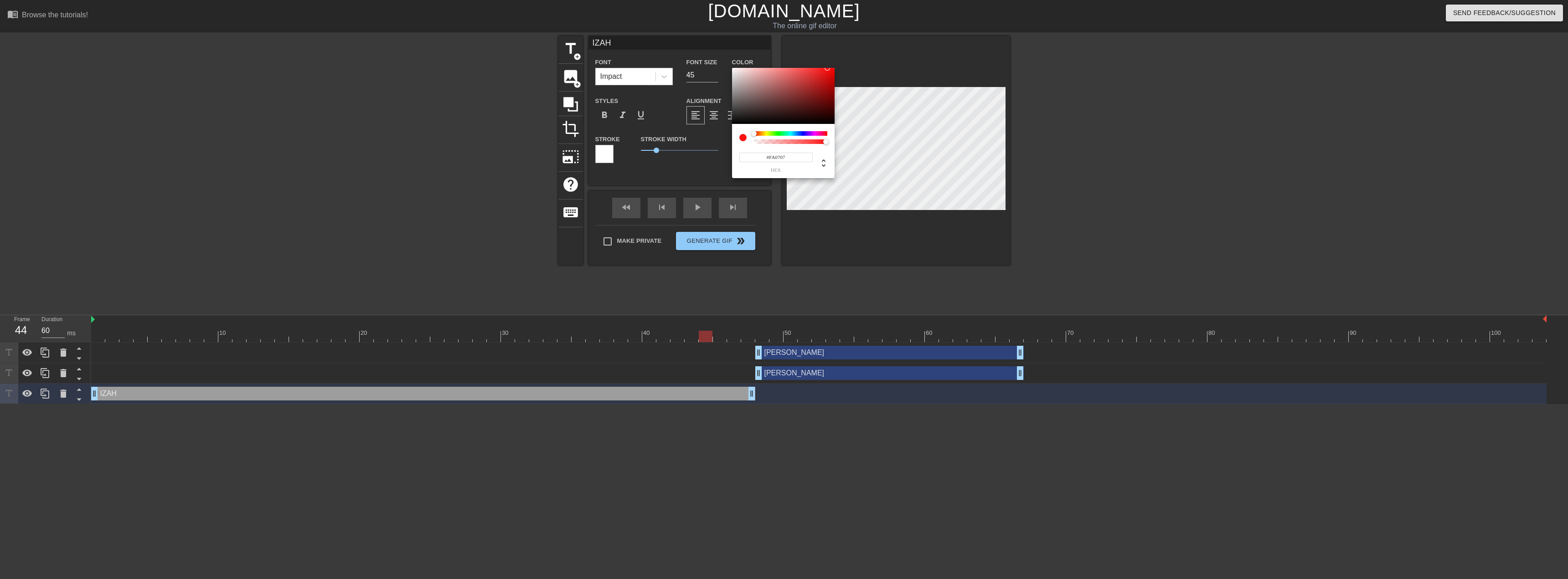
type input "#FA0000"
drag, startPoint x: 823, startPoint y: 68, endPoint x: 836, endPoint y: 69, distance: 13.0
click at [836, 69] on div "#FA0000 hex" at bounding box center [784, 289] width 1568 height 579
click at [812, 173] on div "#FA0000 hex" at bounding box center [783, 151] width 103 height 54
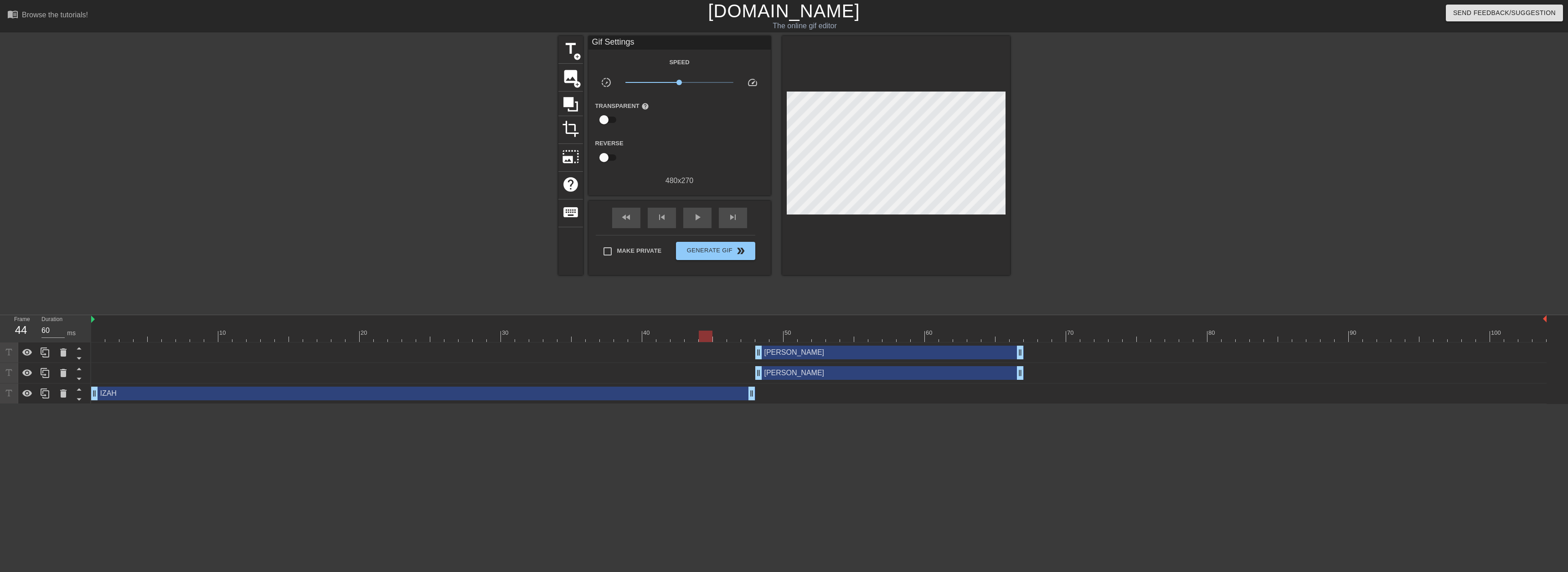
click at [615, 389] on div "IZAH drag_handle drag_handle" at bounding box center [424, 393] width 664 height 14
click at [873, 345] on div "[PERSON_NAME] drag_handle drag_handle" at bounding box center [819, 352] width 1456 height 20
click at [870, 354] on div "[PERSON_NAME] drag_handle drag_handle" at bounding box center [889, 352] width 268 height 14
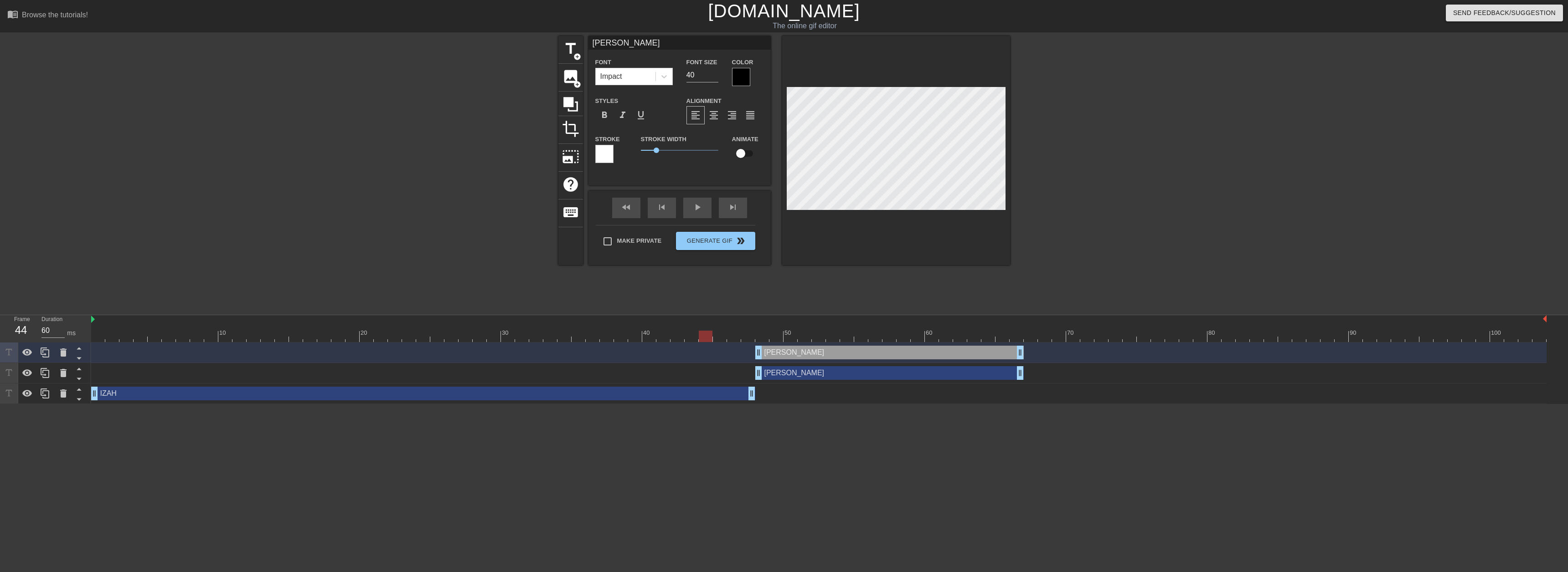
click at [798, 379] on div "[PERSON_NAME] drag_handle drag_handle" at bounding box center [889, 373] width 268 height 14
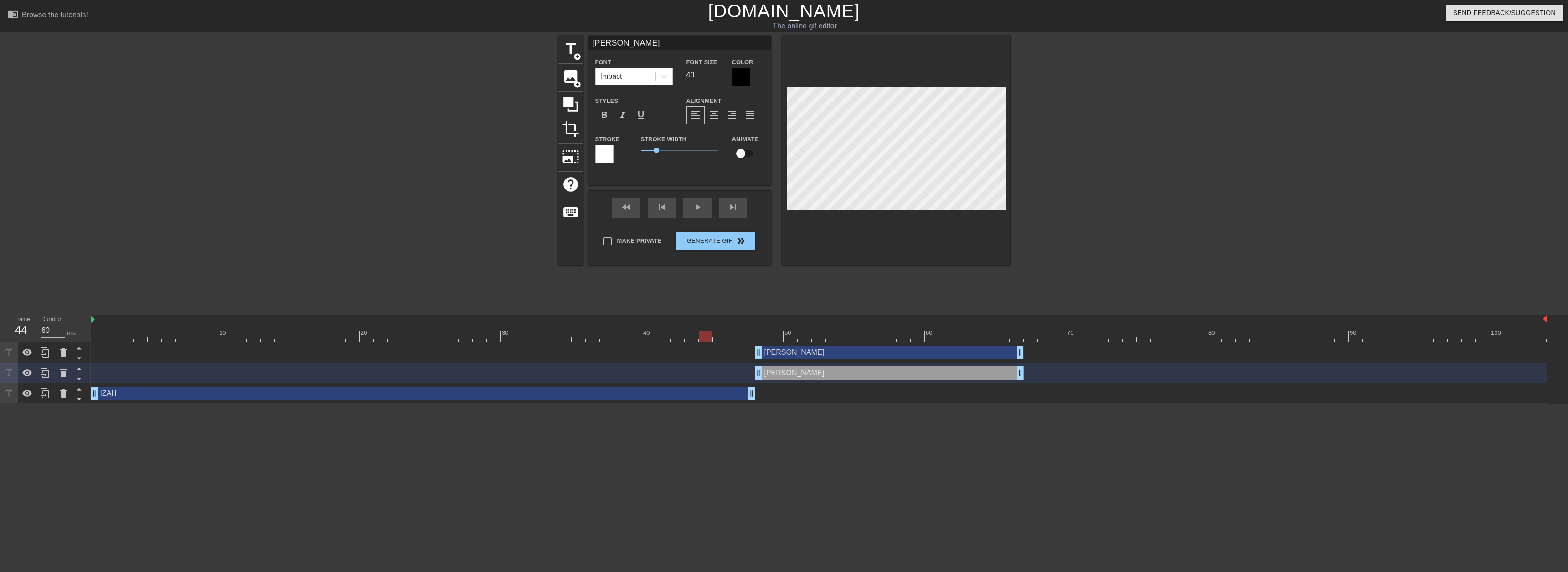
click at [680, 397] on div "IZAH drag_handle drag_handle" at bounding box center [424, 393] width 664 height 14
type input "IZAH"
type input "45"
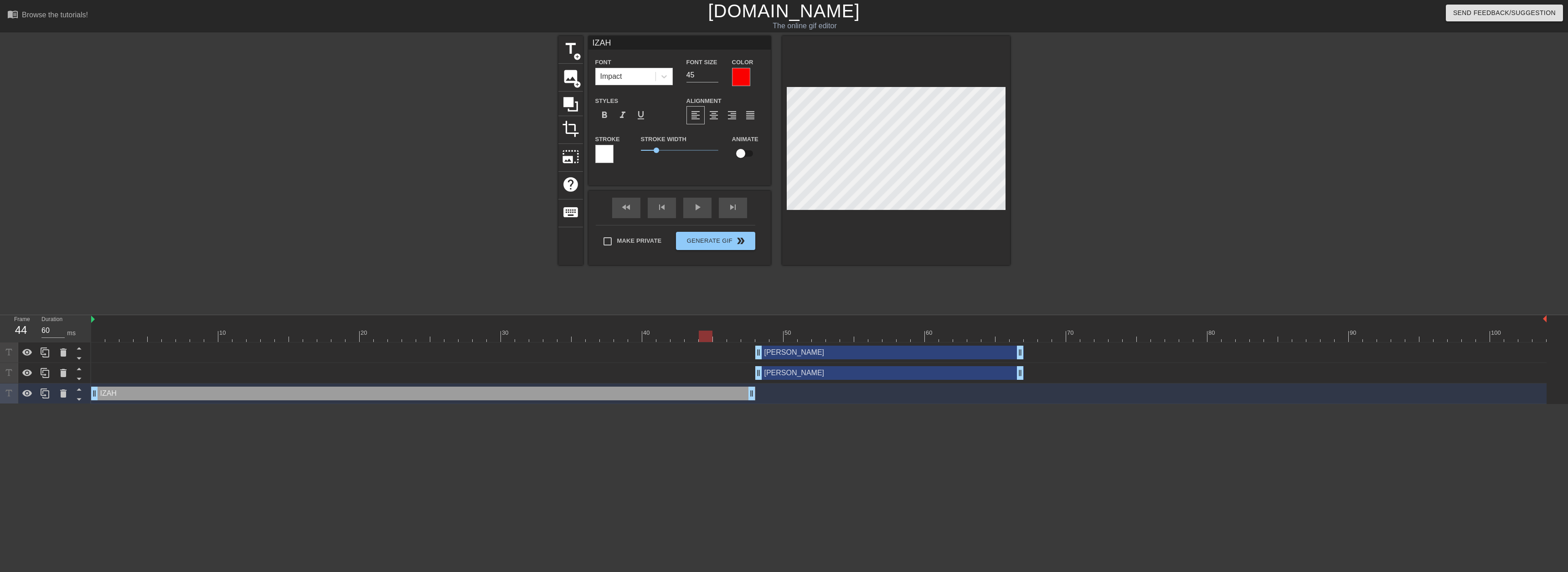
click at [795, 373] on div "[PERSON_NAME] drag_handle drag_handle" at bounding box center [889, 373] width 268 height 14
type input "[PERSON_NAME]"
type input "40"
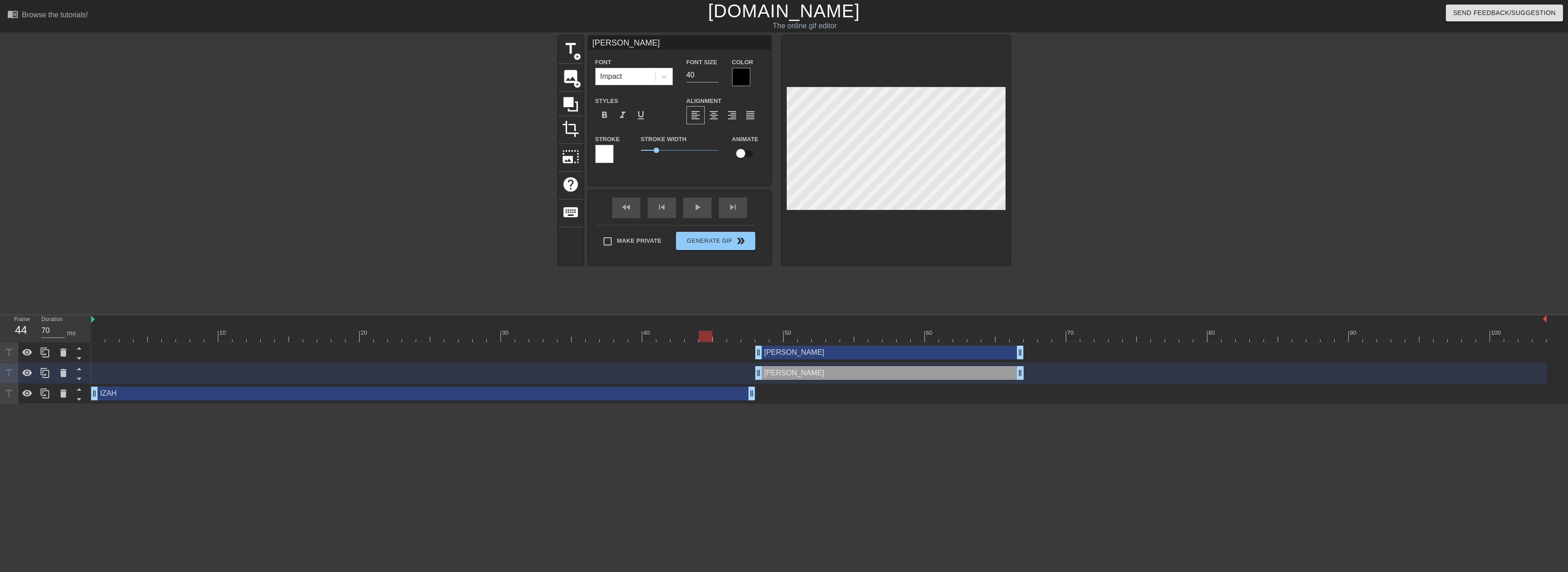
click at [104, 337] on div at bounding box center [819, 336] width 1456 height 11
click at [705, 206] on div "fast_rewind skip_previous play_arrow skip_next" at bounding box center [679, 208] width 149 height 34
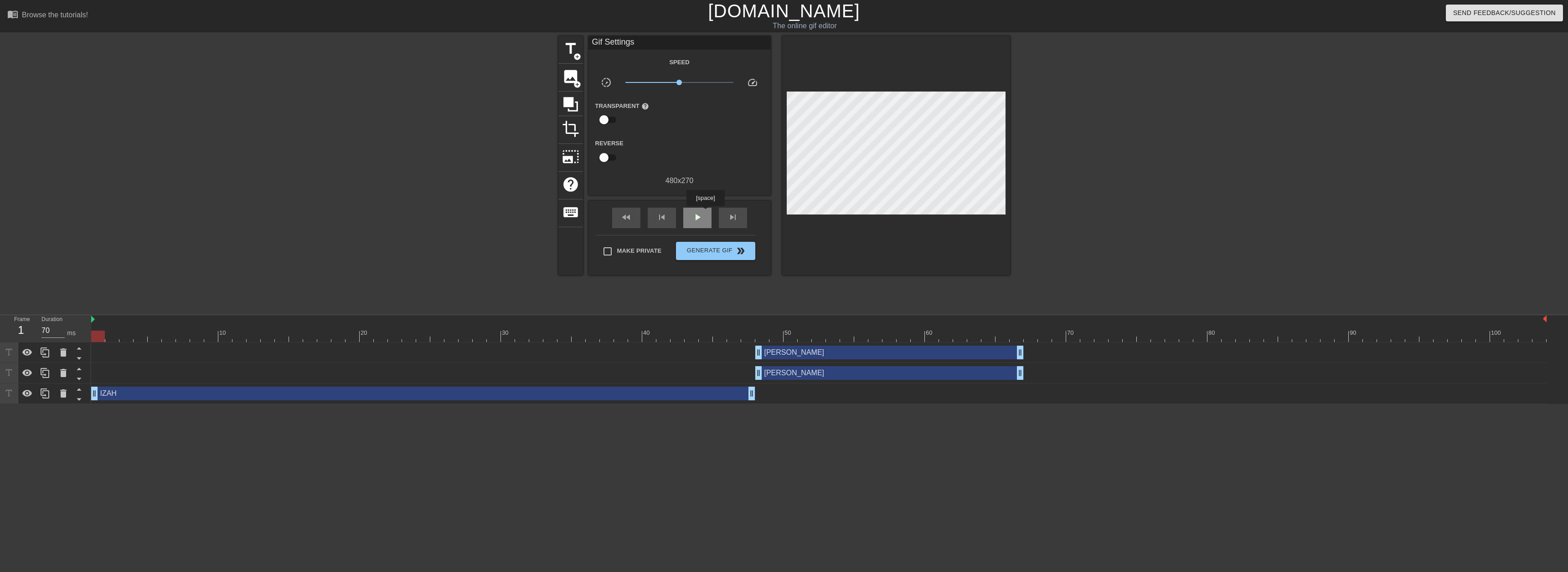
click at [705, 213] on div "play_arrow" at bounding box center [697, 218] width 28 height 20
click at [668, 391] on div "IZAH drag_handle drag_handle" at bounding box center [424, 393] width 664 height 14
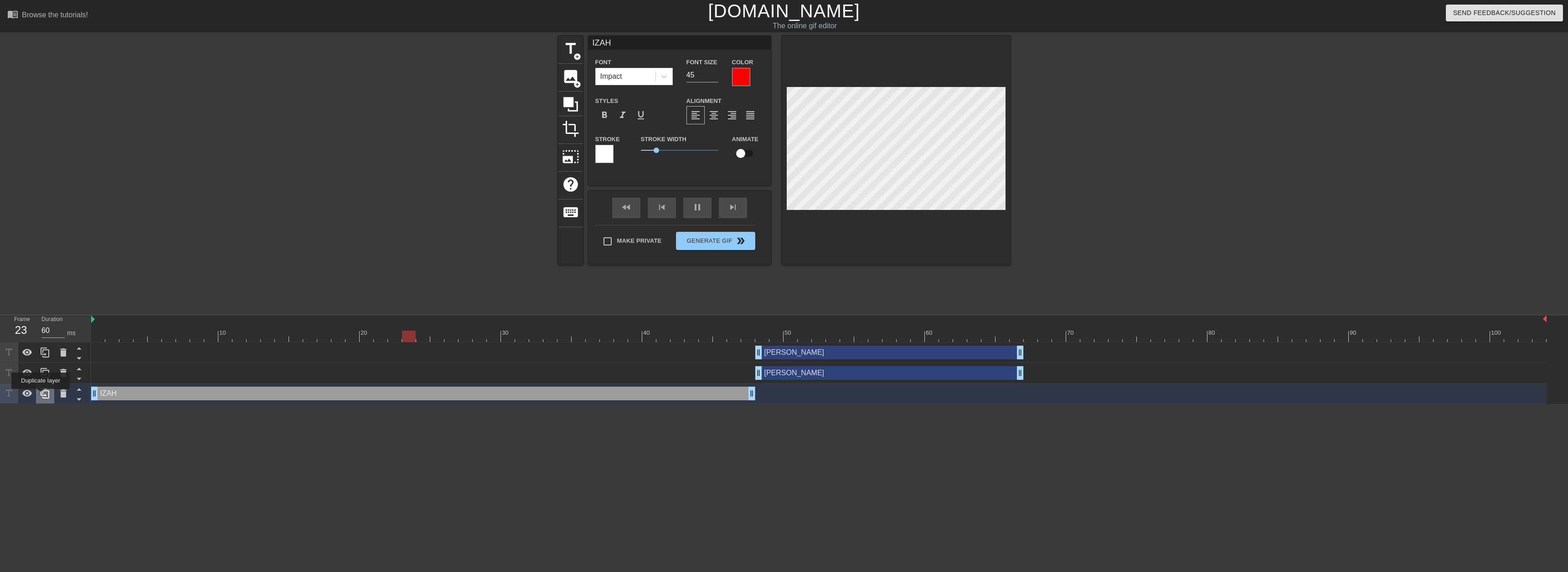
click at [41, 396] on icon at bounding box center [45, 393] width 11 height 11
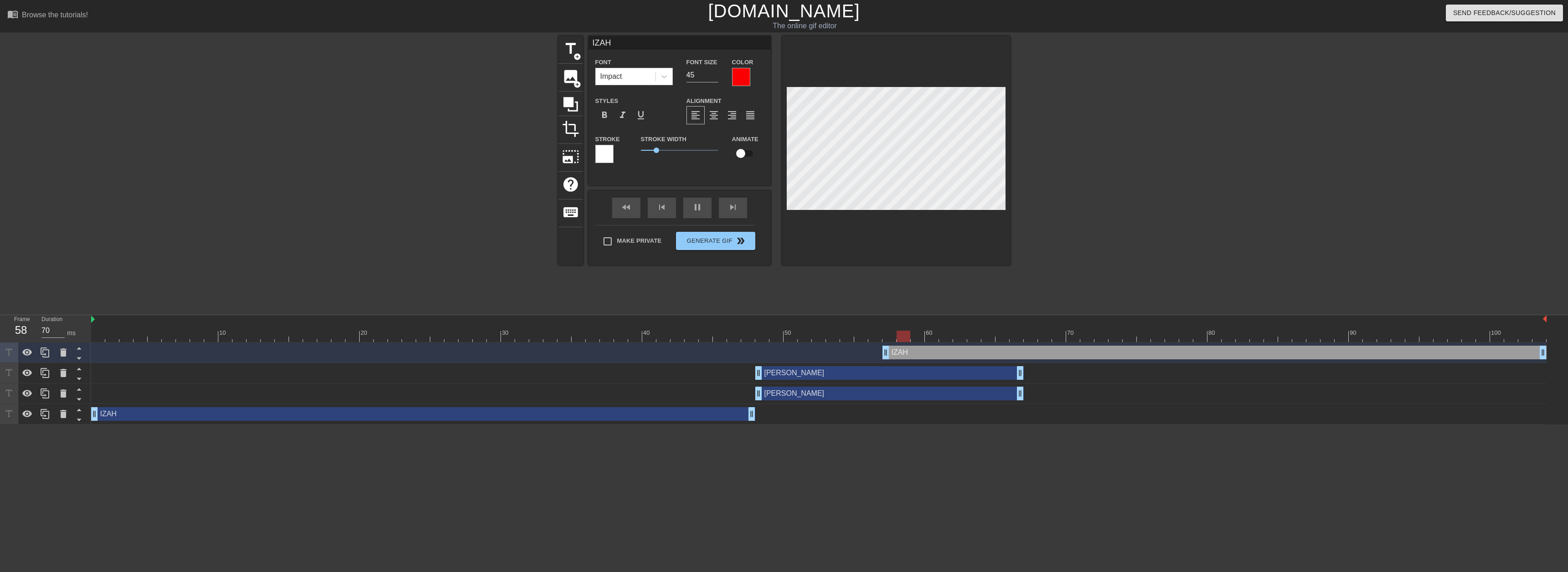
drag, startPoint x: 232, startPoint y: 354, endPoint x: 1148, endPoint y: 335, distance: 916.2
click at [1148, 335] on div "10 20 30 40 50 60 70 80 90 100 IZAH drag_handle drag_handle [PERSON_NAME] drag_…" at bounding box center [829, 370] width 1477 height 109
drag, startPoint x: 884, startPoint y: 353, endPoint x: 1028, endPoint y: 352, distance: 144.0
click at [1490, 425] on html "menu_book Browse the tutorials! [DOMAIN_NAME] The online gif editor Send Feedba…" at bounding box center [784, 212] width 1568 height 425
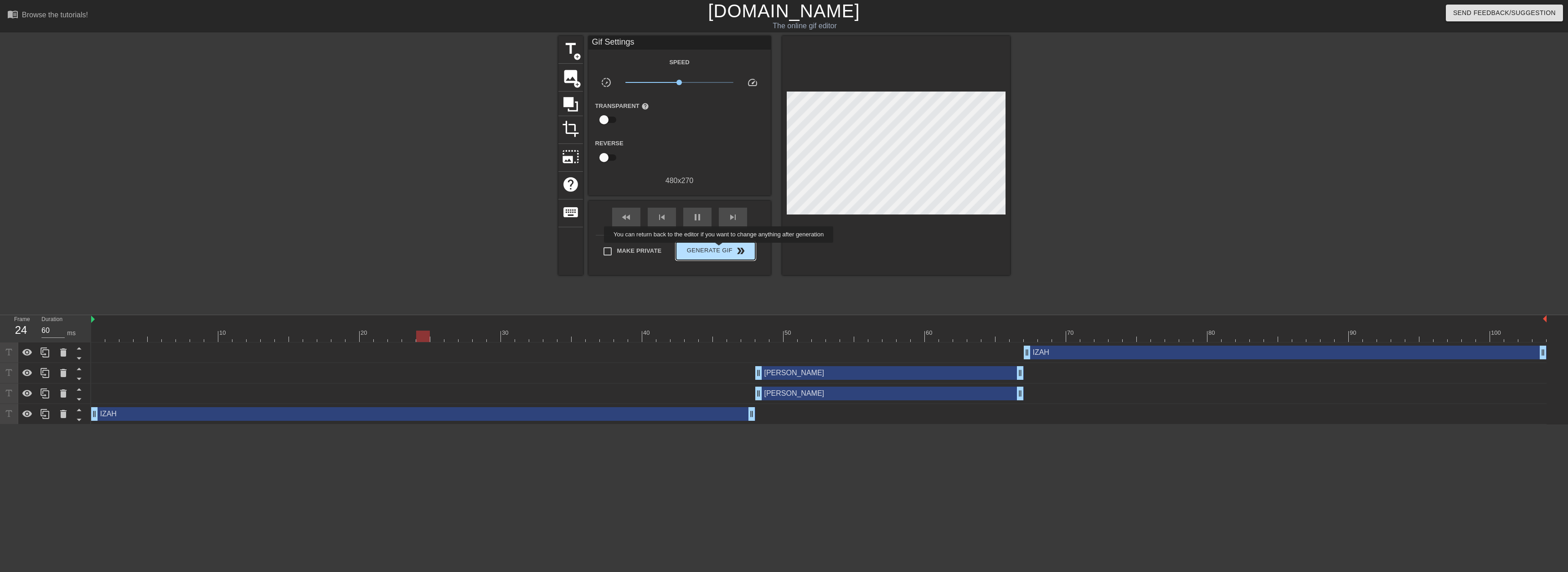
type input "70"
click at [720, 249] on span "Generate Gif double_arrow" at bounding box center [715, 251] width 72 height 11
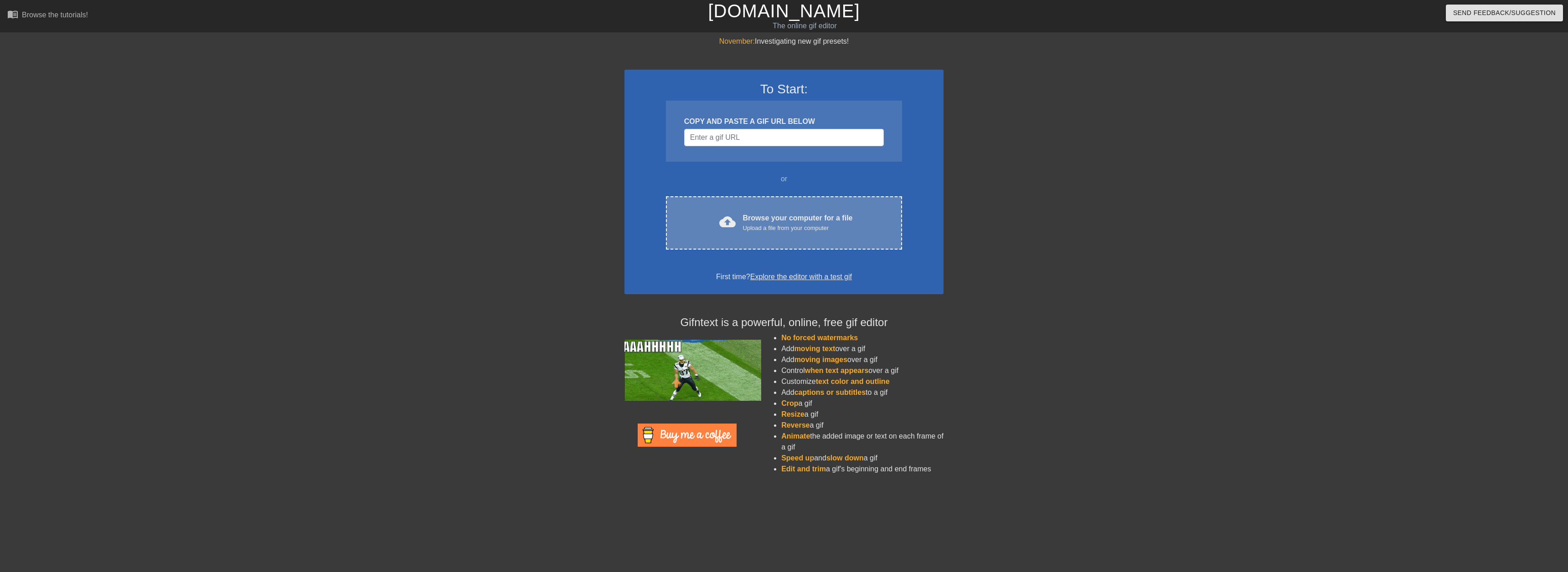
click at [779, 202] on div "cloud_upload Browse your computer for a file Upload a file from your computer C…" at bounding box center [783, 223] width 236 height 53
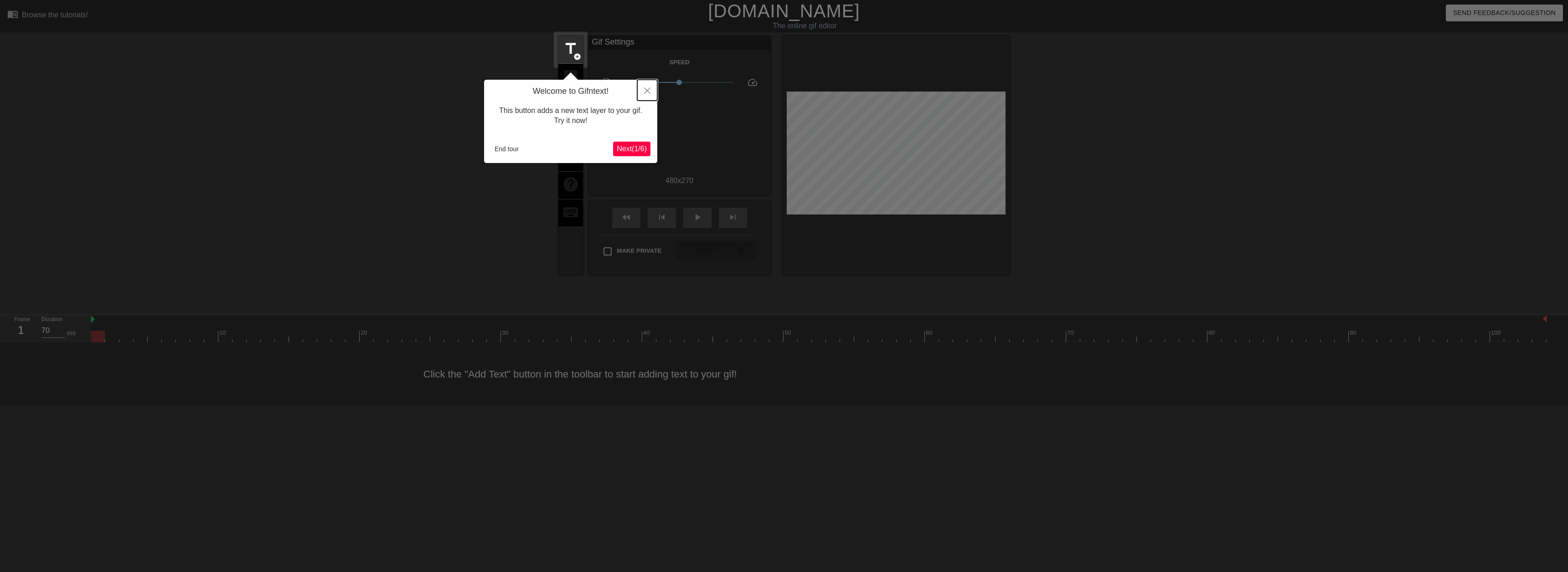
click at [642, 93] on button "Close" at bounding box center [647, 90] width 20 height 21
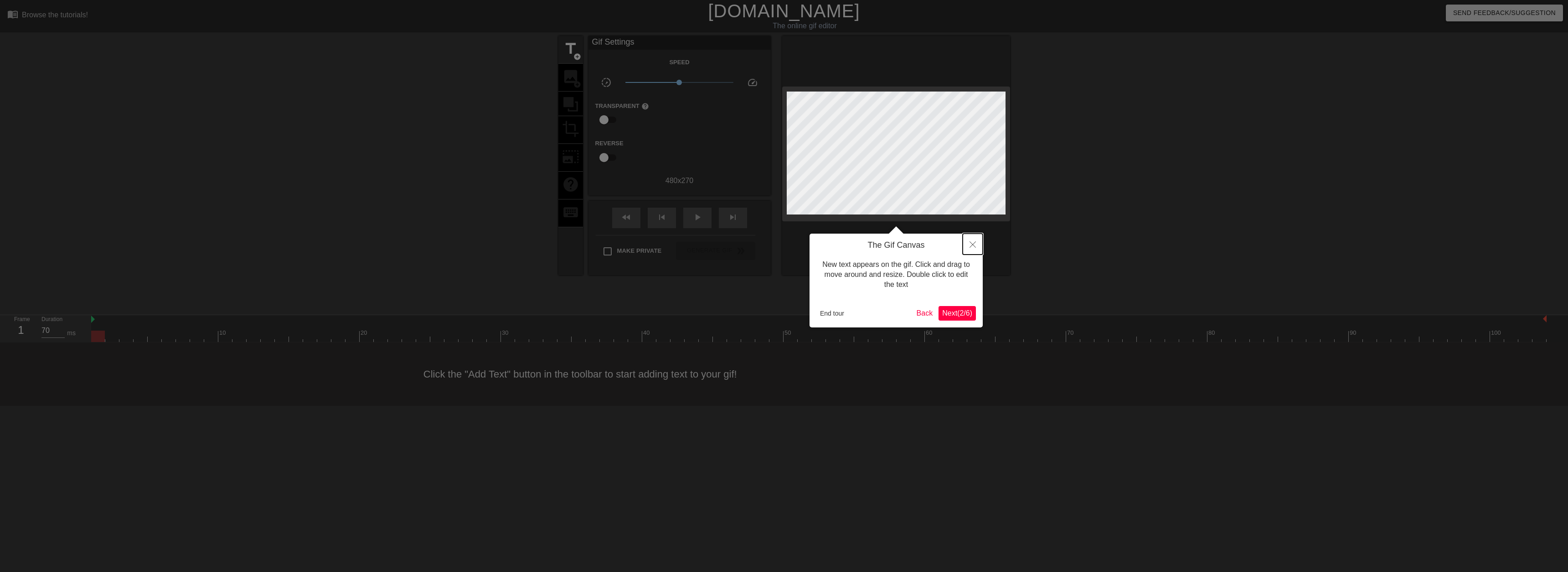
click at [977, 241] on button "Close" at bounding box center [973, 244] width 20 height 21
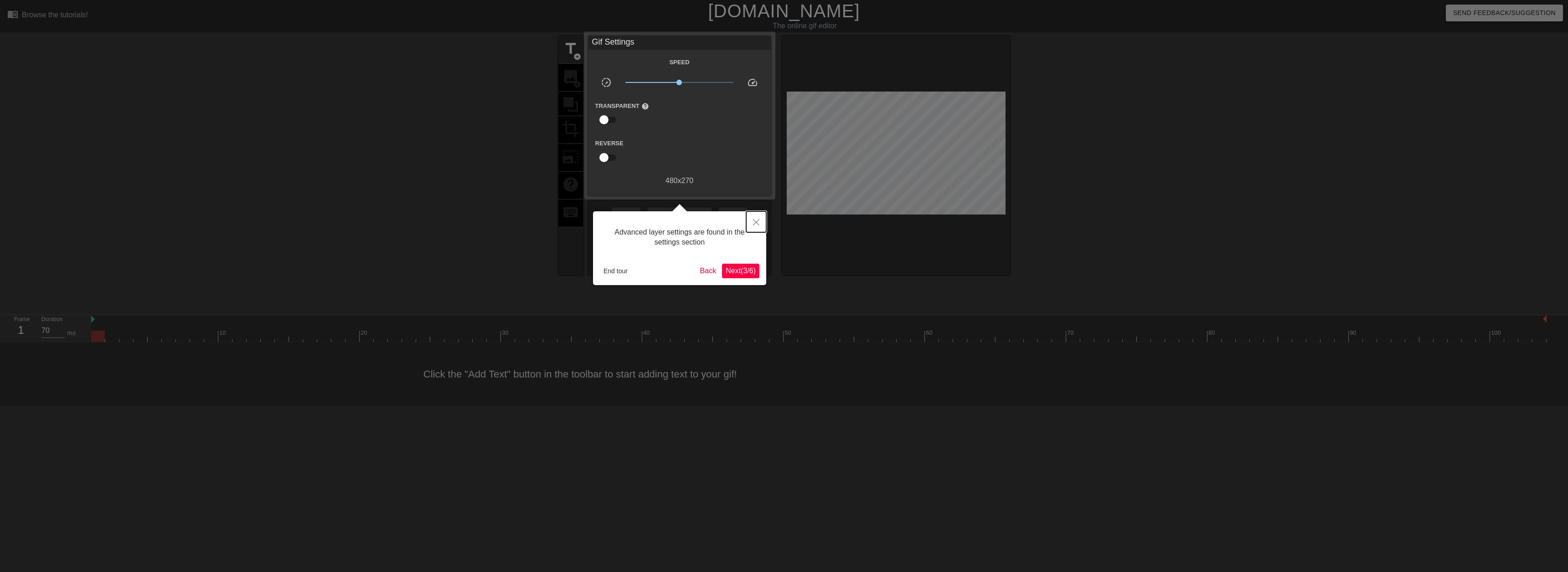
click at [755, 218] on button "Close" at bounding box center [756, 222] width 20 height 21
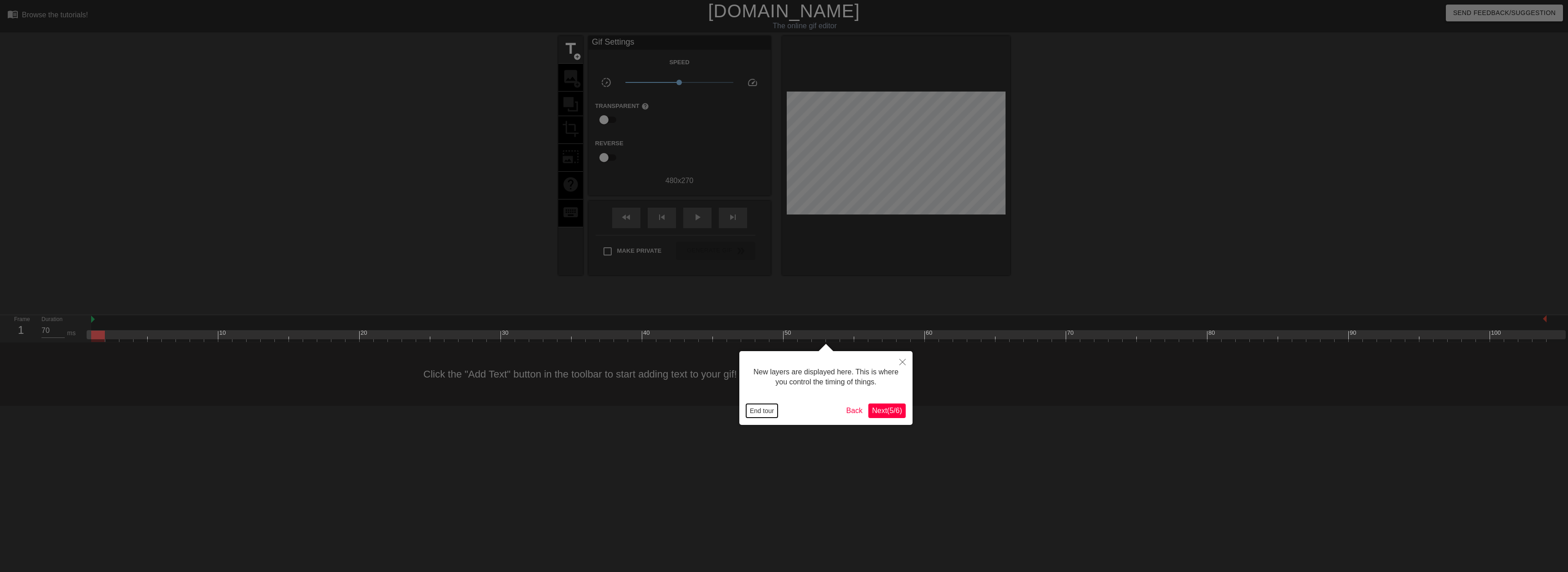
click at [760, 409] on button "End tour" at bounding box center [762, 411] width 32 height 14
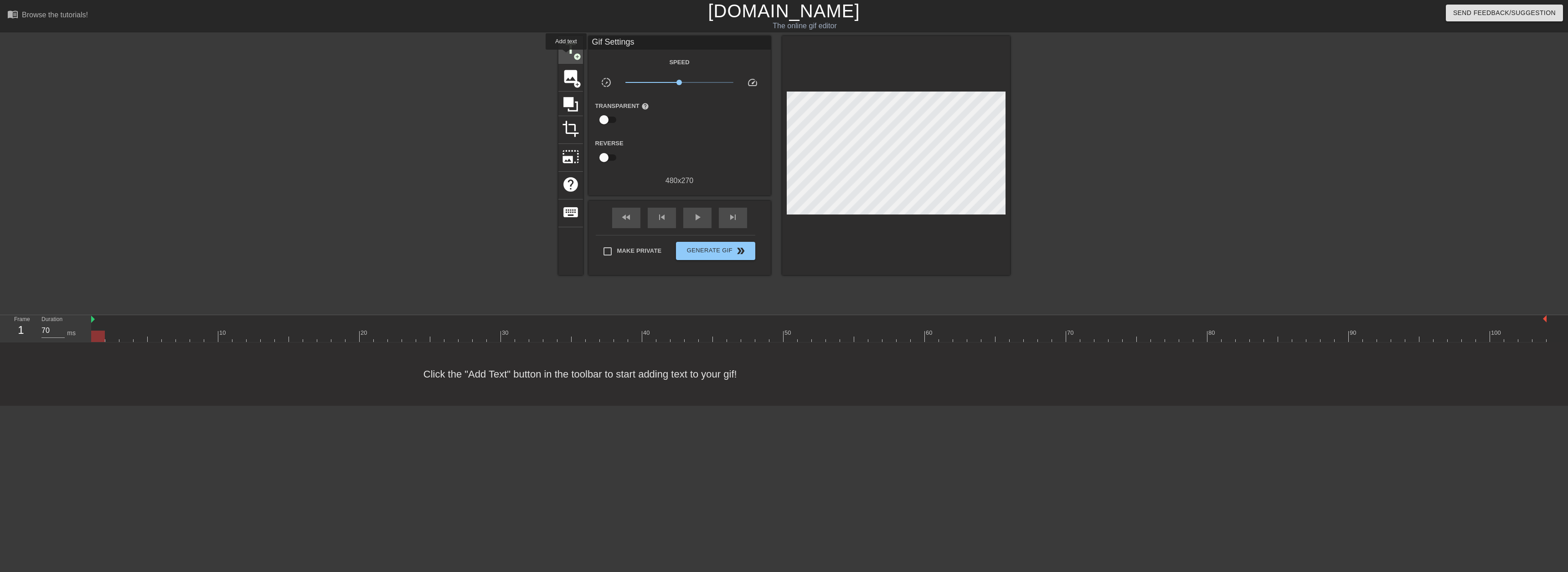
click at [566, 56] on span "title" at bounding box center [570, 49] width 17 height 17
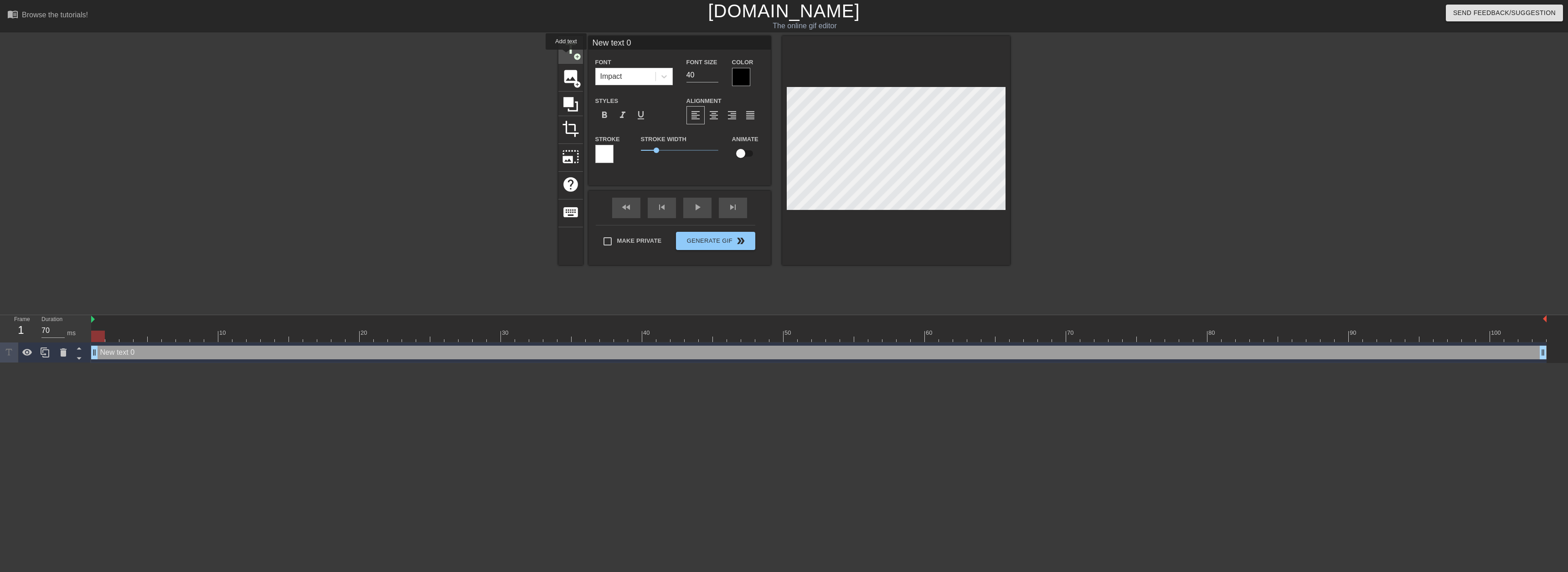
scroll to position [0, 0]
click at [735, 337] on div at bounding box center [819, 336] width 1456 height 11
click at [710, 337] on div at bounding box center [819, 336] width 1456 height 11
click at [731, 334] on div at bounding box center [819, 336] width 1456 height 11
click at [746, 335] on div at bounding box center [819, 336] width 1456 height 11
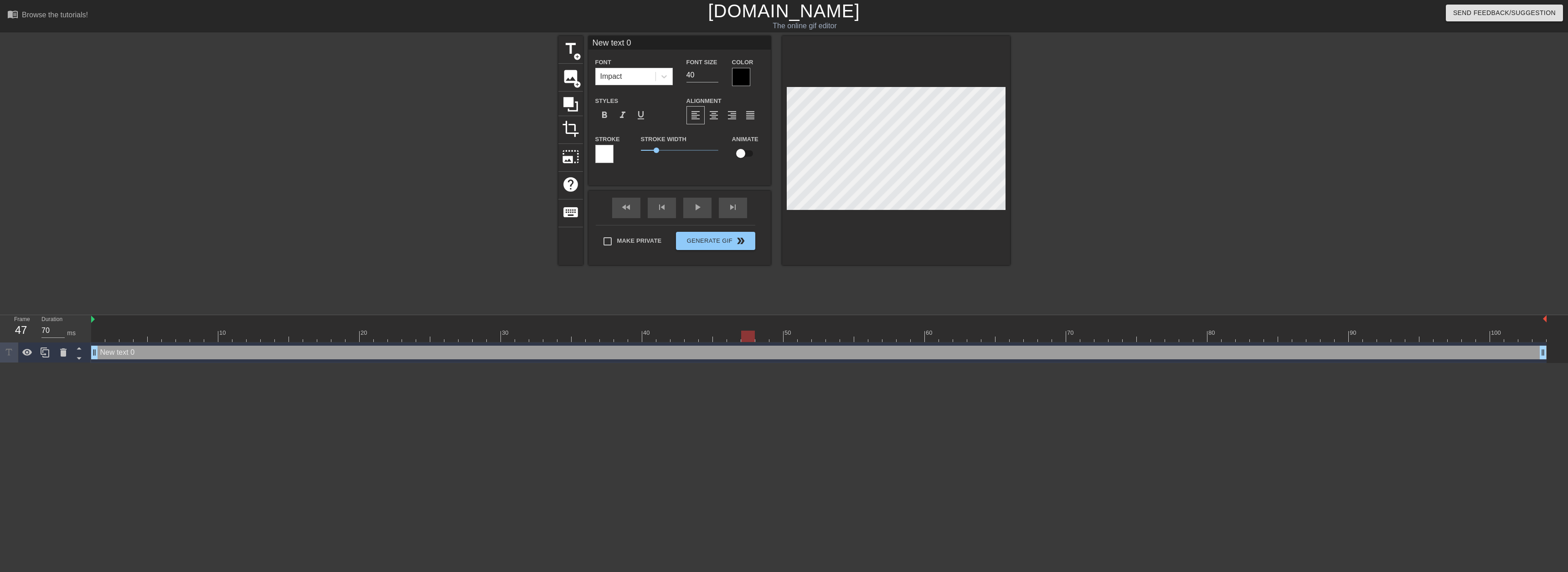
click at [766, 339] on div at bounding box center [819, 336] width 1456 height 11
click at [749, 339] on div at bounding box center [819, 336] width 1456 height 11
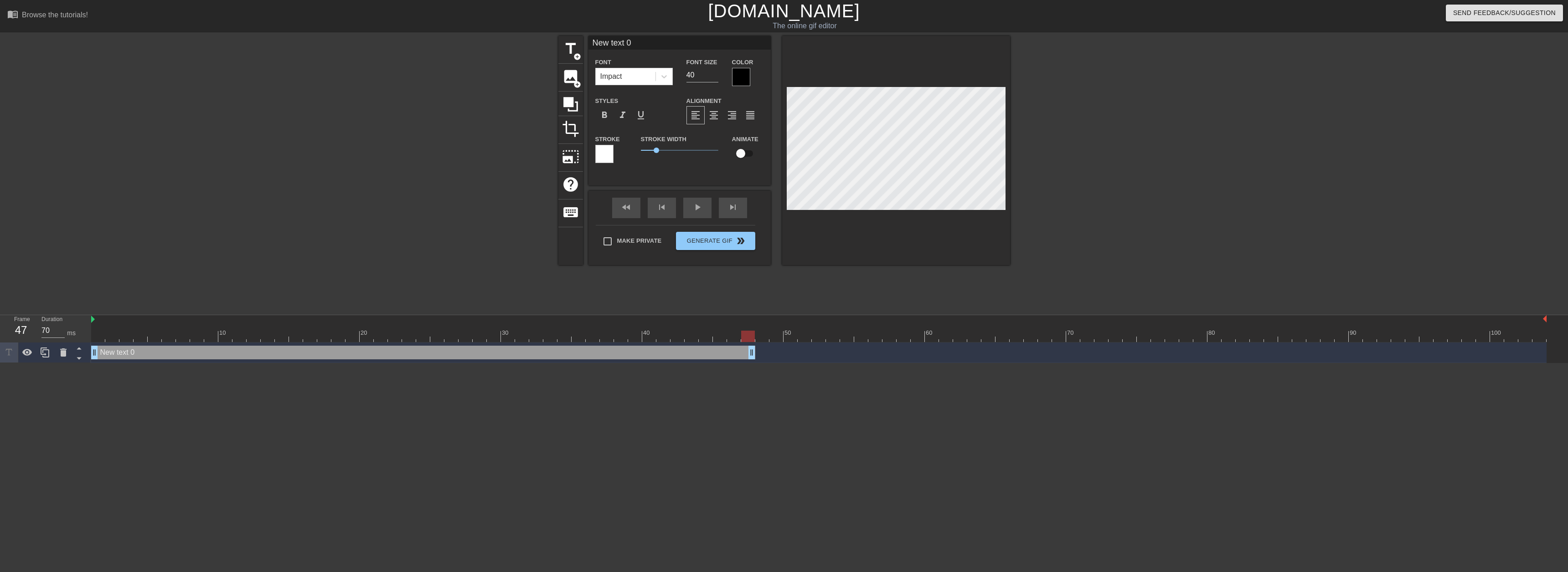
type input "60"
drag, startPoint x: 1545, startPoint y: 357, endPoint x: 758, endPoint y: 341, distance: 787.2
click at [758, 341] on div "10 20 30 40 50 60 70 80 90 100 New text 0 drag_handle drag_handle" at bounding box center [829, 339] width 1477 height 48
click at [698, 76] on input "40" at bounding box center [702, 75] width 32 height 14
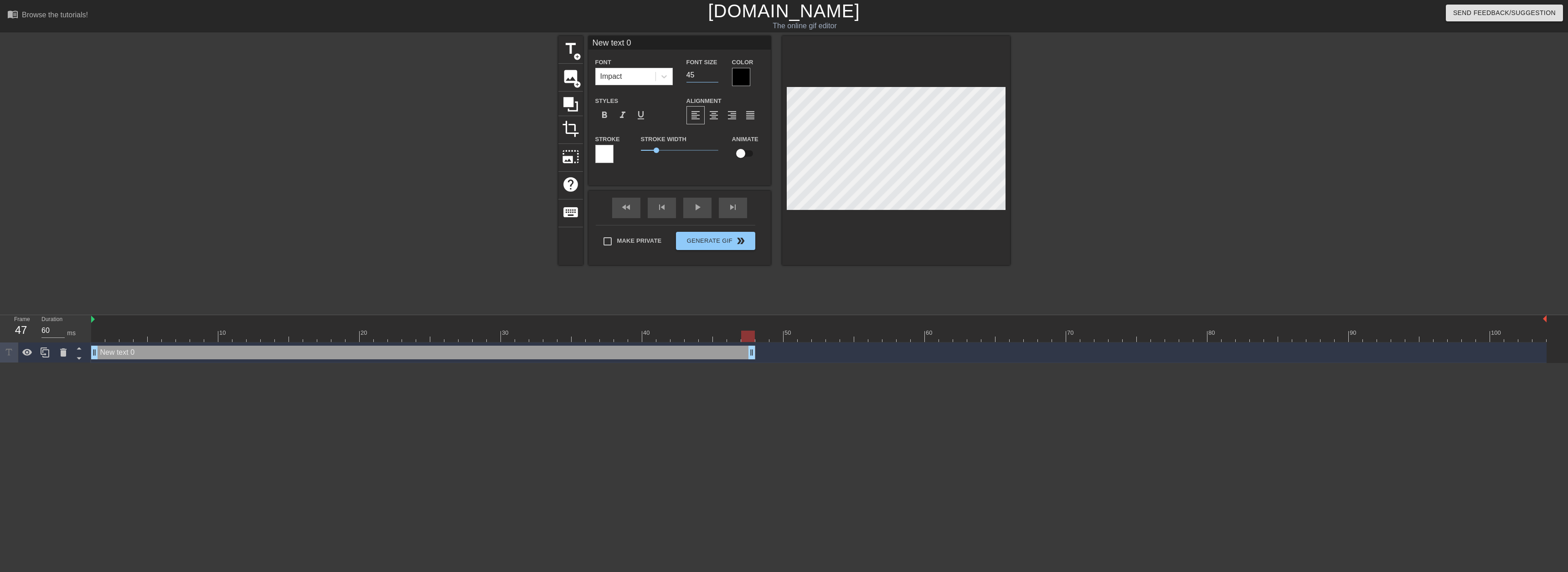
type input "45"
click at [741, 75] on div at bounding box center [741, 77] width 18 height 18
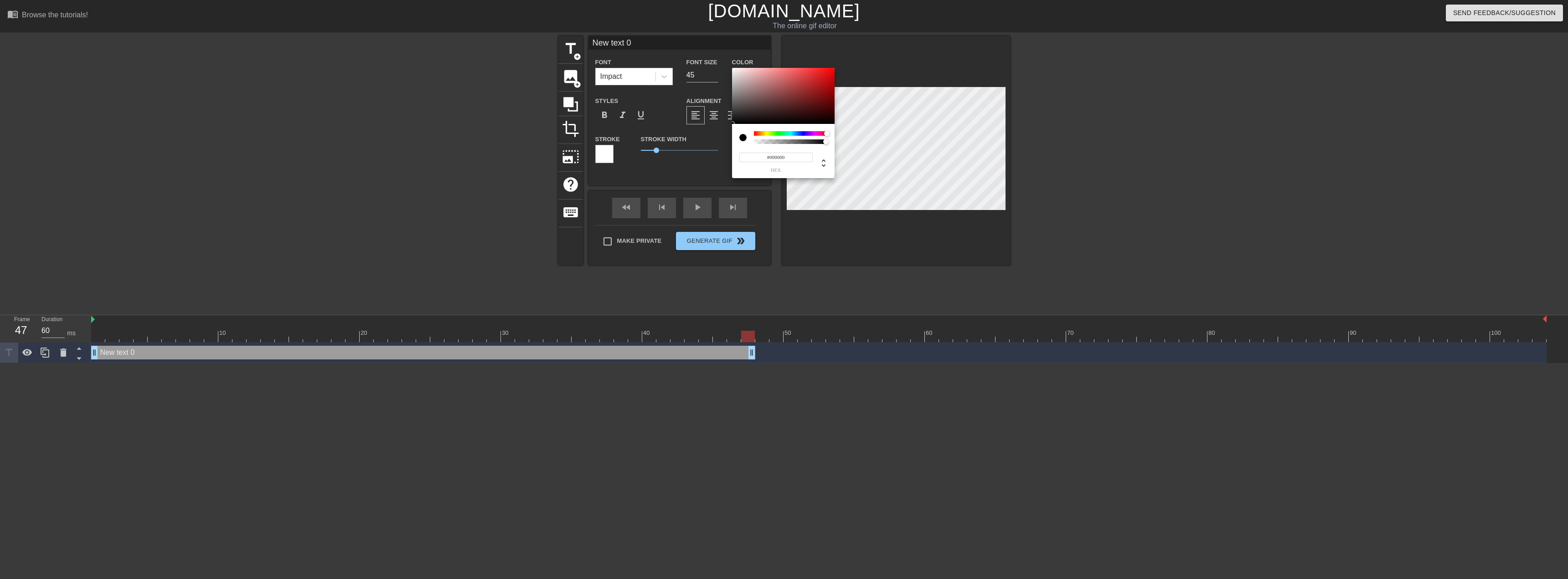
drag, startPoint x: 823, startPoint y: 132, endPoint x: 838, endPoint y: 133, distance: 15.0
click at [838, 133] on div "#000000 hex" at bounding box center [784, 289] width 1568 height 579
click at [825, 84] on div at bounding box center [783, 96] width 103 height 57
type input "#F80202"
click at [833, 69] on div at bounding box center [833, 70] width 5 height 5
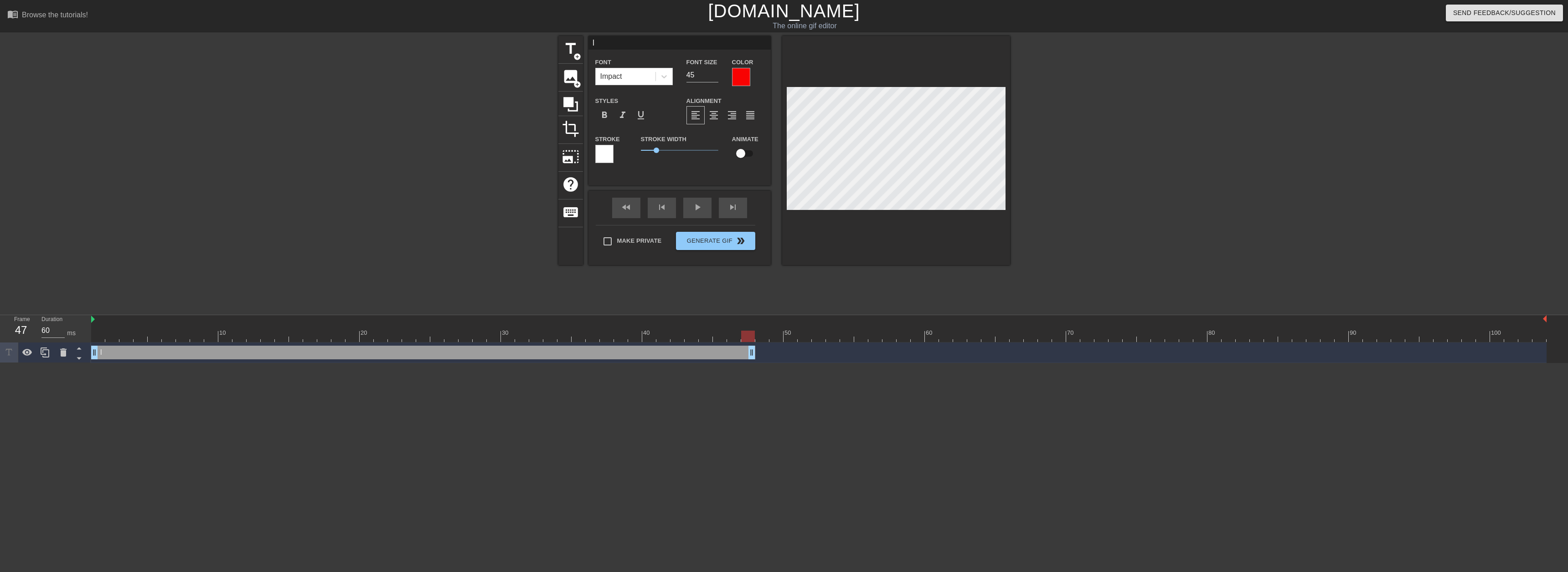
type input "I"
type textarea "I"
type input "Iz"
type textarea "Iz"
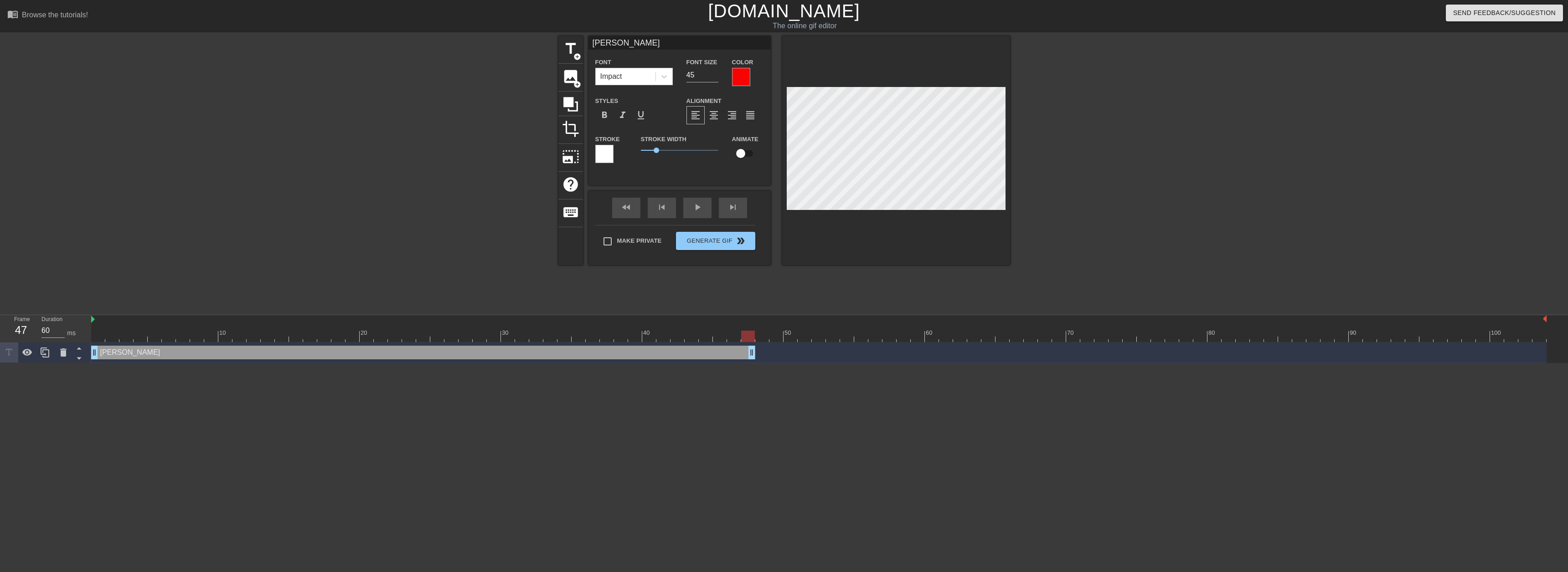
type input "Iza"
type textarea "Iza"
type input "Izah"
type textarea "Izah"
click at [578, 51] on span "title" at bounding box center [570, 49] width 17 height 17
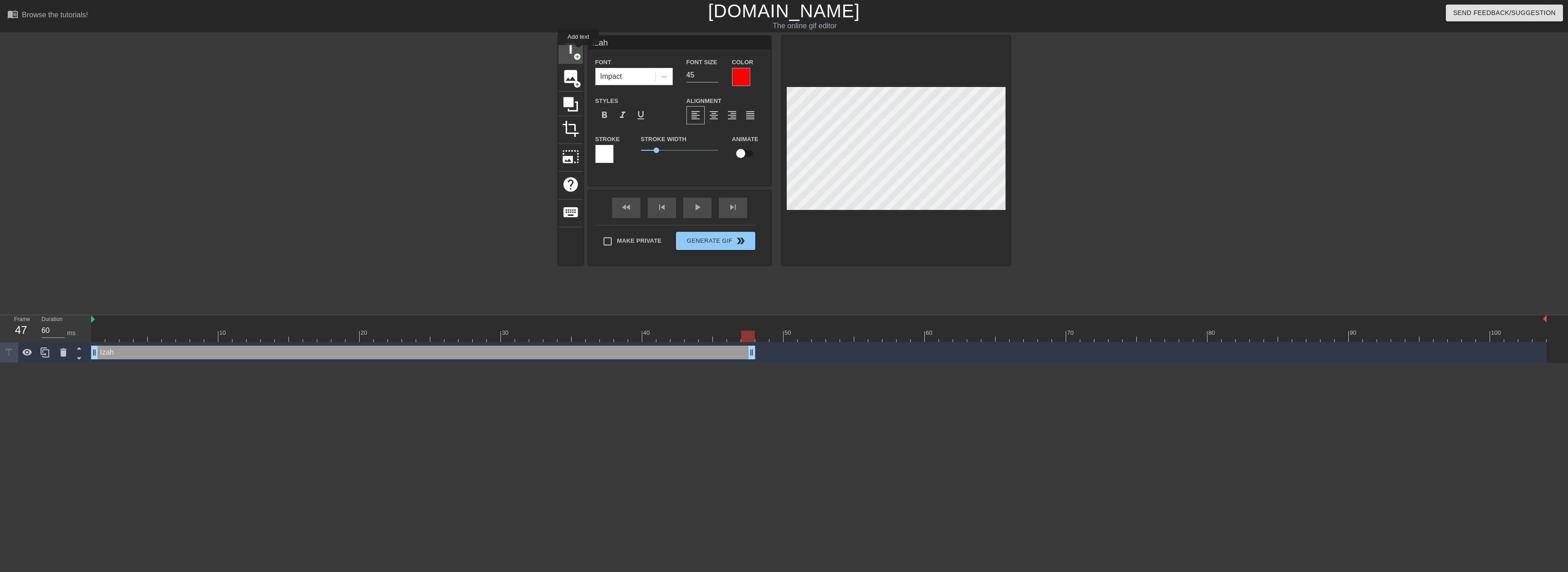
type input "New text 1"
type input "40"
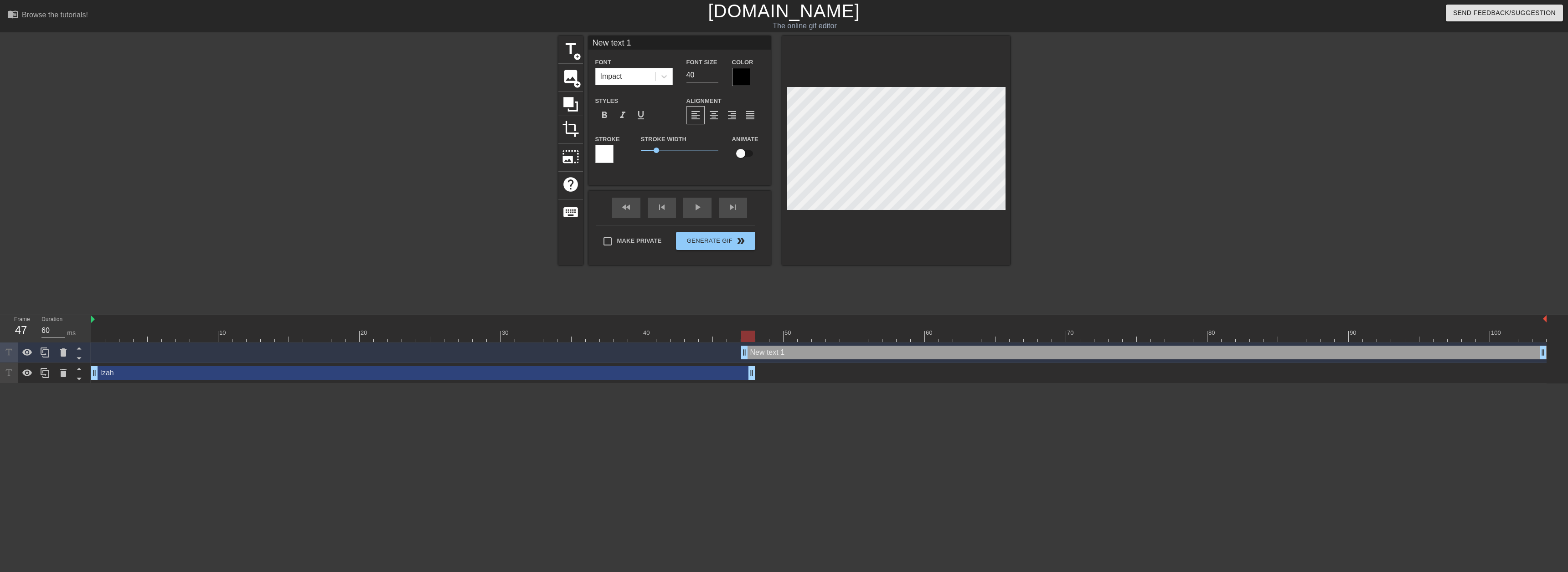
drag, startPoint x: 761, startPoint y: 354, endPoint x: 777, endPoint y: 352, distance: 16.1
click at [777, 352] on div "New text 1 drag_handle drag_handle" at bounding box center [1144, 352] width 805 height 14
click at [757, 335] on div at bounding box center [819, 336] width 1456 height 11
click at [748, 338] on div at bounding box center [819, 336] width 1456 height 11
click at [758, 338] on div at bounding box center [819, 336] width 1456 height 11
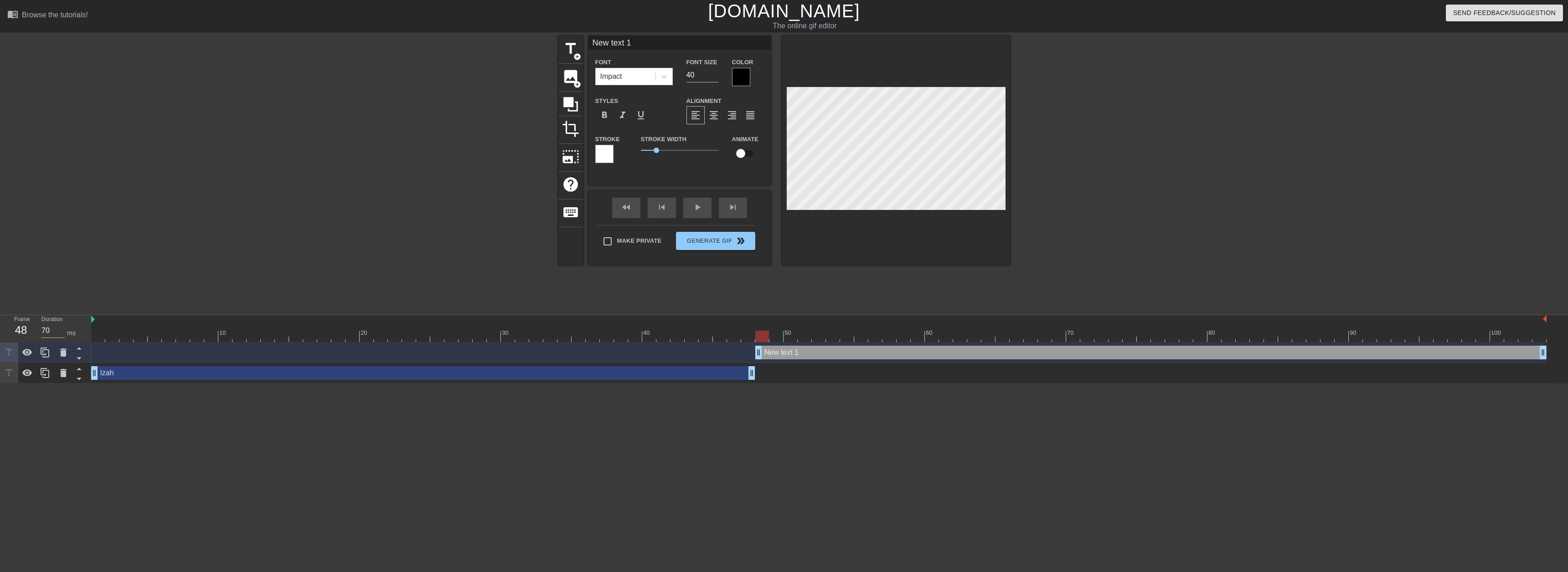
drag, startPoint x: 744, startPoint y: 354, endPoint x: 756, endPoint y: 353, distance: 12.0
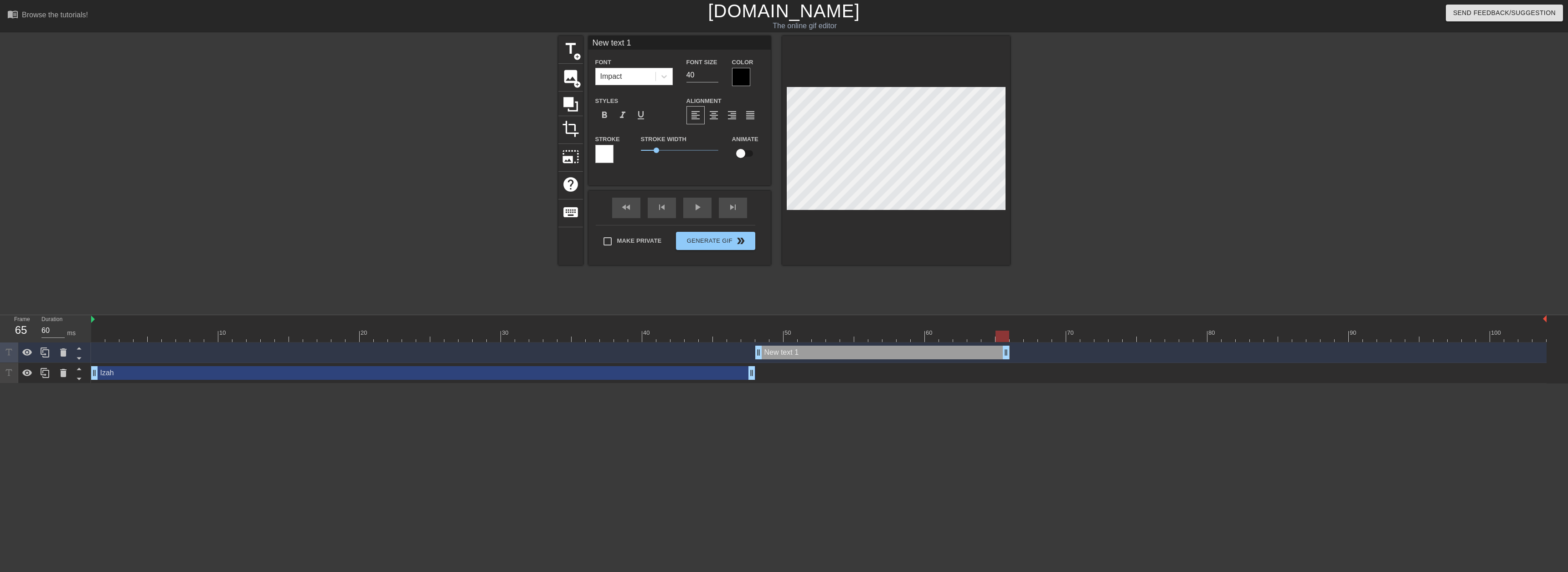
type input "70"
drag, startPoint x: 1543, startPoint y: 354, endPoint x: 1025, endPoint y: 352, distance: 518.0
click at [1025, 352] on div "New text 1 drag_handle drag_handle" at bounding box center [819, 352] width 1456 height 14
type input "D"
type textarea "D"
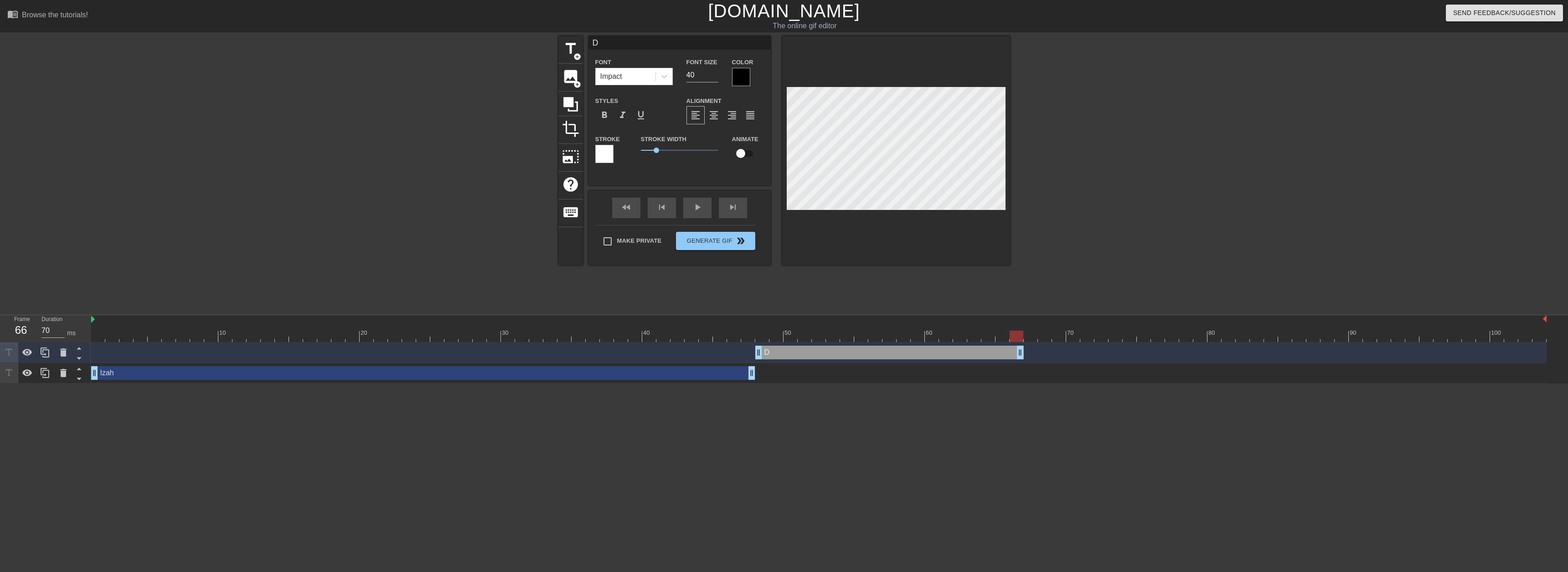
type input "Da"
type textarea "Da"
type input "Dar"
type textarea "Dar"
type input "Dary"
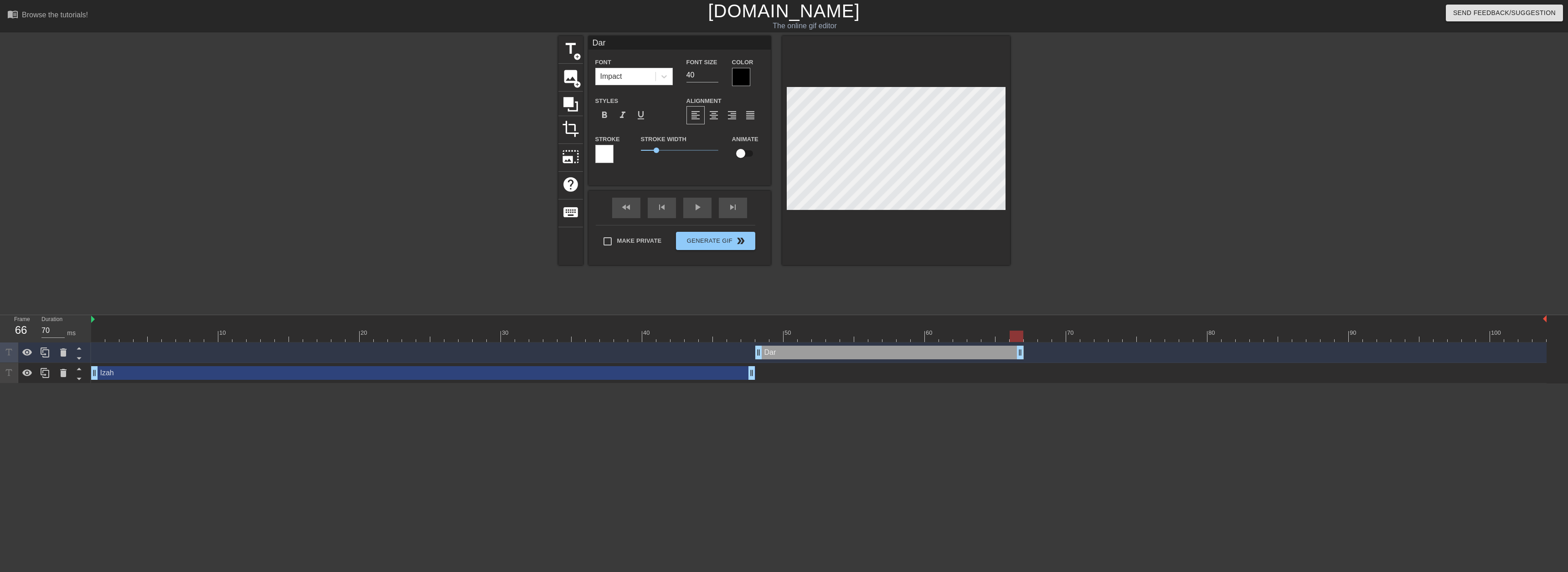
type textarea "Dary"
type input "[PERSON_NAME]"
type textarea "[PERSON_NAME]"
click at [752, 74] on div "Color" at bounding box center [748, 71] width 32 height 30
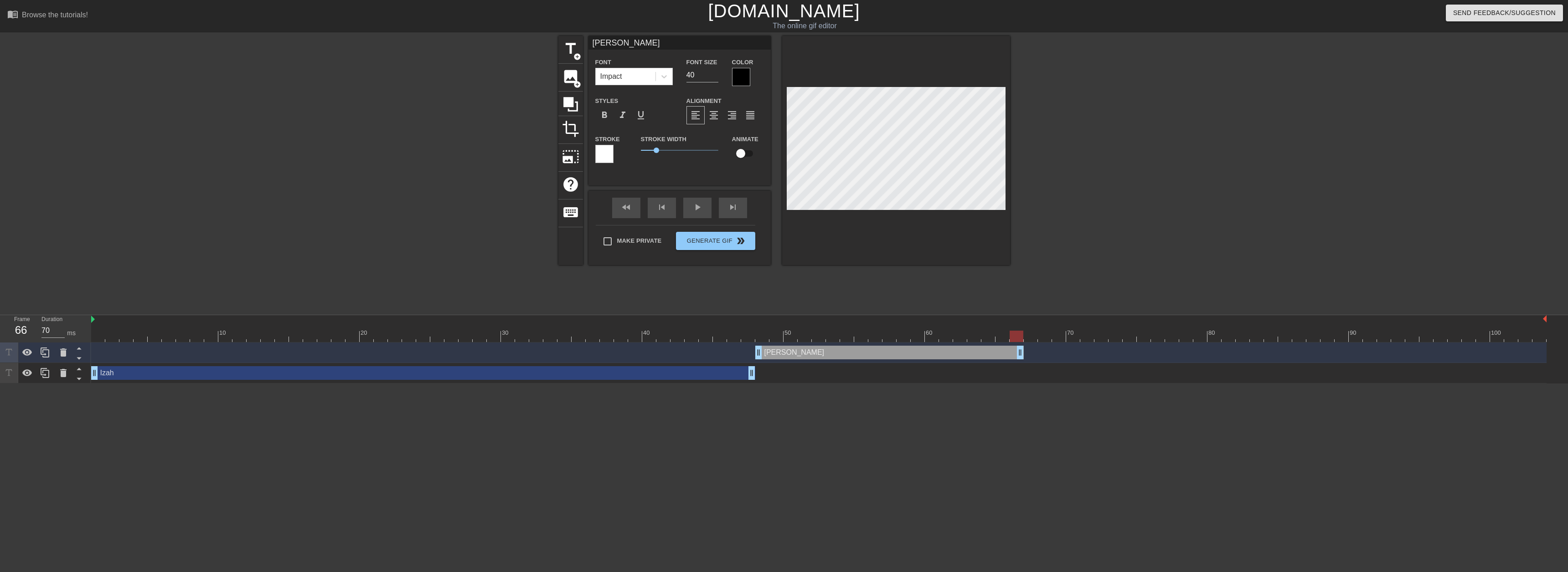
click at [746, 78] on div at bounding box center [741, 77] width 18 height 18
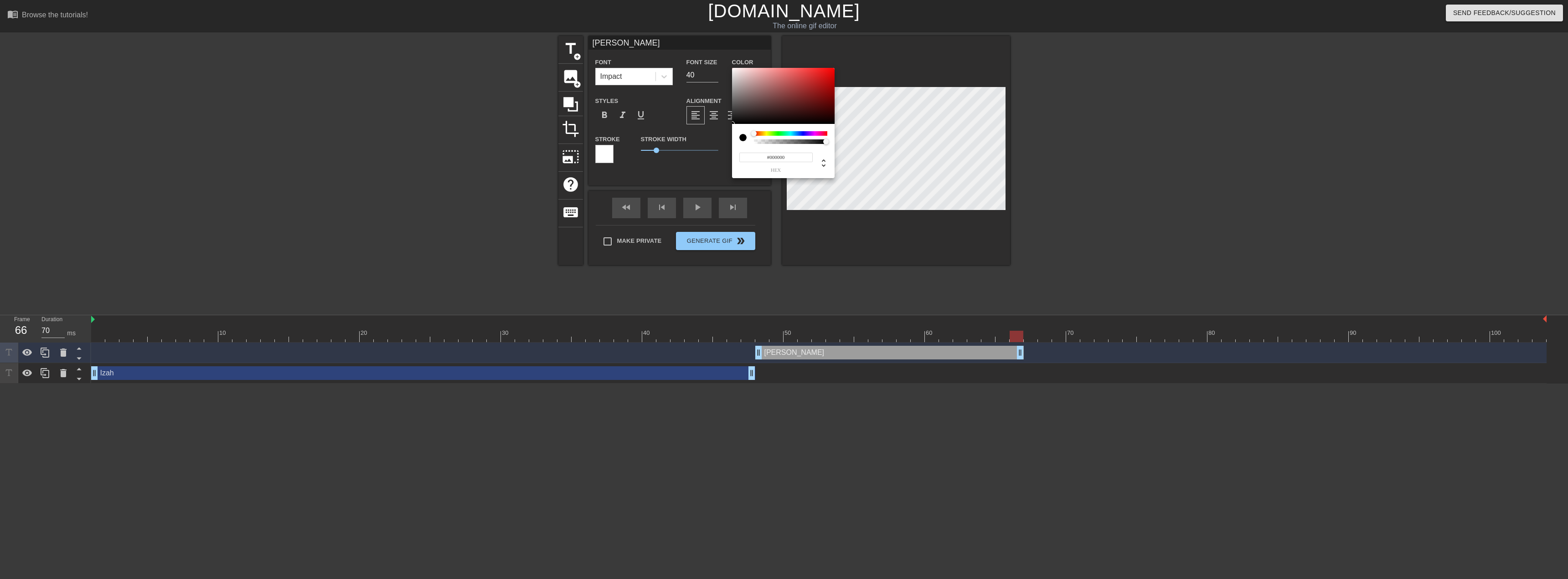
click at [801, 133] on div at bounding box center [791, 133] width 74 height 5
drag, startPoint x: 818, startPoint y: 89, endPoint x: 835, endPoint y: 72, distance: 24.0
click at [835, 72] on div "#0018EB hex" at bounding box center [784, 289] width 1568 height 579
click at [831, 75] on div at bounding box center [831, 74] width 5 height 5
click at [781, 133] on div at bounding box center [791, 133] width 74 height 5
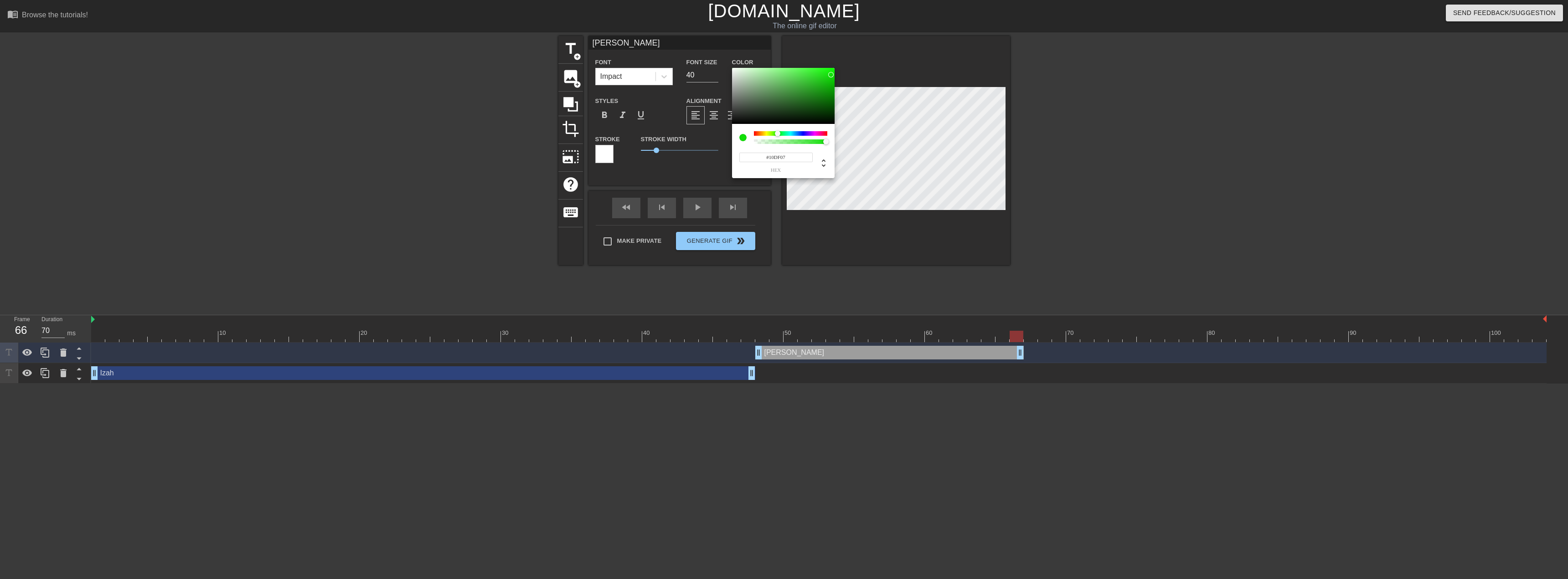
click at [777, 133] on div at bounding box center [791, 133] width 74 height 5
type input "#14E90D"
drag, startPoint x: 820, startPoint y: 82, endPoint x: 829, endPoint y: 72, distance: 13.5
click at [829, 72] on div at bounding box center [783, 96] width 103 height 57
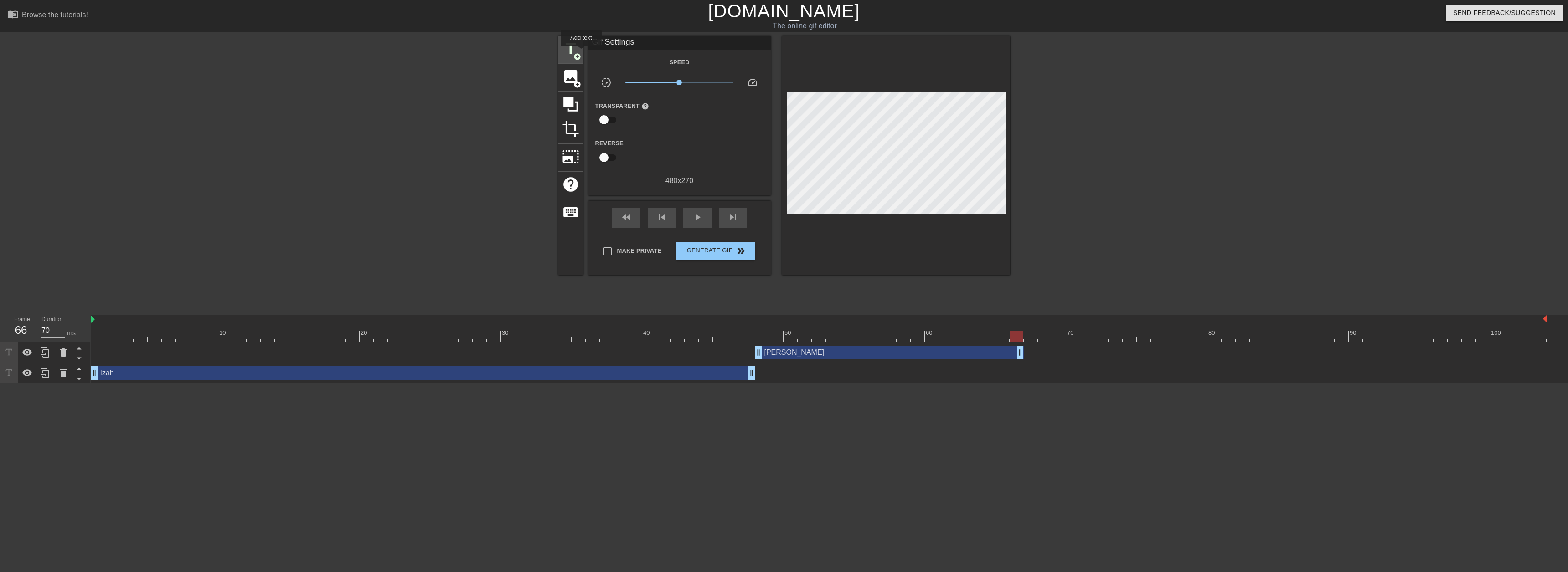
click at [573, 48] on span "title" at bounding box center [570, 49] width 17 height 17
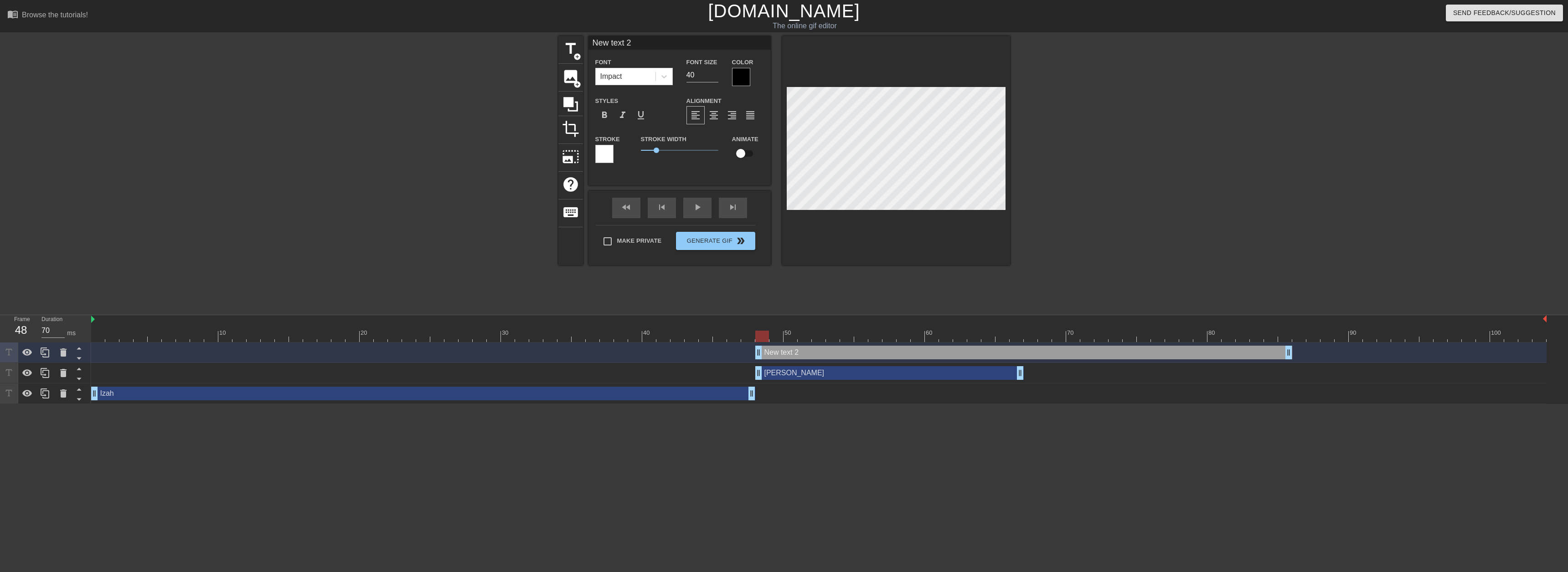
drag, startPoint x: 1199, startPoint y: 352, endPoint x: 941, endPoint y: 344, distance: 258.1
click at [941, 344] on div "New text 2 drag_handle drag_handle" at bounding box center [819, 352] width 1456 height 20
type input "70"
drag, startPoint x: 1288, startPoint y: 352, endPoint x: 1022, endPoint y: 350, distance: 266.0
click at [740, 75] on div at bounding box center [741, 77] width 18 height 18
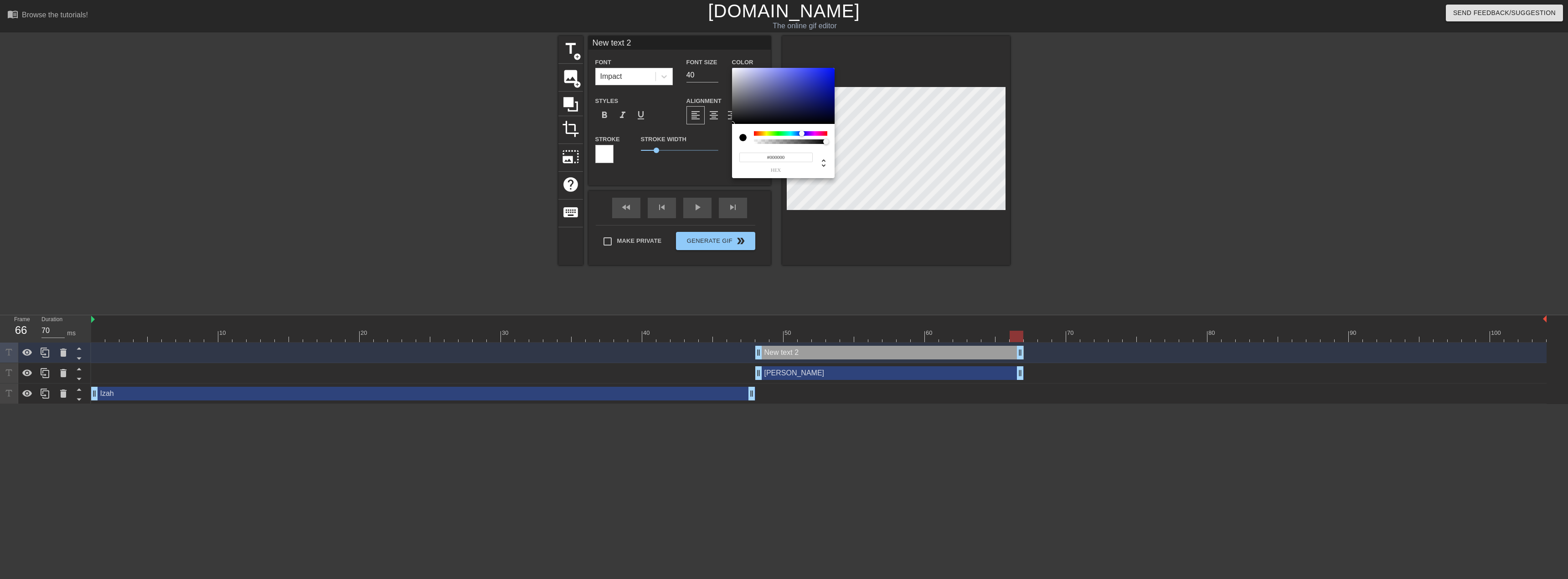
click at [802, 134] on div at bounding box center [791, 133] width 74 height 5
type input "#0011FA"
drag, startPoint x: 824, startPoint y: 75, endPoint x: 839, endPoint y: 69, distance: 16.2
click at [839, 69] on div "#0011FA hex" at bounding box center [784, 289] width 1568 height 579
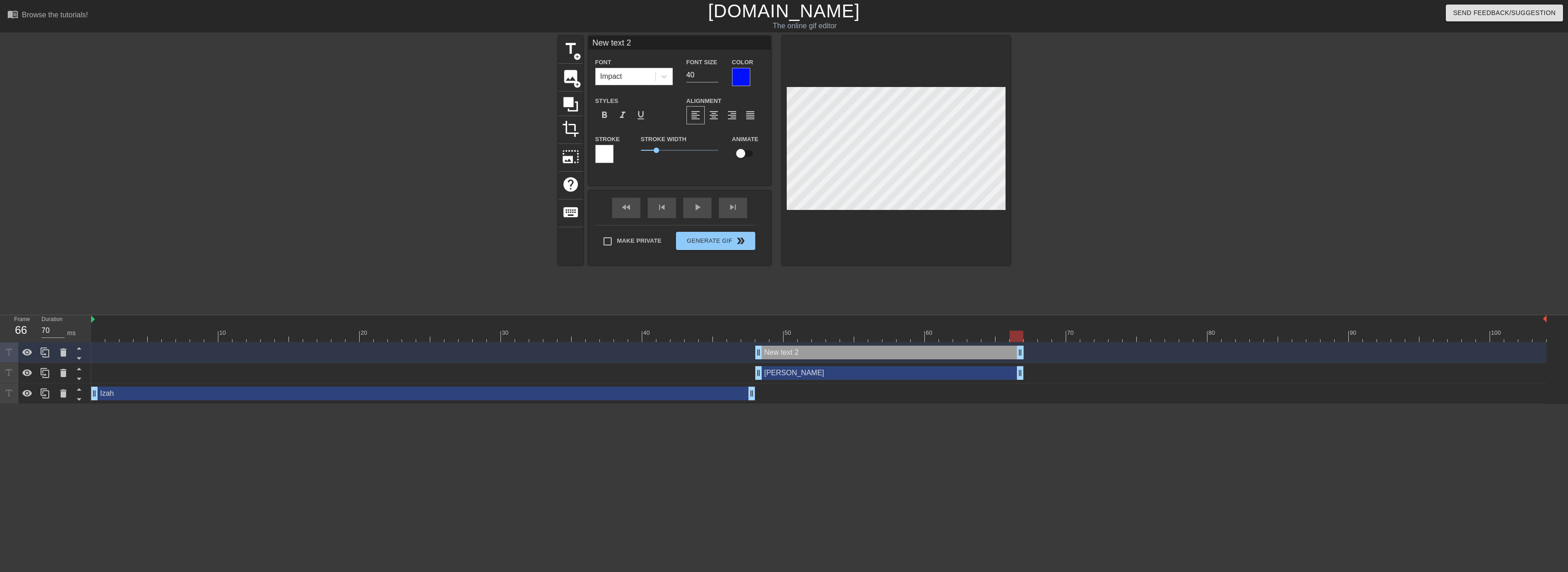
scroll to position [1, 3]
type input "J"
type textarea "J"
type input "Je"
type textarea "Je"
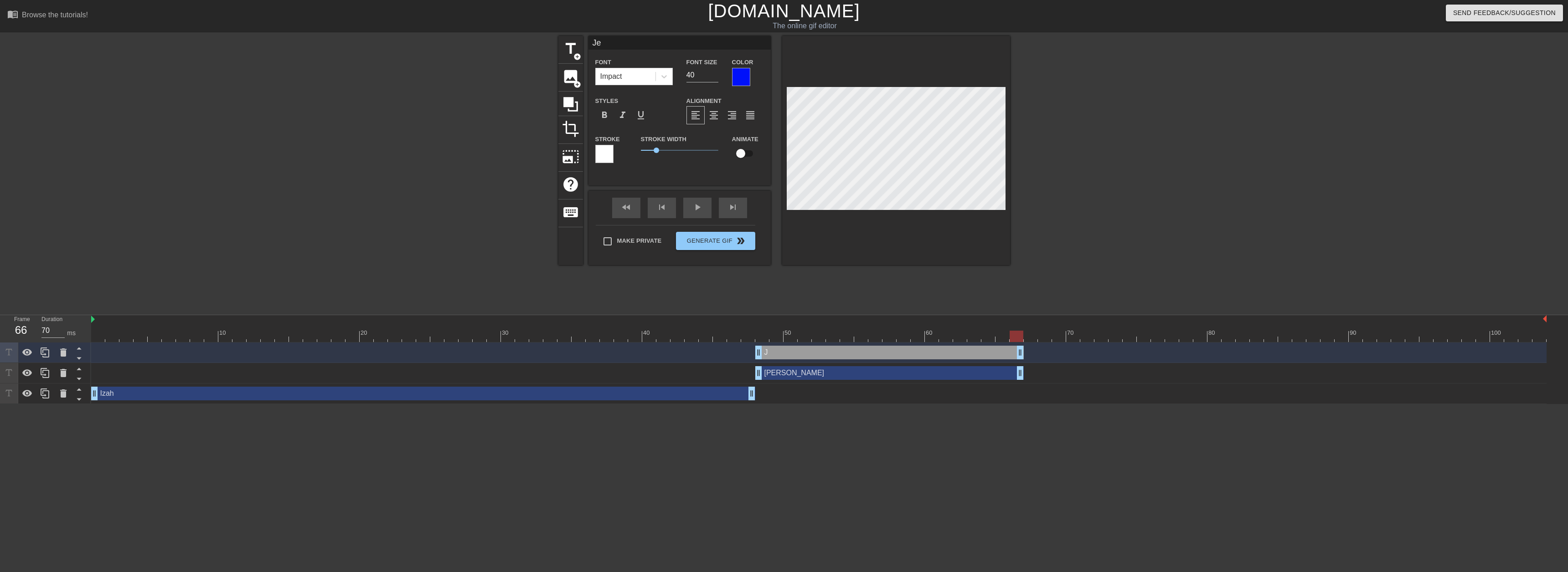
type input "Jer"
type textarea "[PERSON_NAME]"
type input "Jerem"
type textarea "Jerem"
type input "[PERSON_NAME]"
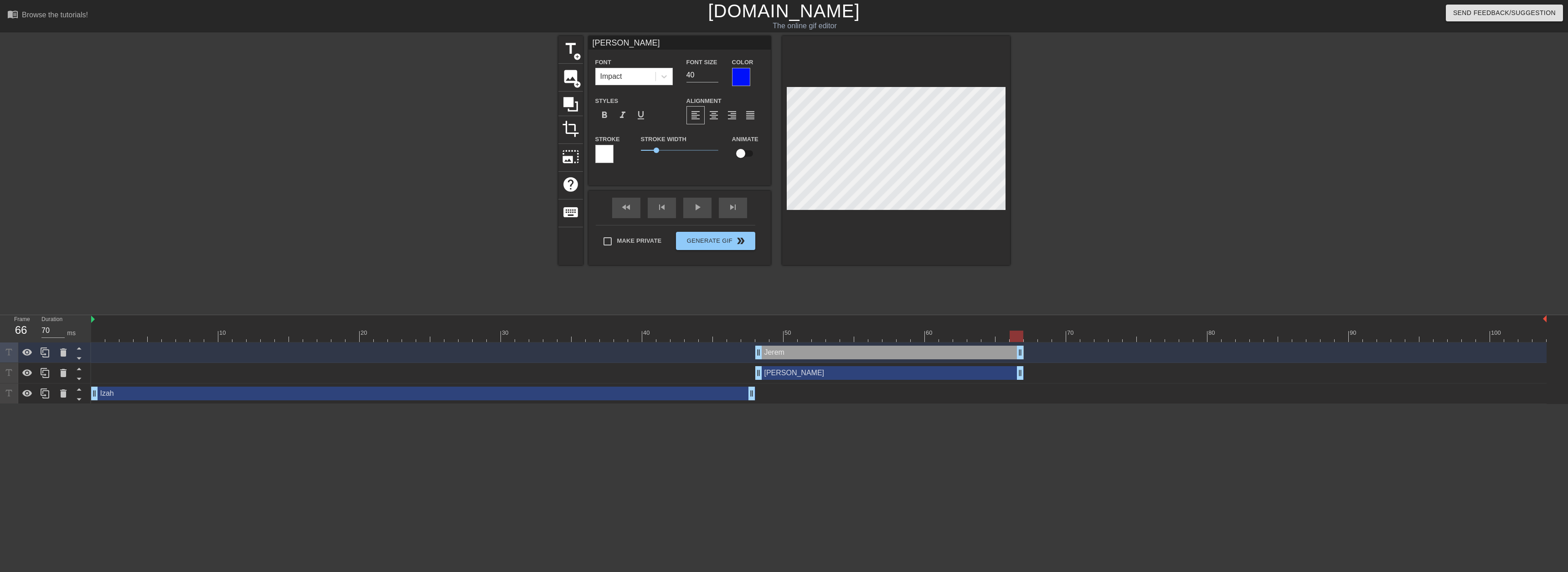
scroll to position [1, 2]
type textarea "[PERSON_NAME]"
click at [646, 389] on div "Izah drag_handle drag_handle" at bounding box center [424, 393] width 664 height 14
type input "Izah"
type input "45"
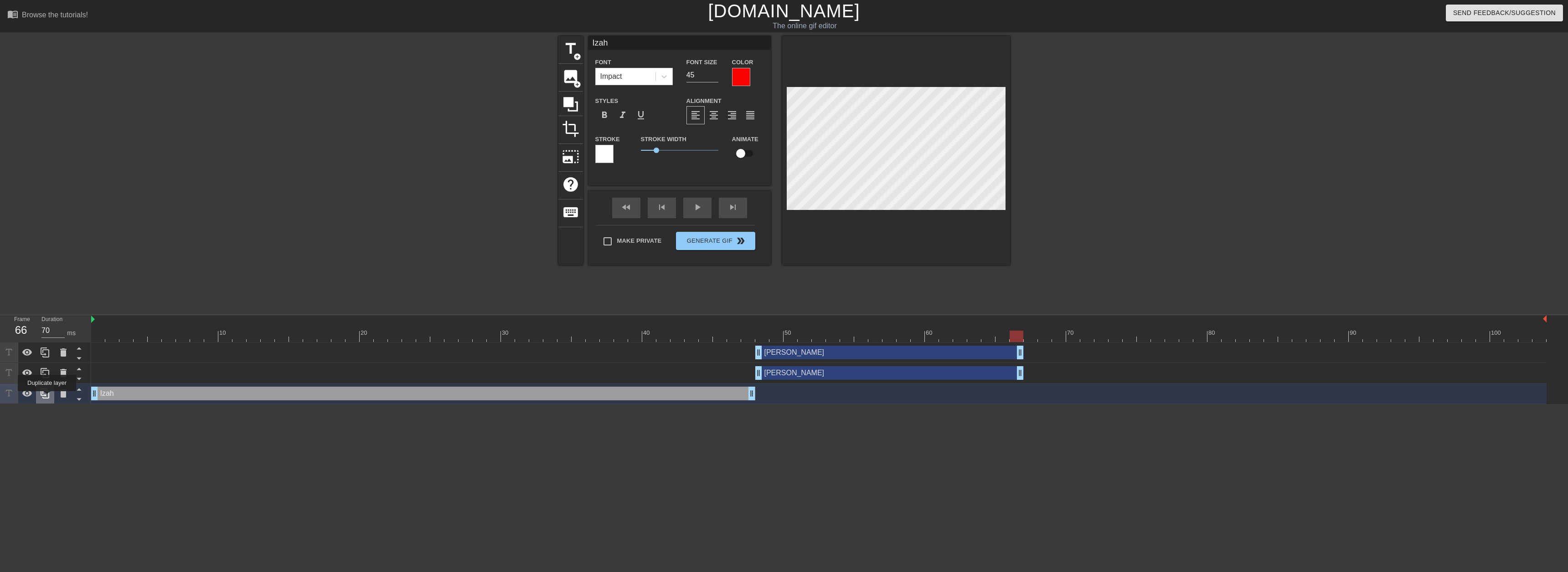
click at [47, 398] on icon at bounding box center [45, 393] width 11 height 11
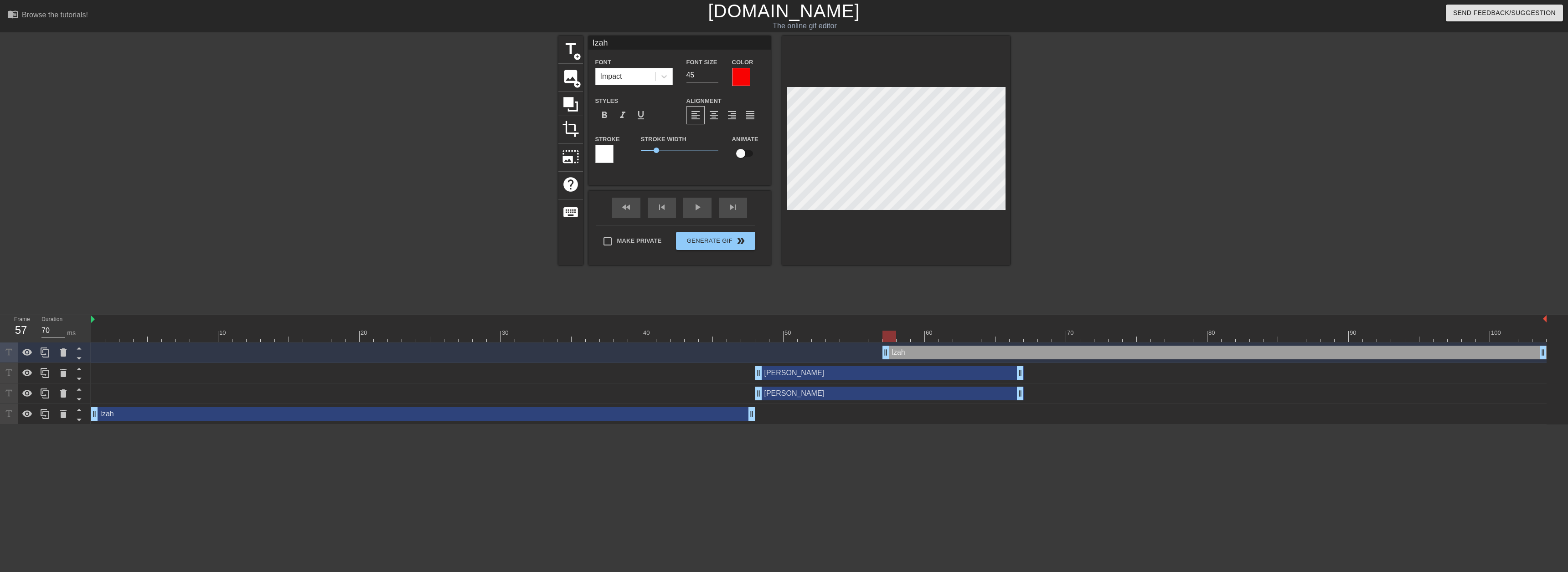
drag, startPoint x: 611, startPoint y: 355, endPoint x: 1507, endPoint y: 340, distance: 896.1
click at [1507, 340] on div "10 20 30 40 50 60 70 80 90 100 Izah drag_handle drag_handle Jeremy drag_handle …" at bounding box center [829, 370] width 1477 height 109
type input "70"
drag, startPoint x: 884, startPoint y: 354, endPoint x: 1028, endPoint y: 350, distance: 144.1
click at [1250, 228] on div "title add_circle image add_circle crop photo_size_select_large help keyboard Iz…" at bounding box center [784, 173] width 1568 height 274
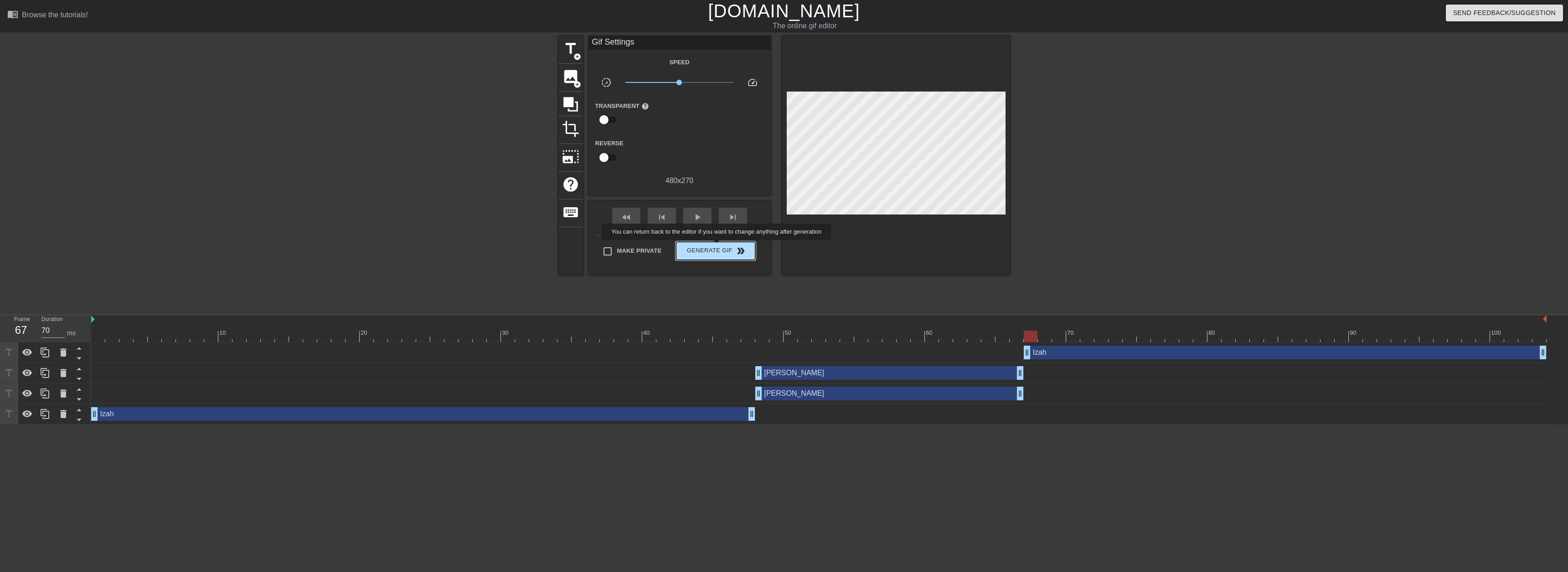
click at [718, 247] on span "Generate Gif double_arrow" at bounding box center [715, 251] width 72 height 11
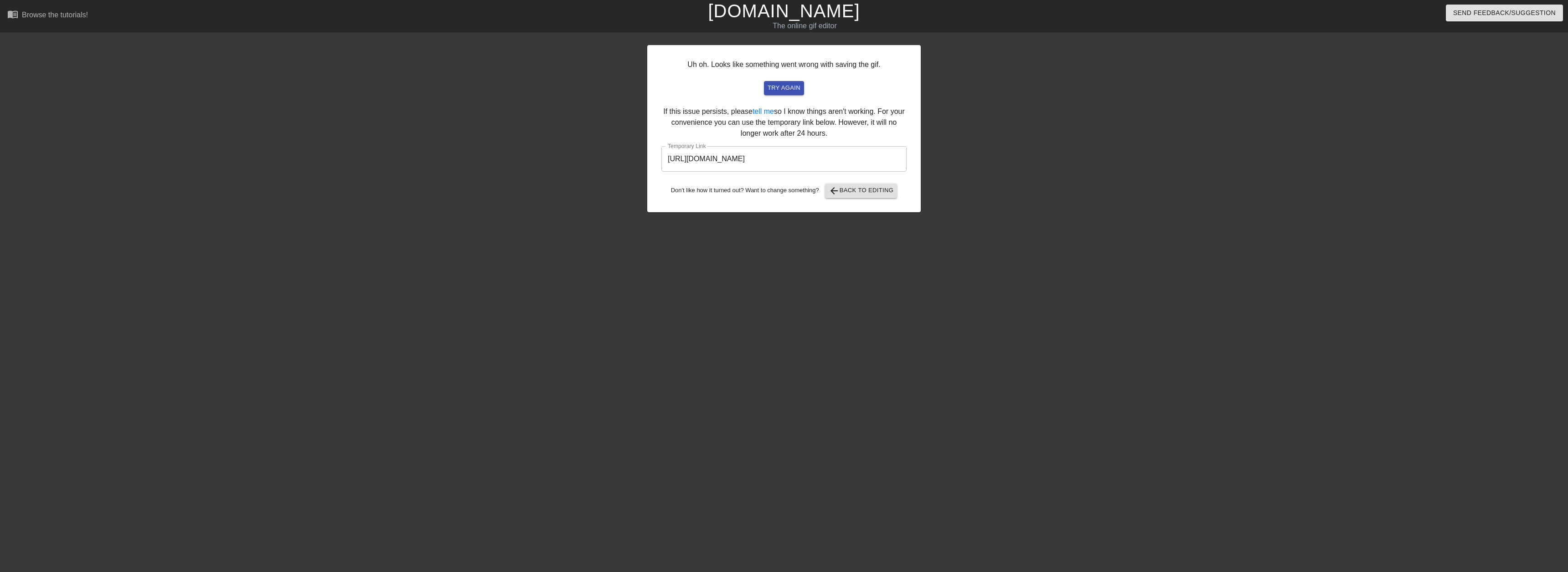
click at [868, 152] on input "https://www.gifntext.com/temp_generations/RypPtMEp.gif" at bounding box center [784, 158] width 245 height 26
